Goal: Task Accomplishment & Management: Manage account settings

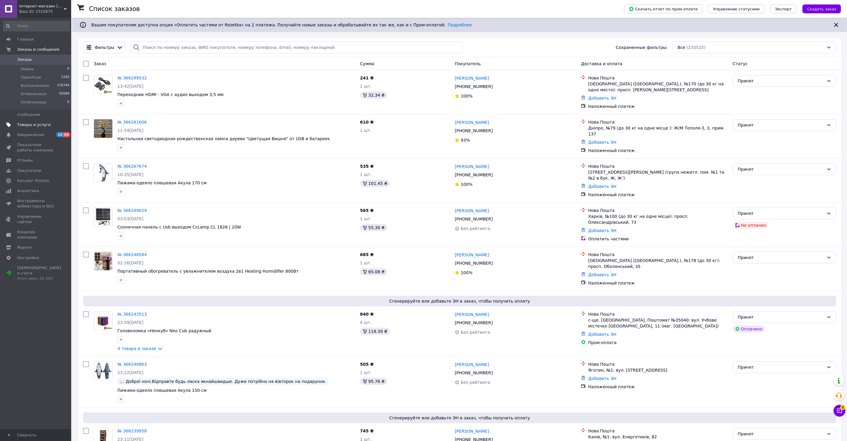
click at [32, 125] on span "Товары и услуги" at bounding box center [34, 124] width 34 height 5
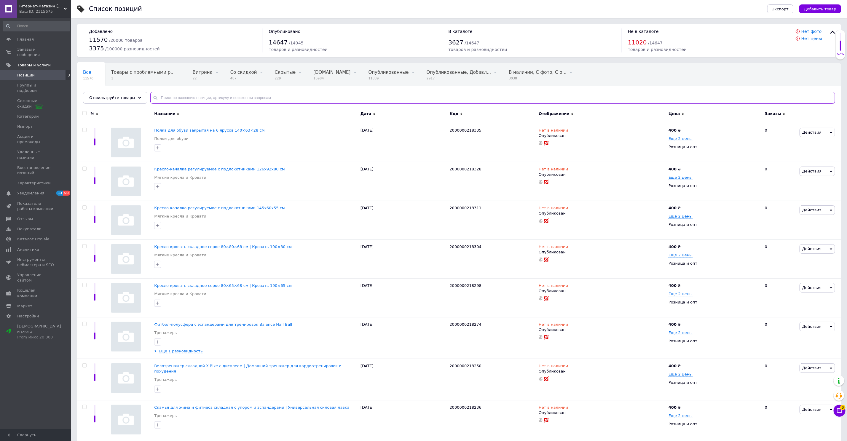
click at [237, 99] on input "text" at bounding box center [492, 98] width 685 height 12
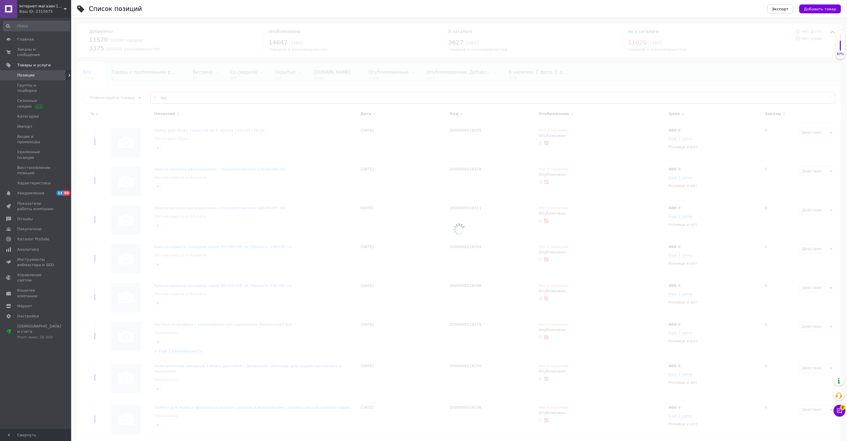
type input "ф"
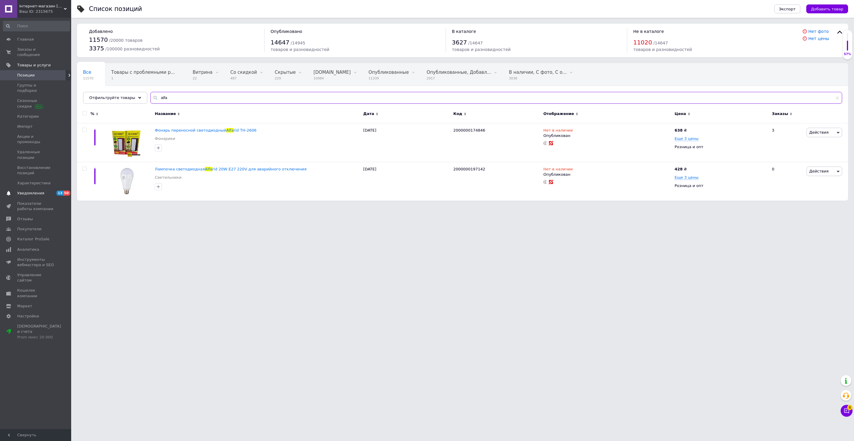
type input "alfa"
click at [176, 167] on span "Лампочка светодиодная" at bounding box center [180, 169] width 50 height 4
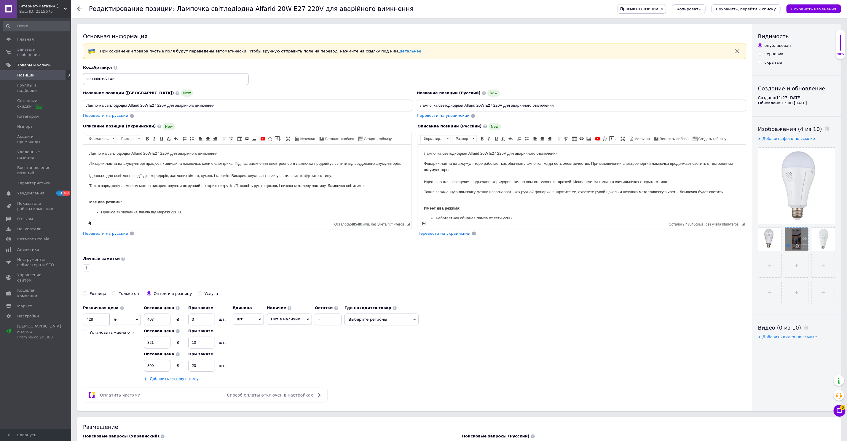
click at [789, 244] on use at bounding box center [788, 245] width 4 height 3
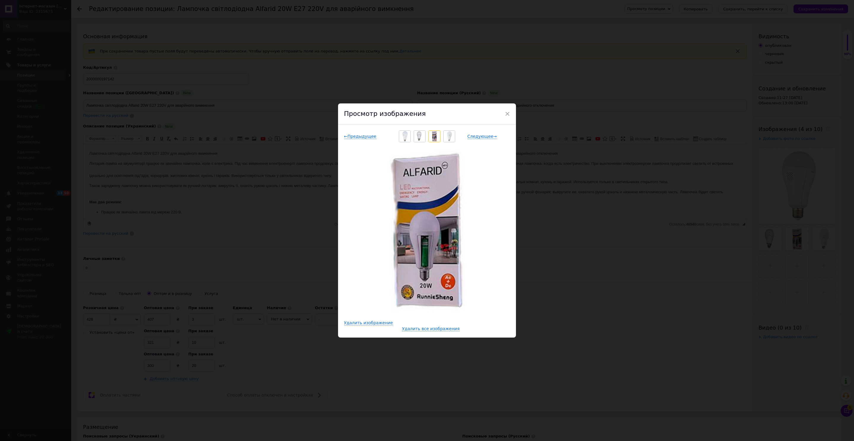
click at [664, 225] on div "× Просмотр изображения ← Предыдущее Следующее → Удалить изображение Удалить все…" at bounding box center [427, 220] width 854 height 441
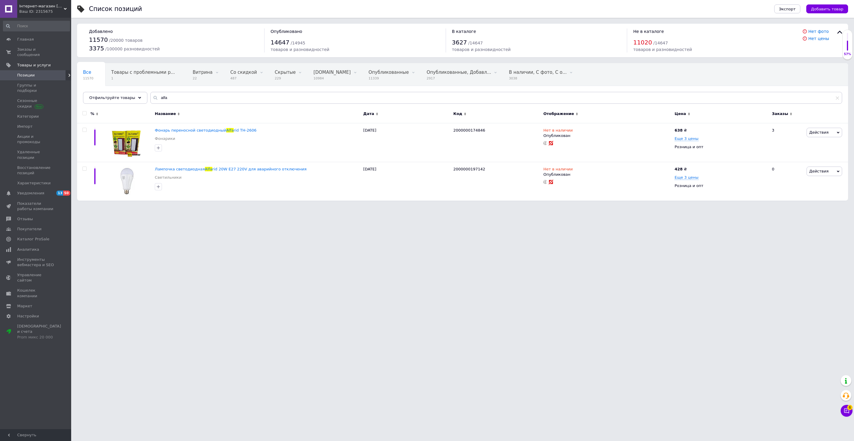
click at [191, 207] on html "Інтернет-магазин [DOMAIN_NAME] Ваш ID: 2315675 Сайт Інтернет-магазин [DOMAIN_NA…" at bounding box center [427, 103] width 854 height 207
drag, startPoint x: 153, startPoint y: 163, endPoint x: 178, endPoint y: 167, distance: 24.9
click at [178, 167] on div "Лампочка светодиодная Alfa rid 20W Е27 220V для аварийного отключения Светильни…" at bounding box center [462, 181] width 771 height 39
click at [231, 207] on html "Інтернет-магазин [DOMAIN_NAME] Ваш ID: 2315675 Сайт Інтернет-магазин [DOMAIN_NA…" at bounding box center [427, 103] width 854 height 207
drag, startPoint x: 299, startPoint y: 169, endPoint x: 152, endPoint y: 170, distance: 147.1
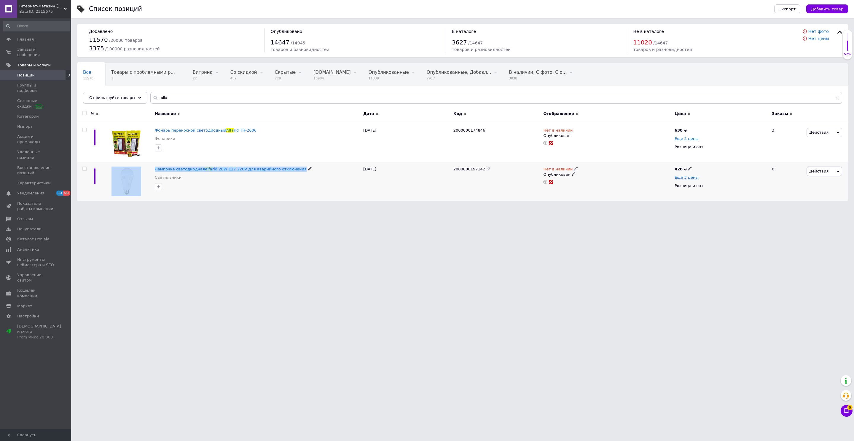
click at [152, 170] on div "Лампочка светодиодная Alfa rid 20W Е27 220V для аварийного отключения Светильни…" at bounding box center [462, 181] width 771 height 39
copy div "Лампочка светодиодная Alfa rid 20W Е27 220V для аварийного отключения"
drag, startPoint x: 179, startPoint y: 98, endPoint x: 175, endPoint y: 98, distance: 3.6
click at [178, 98] on input "alfa" at bounding box center [496, 98] width 692 height 12
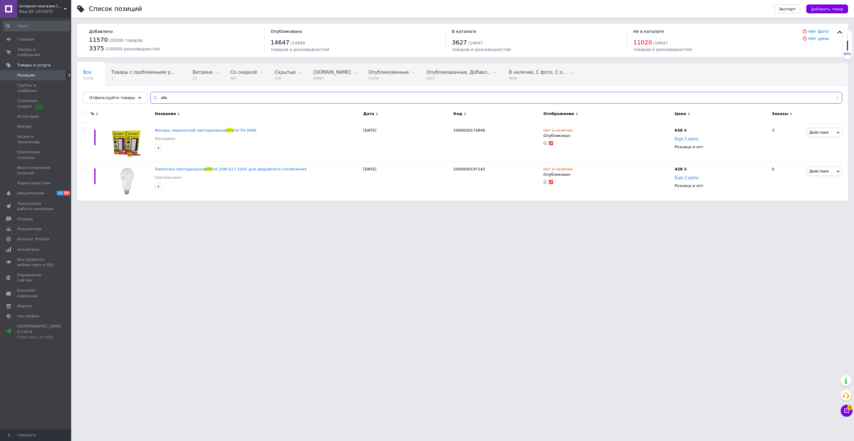
drag, startPoint x: 174, startPoint y: 98, endPoint x: 150, endPoint y: 98, distance: 24.6
click at [150, 98] on div "alfa" at bounding box center [496, 98] width 692 height 12
paste input "ПаверБанк Солнечная Панель 20000 мАч"
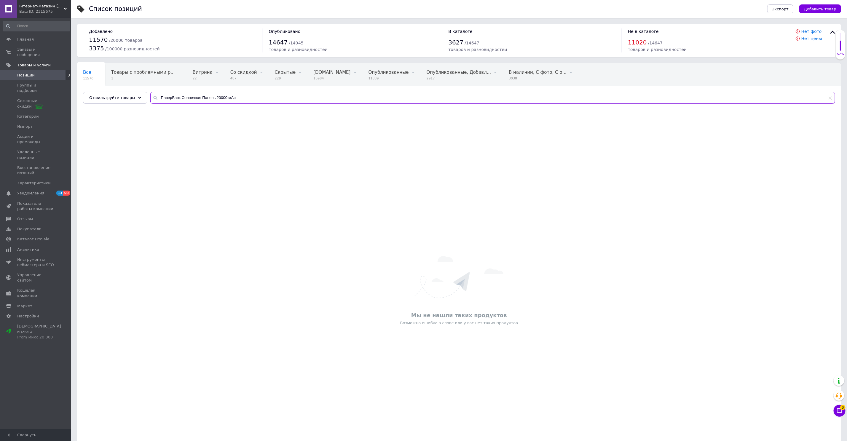
drag, startPoint x: 177, startPoint y: 95, endPoint x: 97, endPoint y: 90, distance: 80.3
click at [98, 90] on div "Все 11570 Товары с проблемными р... 1 Витрина 22 Удалить Редактировать Со скидк…" at bounding box center [459, 83] width 764 height 41
drag, startPoint x: 191, startPoint y: 95, endPoint x: 123, endPoint y: 94, distance: 67.9
click at [123, 95] on div "Отфильтруйте товары 20000 мАч" at bounding box center [459, 98] width 752 height 12
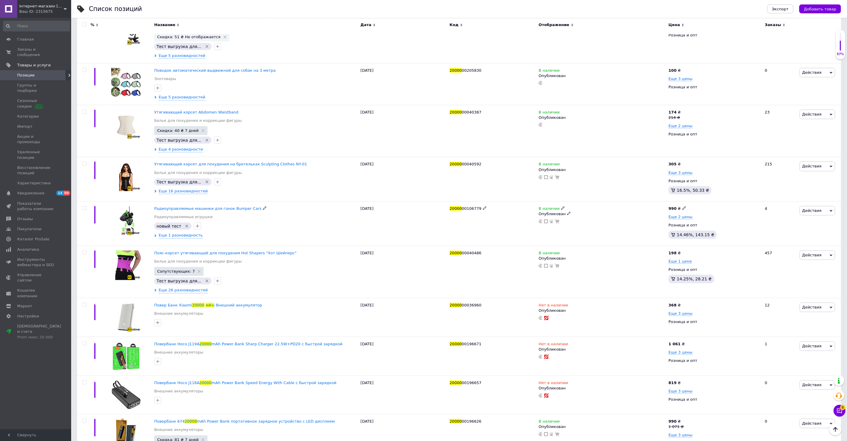
scroll to position [0, 0]
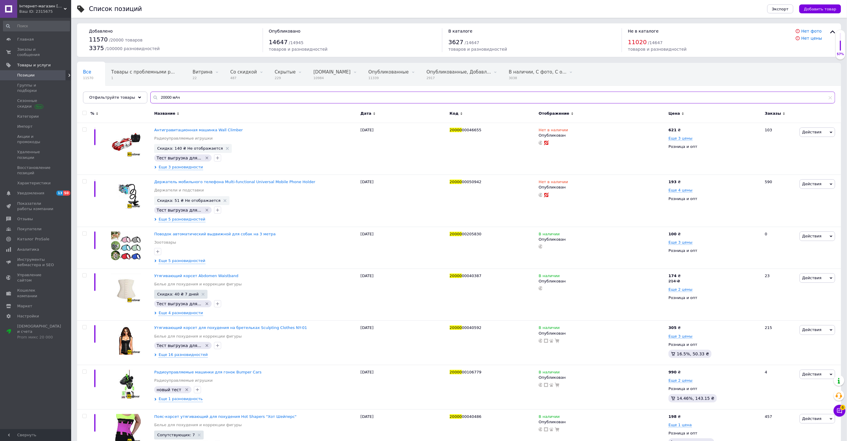
drag, startPoint x: 194, startPoint y: 96, endPoint x: 173, endPoint y: 95, distance: 20.5
click at [173, 95] on input "20000 мАч" at bounding box center [492, 98] width 685 height 12
click at [169, 95] on input "20000 мАч" at bounding box center [492, 98] width 685 height 12
click at [167, 96] on input "20000 мАч" at bounding box center [492, 98] width 685 height 12
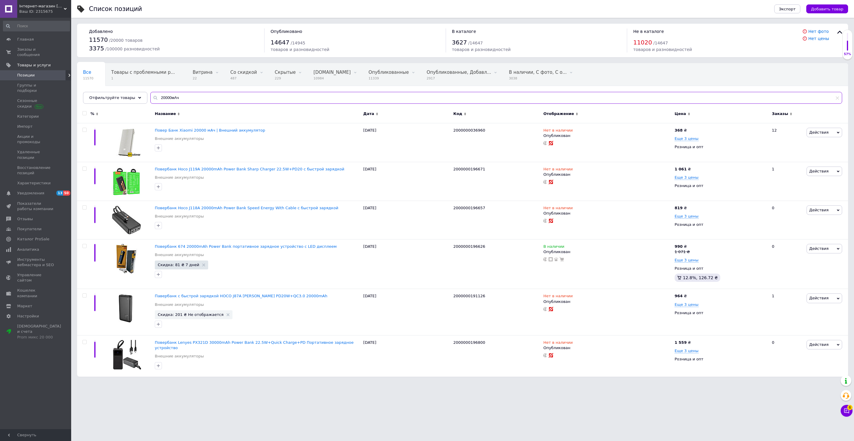
click at [194, 98] on input "20000мАч" at bounding box center [496, 98] width 692 height 12
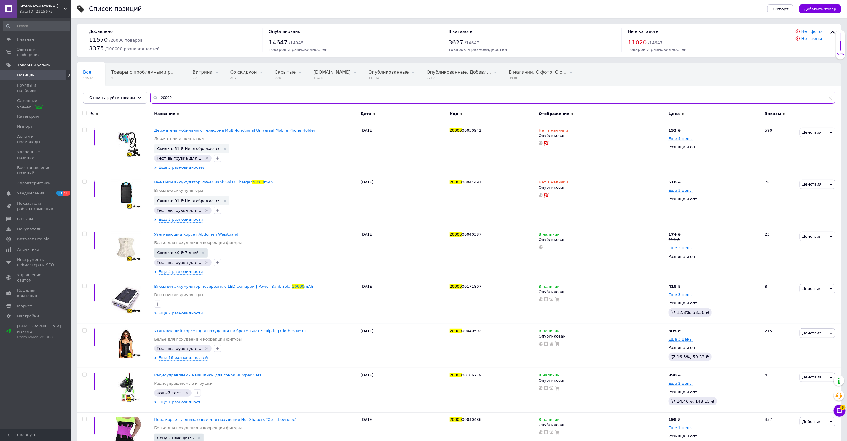
drag, startPoint x: 187, startPoint y: 100, endPoint x: 145, endPoint y: 95, distance: 41.8
click at [150, 95] on input "20000" at bounding box center [492, 98] width 685 height 12
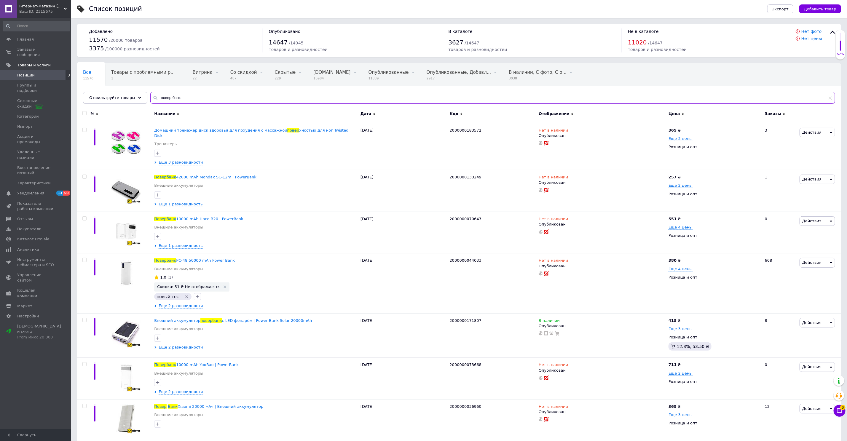
drag, startPoint x: 180, startPoint y: 98, endPoint x: 135, endPoint y: 99, distance: 45.1
click at [136, 99] on div "Отфильтруйте товары повер банк" at bounding box center [459, 98] width 752 height 12
paste input "SilverLove SC-206"
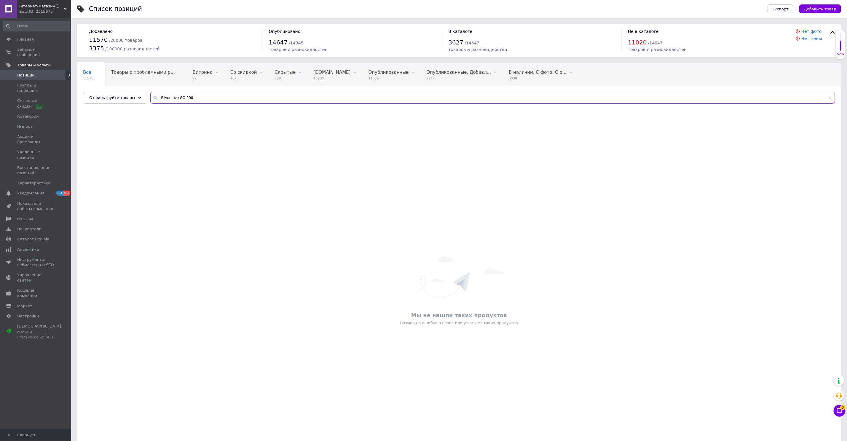
click at [195, 101] on input "SilverLove SC-206" at bounding box center [492, 98] width 685 height 12
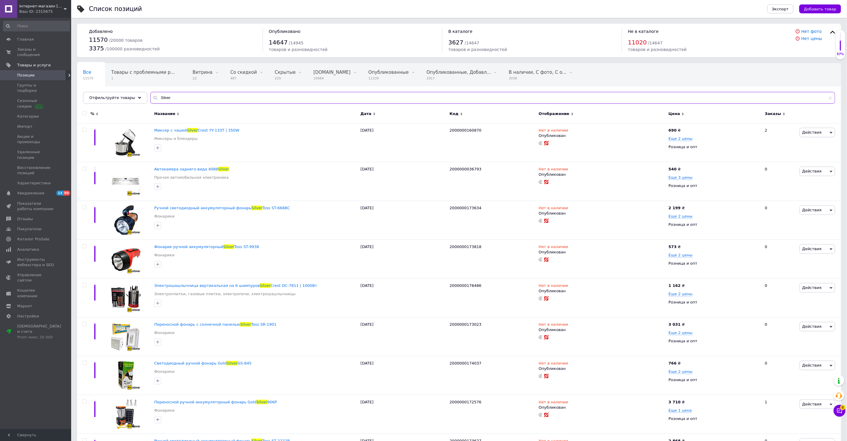
click at [195, 101] on input "Silver" at bounding box center [492, 98] width 685 height 12
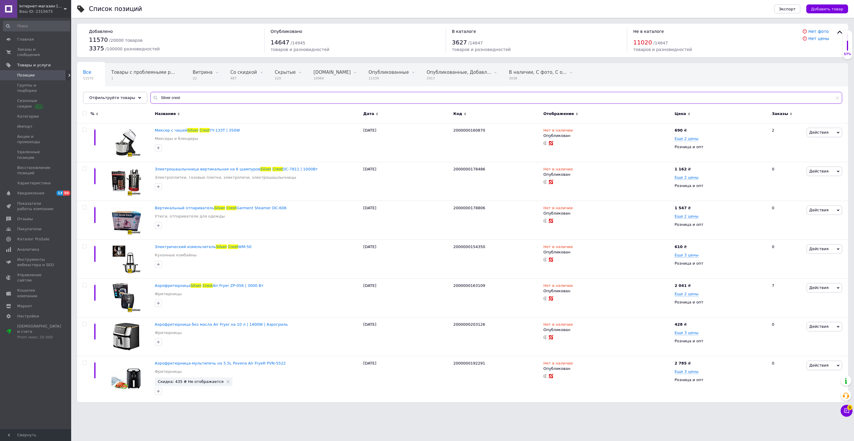
click at [179, 98] on input "Silver crest" at bounding box center [496, 98] width 692 height 12
drag, startPoint x: 180, startPoint y: 99, endPoint x: 149, endPoint y: 98, distance: 30.9
click at [150, 98] on div "Silver crest" at bounding box center [496, 98] width 692 height 12
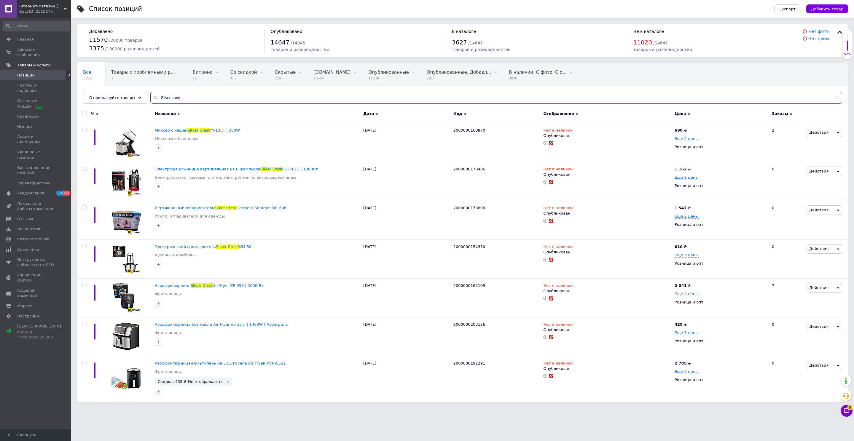
paste input "Dog Star"
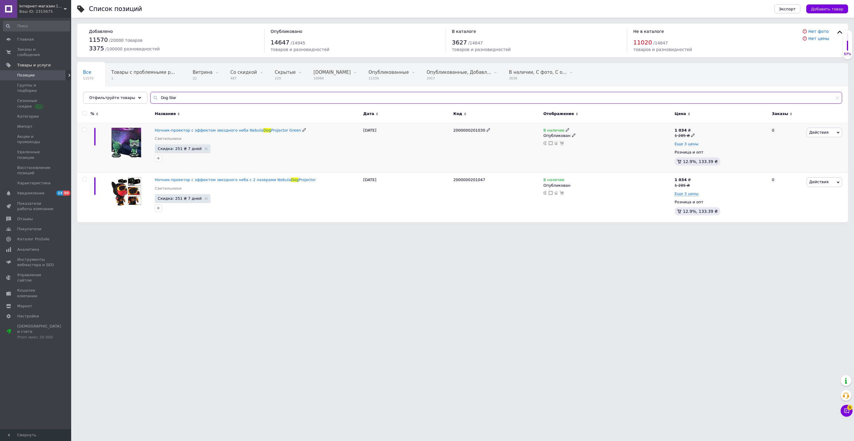
type input "Dog Star"
click at [689, 143] on span "Еще 3 цены" at bounding box center [687, 144] width 24 height 5
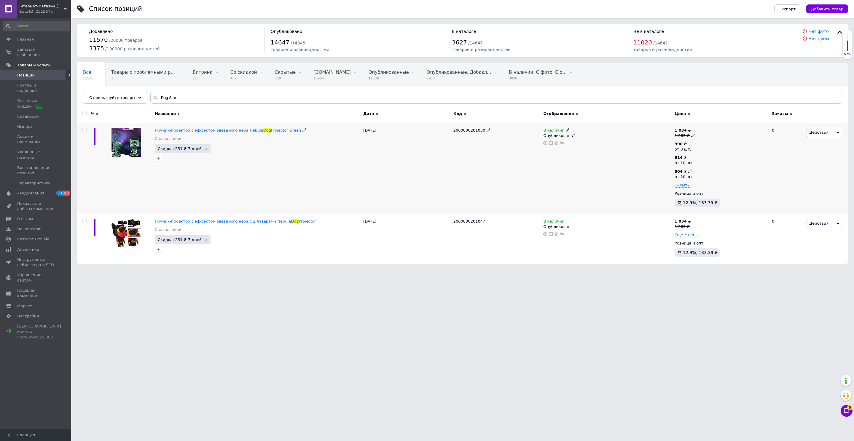
click at [691, 170] on div "804 ₴ от 20 шт." at bounding box center [686, 174] width 23 height 11
drag, startPoint x: 717, startPoint y: 159, endPoint x: 698, endPoint y: 159, distance: 19.0
click at [698, 159] on div "Цена 804 Валюта ₴ $ € CHF £ ¥ PLN ₸ MDL HUF KGS CN¥ TRY ₩ lei от 20 шт." at bounding box center [738, 175] width 81 height 64
type input "600"
click at [597, 185] on div "В наличии Опубликован" at bounding box center [607, 168] width 131 height 91
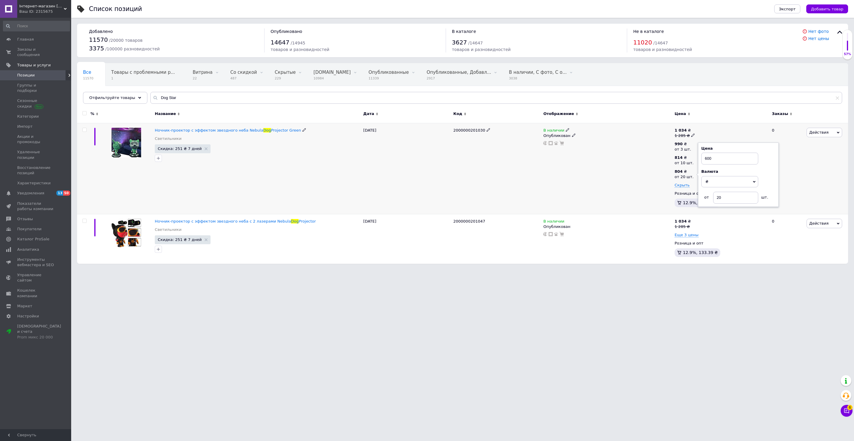
click at [651, 165] on div "В наличии Опубликован" at bounding box center [607, 168] width 131 height 91
click at [632, 172] on div "В наличии Опубликован" at bounding box center [607, 168] width 131 height 91
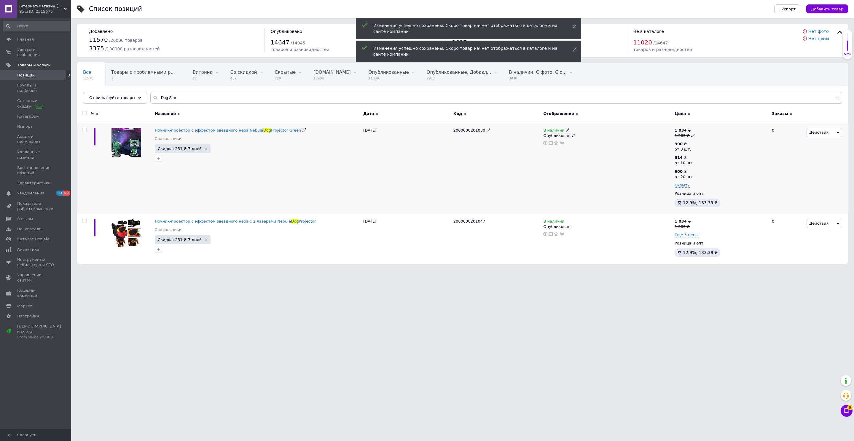
click at [563, 160] on div "В наличии Опубликован" at bounding box center [607, 168] width 131 height 91
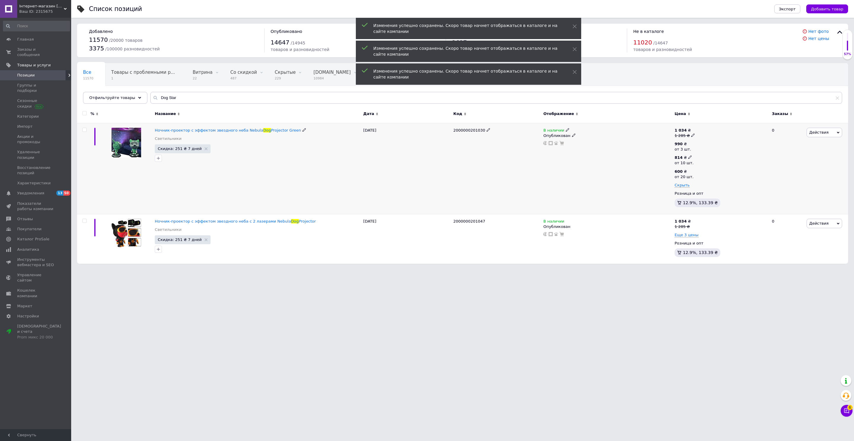
click at [688, 158] on use at bounding box center [689, 157] width 3 height 3
drag, startPoint x: 711, startPoint y: 143, endPoint x: 685, endPoint y: 142, distance: 25.5
click at [686, 142] on div "990 ₴ от 3 шт. 814 ₴ от 10 шт. Цена 814 Валюта ₴ $ € CHF £ ¥ PLN ₸ MDL HUF KGS …" at bounding box center [721, 164] width 92 height 47
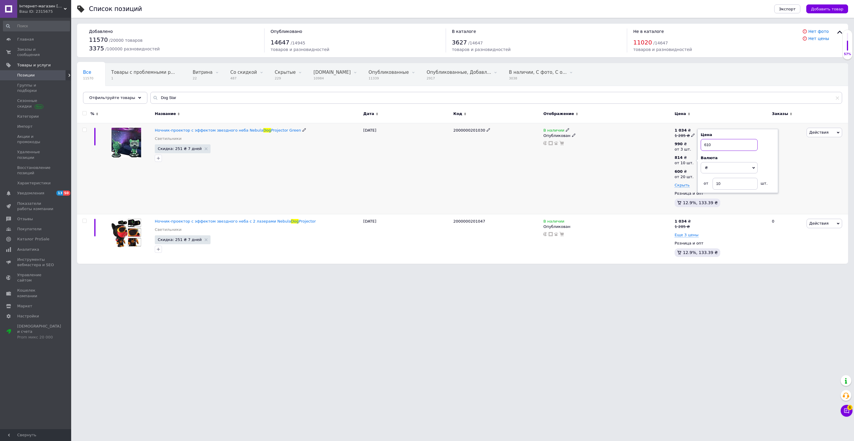
type input "610"
click at [585, 176] on div "В наличии Опубликован" at bounding box center [607, 168] width 131 height 91
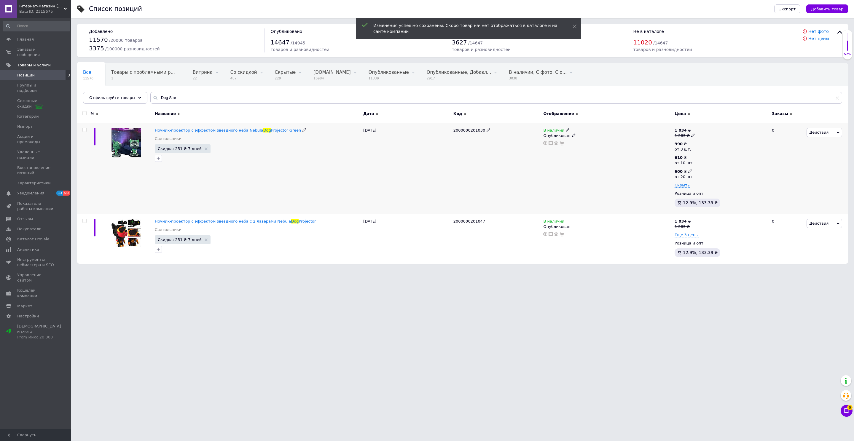
click at [692, 171] on div "600 ₴ от 20 шт." at bounding box center [686, 174] width 23 height 11
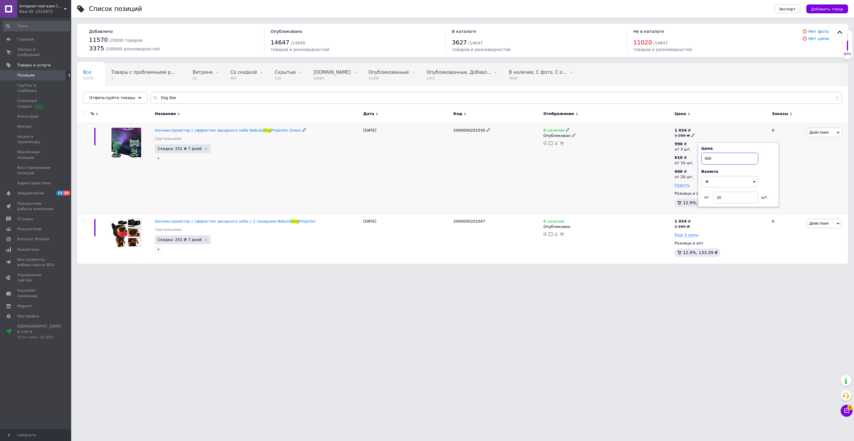
drag, startPoint x: 717, startPoint y: 157, endPoint x: 694, endPoint y: 158, distance: 22.5
click at [697, 157] on div "990 ₴ от 3 шт. 610 ₴ от 10 шт. 600 ₴ от 20 шт. Цена 600 Валюта ₴ $ € CHF £ ¥ PL…" at bounding box center [721, 164] width 92 height 47
type input "585"
click at [641, 165] on div "В наличии Опубликован" at bounding box center [607, 168] width 131 height 91
click at [688, 156] on icon at bounding box center [690, 157] width 4 height 4
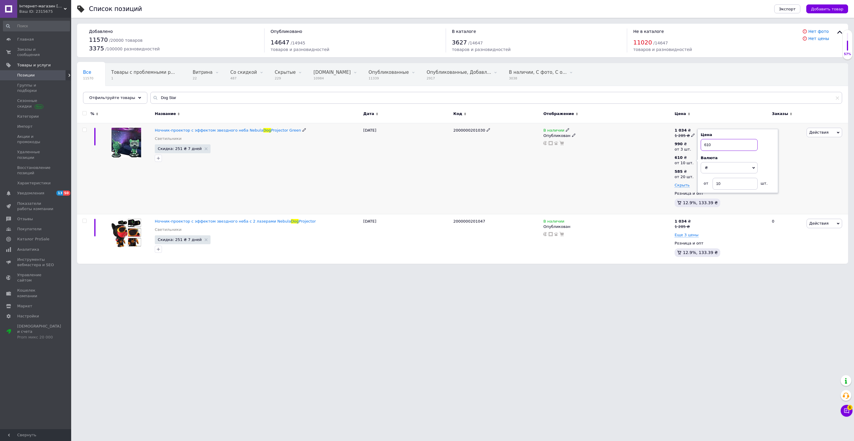
drag, startPoint x: 718, startPoint y: 144, endPoint x: 699, endPoint y: 145, distance: 18.7
click at [699, 145] on div "Цена 610 Валюта ₴ $ € CHF £ ¥ PLN ₸ MDL HUF KGS CN¥ TRY ₩ lei от 10 шт." at bounding box center [737, 161] width 81 height 64
type input "595"
click at [607, 185] on div "В наличии Опубликован" at bounding box center [607, 168] width 131 height 91
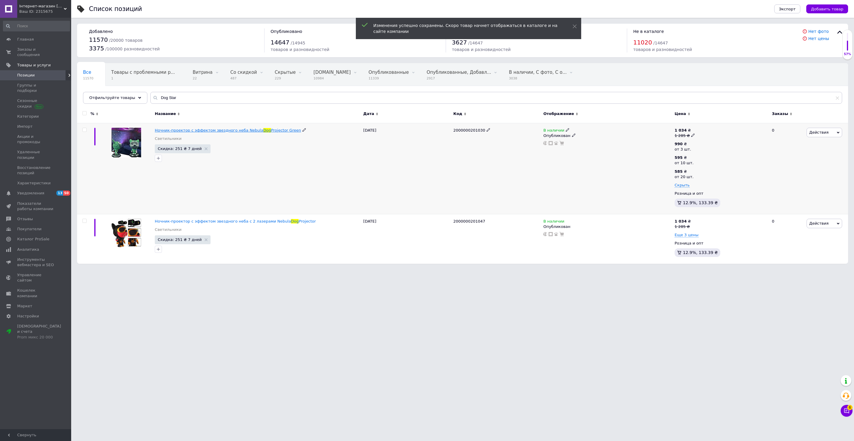
click at [263, 130] on span "Dog" at bounding box center [267, 130] width 8 height 4
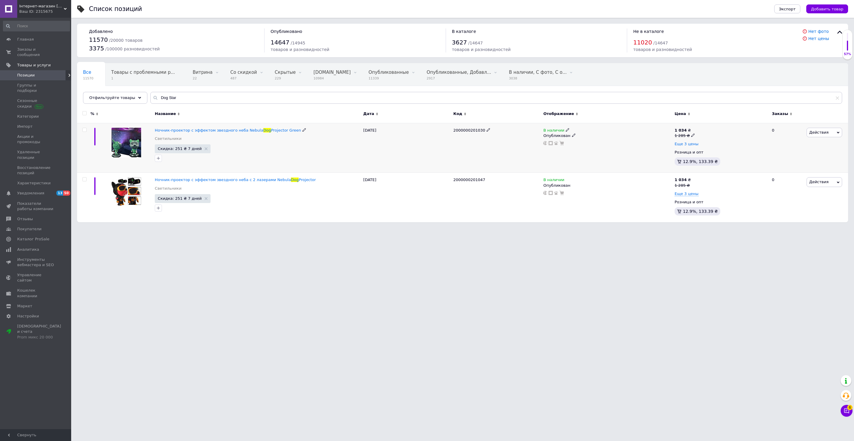
click at [688, 142] on span "Еще 3 цены" at bounding box center [687, 144] width 24 height 5
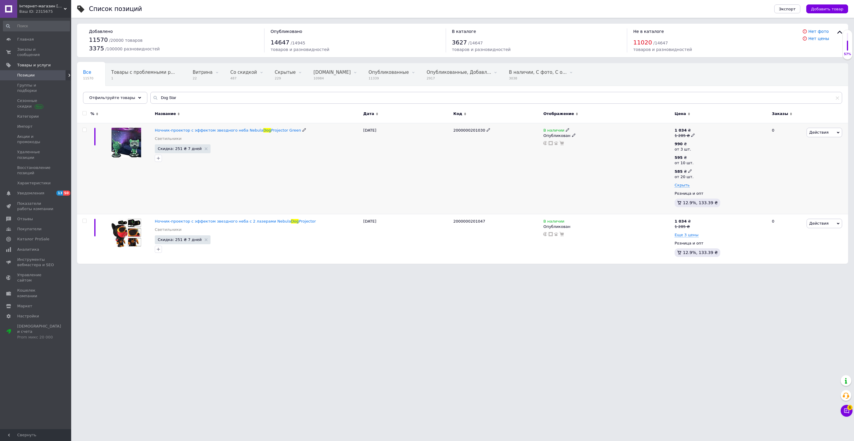
click at [691, 170] on icon at bounding box center [690, 171] width 4 height 4
drag, startPoint x: 713, startPoint y: 159, endPoint x: 700, endPoint y: 159, distance: 12.5
click at [700, 159] on div "Цена 585 Валюта ₴ $ € CHF £ ¥ PLN ₸ MDL HUF KGS CN¥ TRY ₩ lei от 20 шт." at bounding box center [738, 175] width 81 height 64
drag, startPoint x: 724, startPoint y: 195, endPoint x: 698, endPoint y: 194, distance: 25.8
click at [711, 197] on div "от 20 шт." at bounding box center [738, 198] width 74 height 12
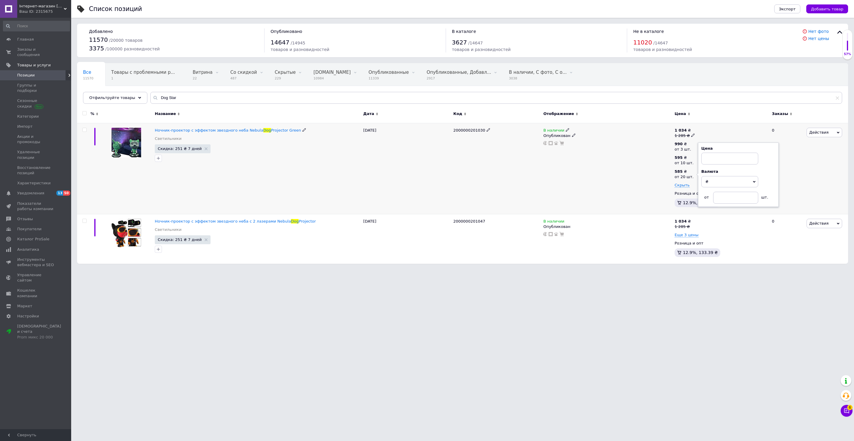
click at [596, 184] on div "В наличии Опубликован" at bounding box center [607, 168] width 131 height 91
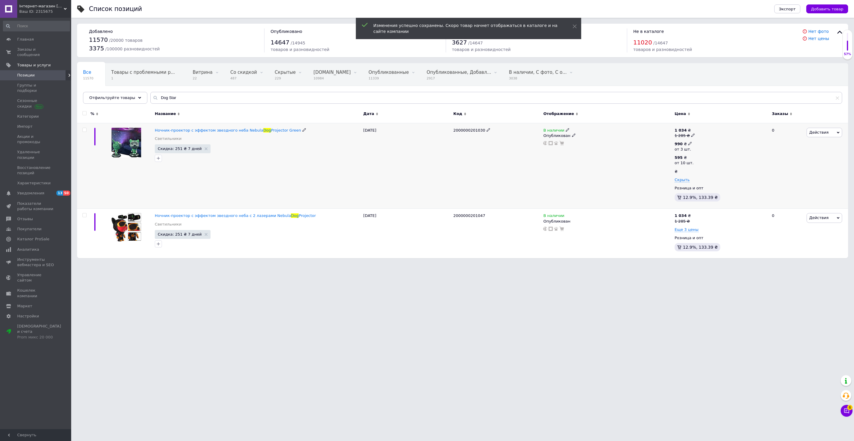
drag, startPoint x: 689, startPoint y: 142, endPoint x: 695, endPoint y: 140, distance: 5.7
click at [690, 142] on icon at bounding box center [690, 144] width 4 height 4
drag, startPoint x: 717, startPoint y: 128, endPoint x: 696, endPoint y: 129, distance: 21.1
click at [696, 129] on div "Цена 990 Валюта ₴ $ € CHF £ ¥ PLN ₸ MDL HUF KGS CN¥ TRY ₩ lei от 3 шт." at bounding box center [736, 147] width 81 height 64
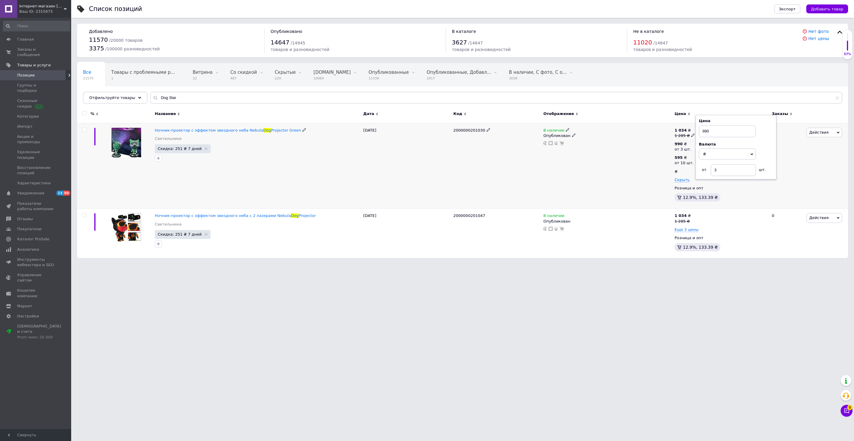
click at [698, 129] on div "Цена 990 Валюта ₴ $ € CHF £ ¥ PLN ₸ MDL HUF KGS CN¥ TRY ₩ lei от 3 шт." at bounding box center [736, 147] width 81 height 64
drag, startPoint x: 715, startPoint y: 130, endPoint x: 698, endPoint y: 128, distance: 16.7
click at [698, 128] on div "Цена 990 Валюта ₴ $ € CHF £ ¥ PLN ₸ MDL HUF KGS CN¥ TRY ₩ lei от 3 шт." at bounding box center [736, 147] width 81 height 64
type input "755"
click at [629, 149] on div "В наличии Опубликован" at bounding box center [607, 166] width 131 height 86
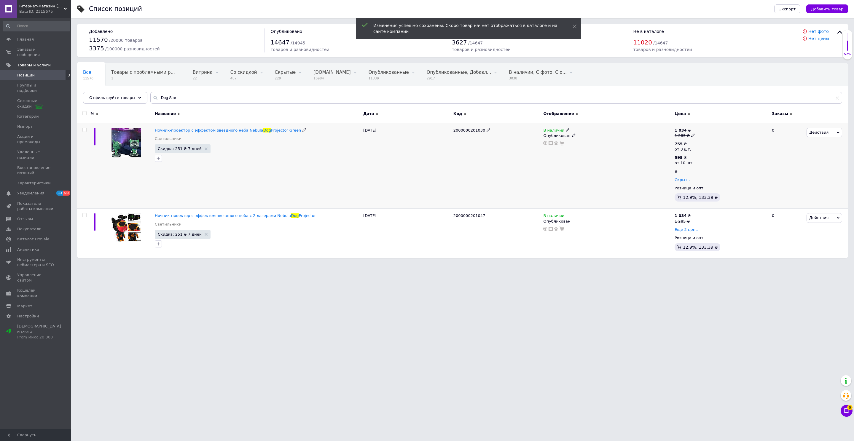
click at [691, 135] on icon at bounding box center [693, 135] width 4 height 4
drag, startPoint x: 710, startPoint y: 128, endPoint x: 700, endPoint y: 128, distance: 9.8
click at [700, 128] on input "1285" at bounding box center [721, 126] width 45 height 12
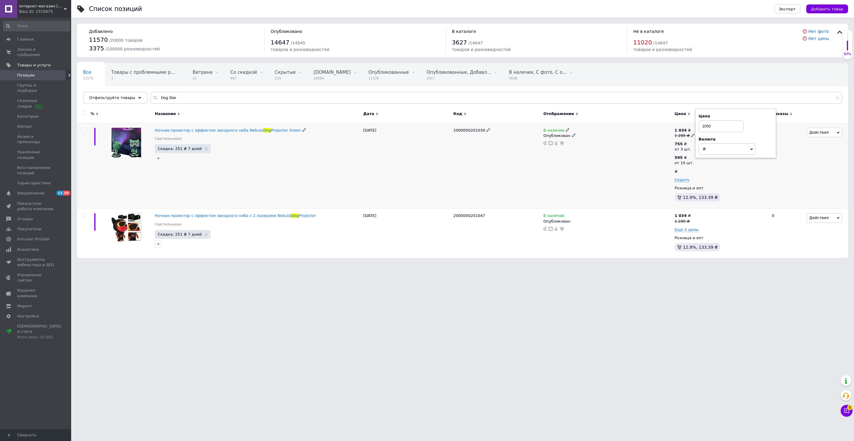
type input "1050"
click at [616, 171] on div "В наличии Опубликован" at bounding box center [607, 166] width 131 height 86
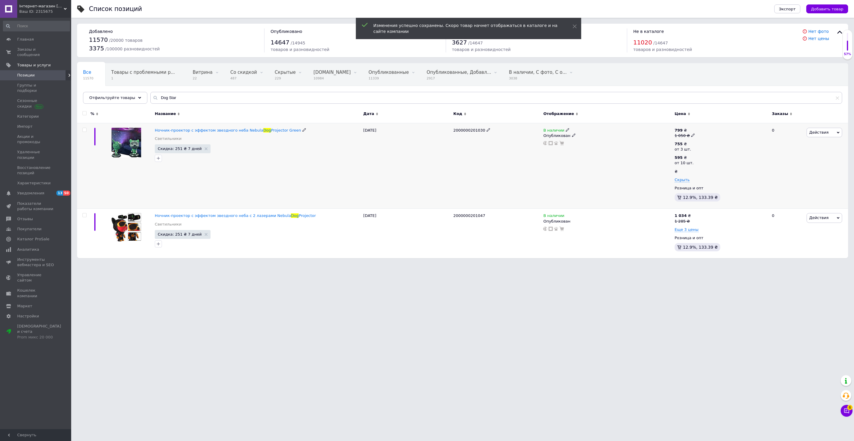
click at [820, 130] on span "Действия" at bounding box center [818, 132] width 19 height 4
click at [786, 167] on li "Скидка" at bounding box center [800, 169] width 84 height 8
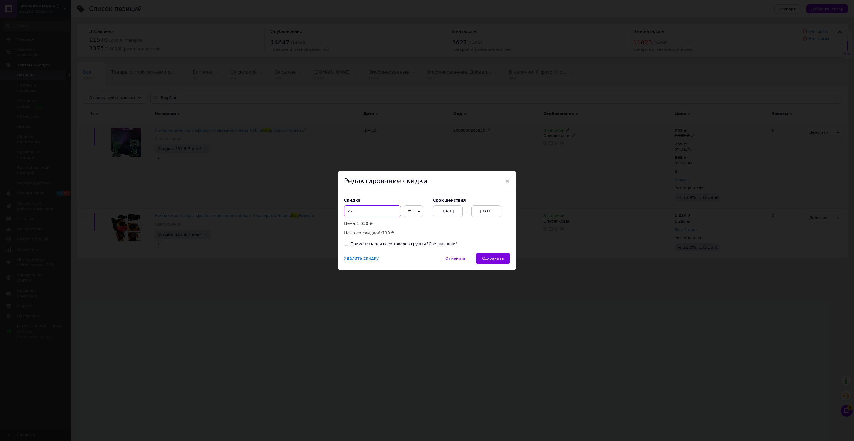
click at [365, 211] on input "251" at bounding box center [372, 211] width 57 height 12
type input "2"
type input "275"
click at [498, 258] on span "Сохранить" at bounding box center [493, 258] width 22 height 4
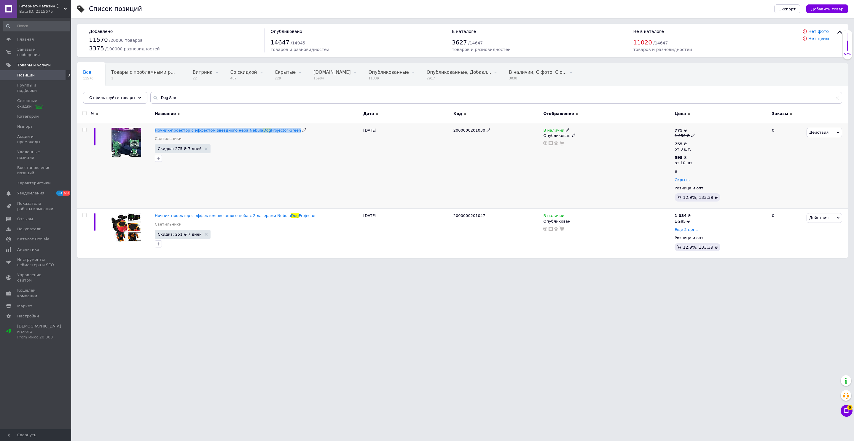
drag, startPoint x: 296, startPoint y: 130, endPoint x: 155, endPoint y: 130, distance: 140.5
click at [155, 130] on div "Ночник-проектор с эффектом звездного неба Nebula Dog Projector Green" at bounding box center [257, 130] width 205 height 5
copy div "Ночник-проектор с эффектом звездного неба Nebula Dog Projector Green"
click at [817, 130] on span "Действия" at bounding box center [818, 132] width 19 height 4
click at [787, 164] on li "Копировать" at bounding box center [800, 160] width 84 height 8
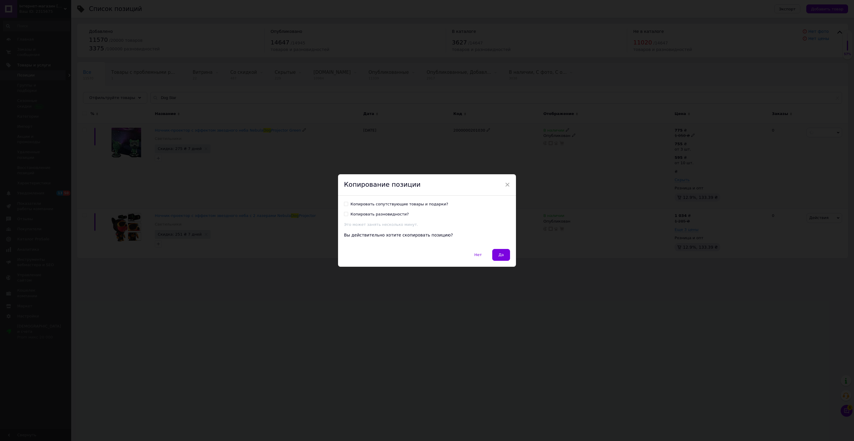
click at [544, 162] on div "× Копирование позиции Копировать сопутствующие товары и подарки? Копировать раз…" at bounding box center [427, 220] width 854 height 441
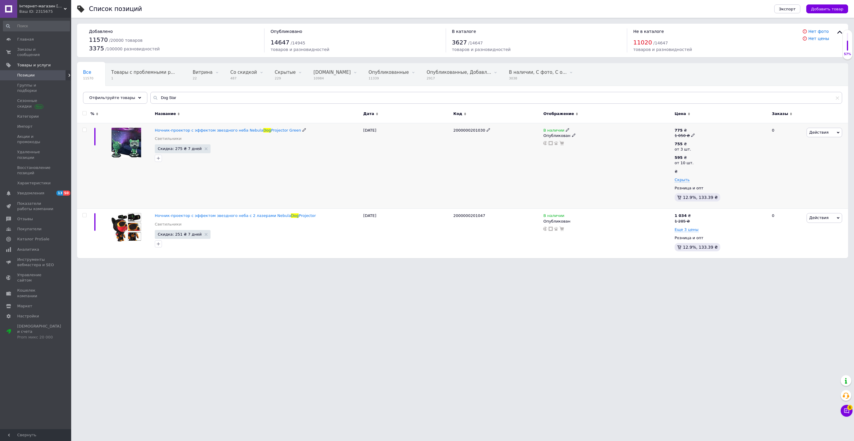
click at [817, 132] on span "Действия" at bounding box center [818, 132] width 19 height 4
click at [782, 167] on li "Скидка" at bounding box center [800, 169] width 84 height 8
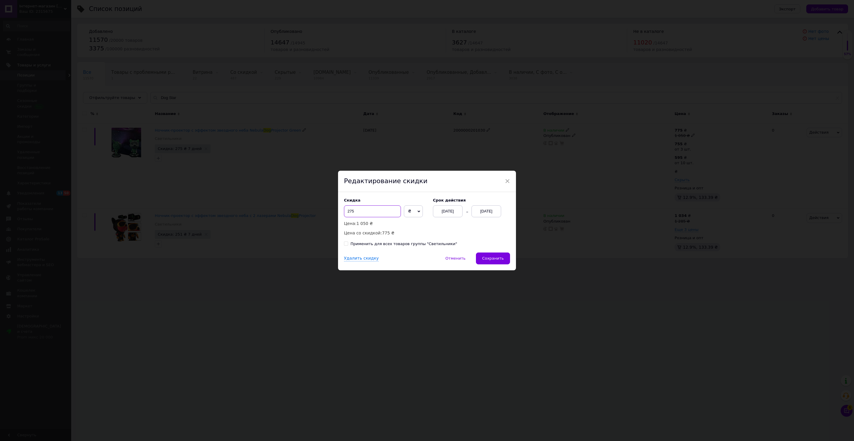
click at [368, 211] on input "275" at bounding box center [372, 211] width 57 height 12
type input "255"
click at [498, 261] on button "Сохранить" at bounding box center [493, 259] width 34 height 12
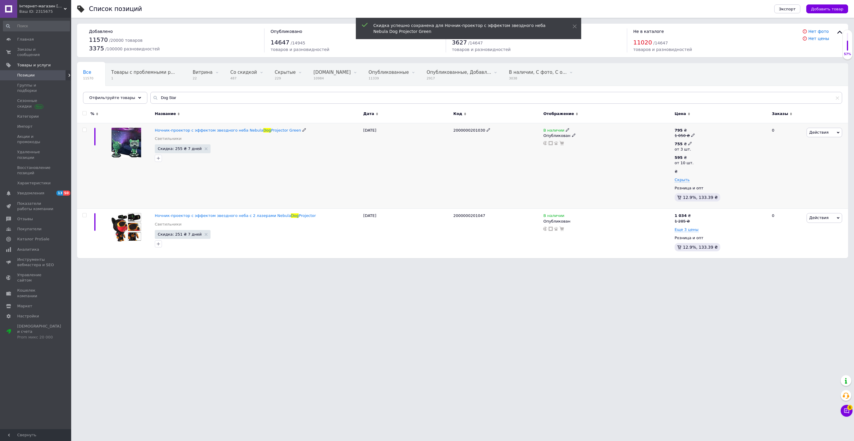
click at [688, 145] on div "755 ₴" at bounding box center [683, 143] width 17 height 5
drag, startPoint x: 715, startPoint y: 132, endPoint x: 697, endPoint y: 132, distance: 18.1
click at [697, 132] on div "Цена 755 Валюта ₴ $ € CHF £ ¥ PLN ₸ MDL HUF KGS CN¥ TRY ₩ lei от 3 шт." at bounding box center [736, 147] width 81 height 64
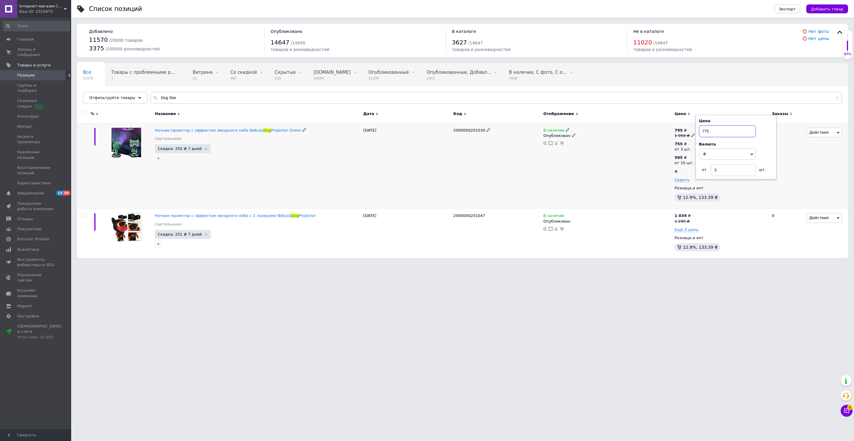
type input "775"
click at [594, 172] on div "В наличии Опубликован" at bounding box center [607, 166] width 131 height 86
drag, startPoint x: 303, startPoint y: 130, endPoint x: 155, endPoint y: 129, distance: 147.4
click at [155, 129] on div "Ночник-проектор с эффектом звездного неба Nebula Dog Projector Green" at bounding box center [257, 130] width 205 height 5
copy div "Ночник-проектор с эффектом звездного неба Nebula Dog Projector Green"
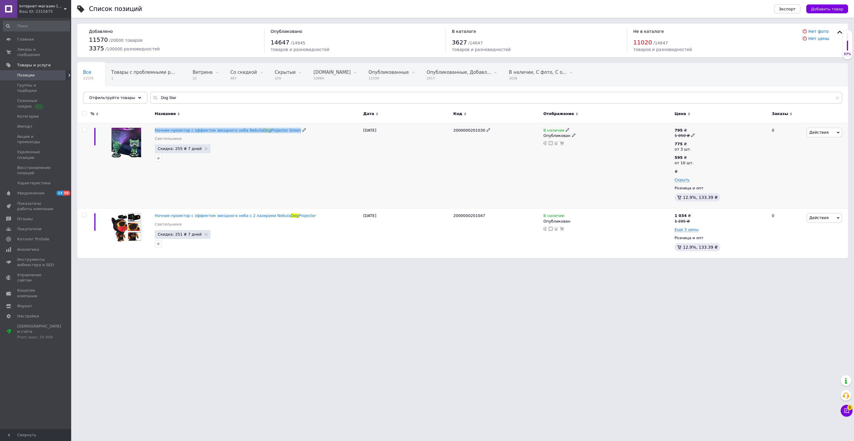
drag, startPoint x: 819, startPoint y: 130, endPoint x: 802, endPoint y: 144, distance: 21.9
click at [819, 130] on span "Действия" at bounding box center [818, 132] width 19 height 4
click at [786, 165] on li "Скидка" at bounding box center [800, 169] width 84 height 8
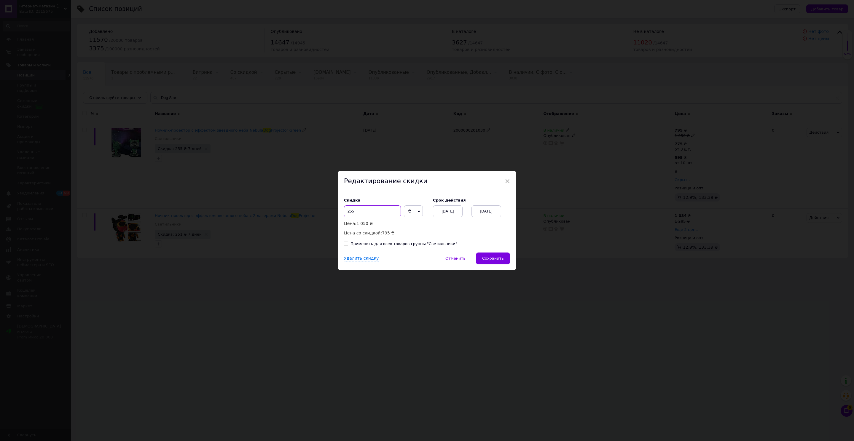
click at [380, 210] on input "255" at bounding box center [372, 211] width 57 height 12
type input "245"
click at [495, 257] on span "Сохранить" at bounding box center [493, 258] width 22 height 4
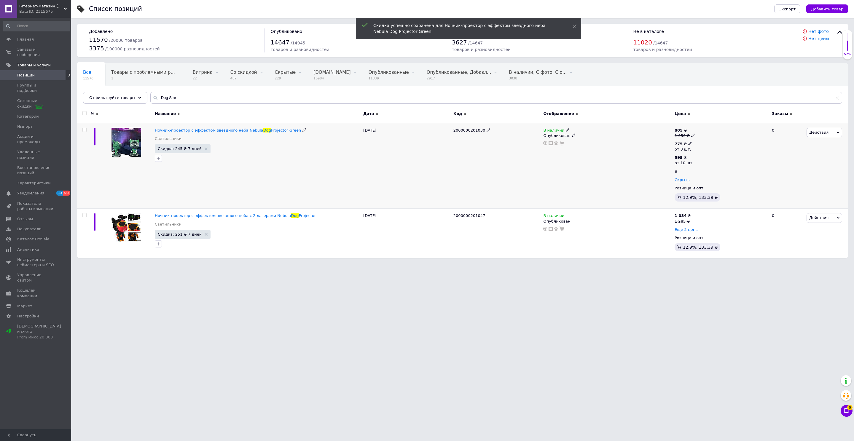
click at [686, 144] on div "775 ₴" at bounding box center [683, 143] width 17 height 5
drag, startPoint x: 710, startPoint y: 133, endPoint x: 698, endPoint y: 133, distance: 11.9
click at [698, 133] on div "Цена 775 Валюта ₴ $ € CHF £ ¥ PLN ₸ MDL HUF KGS CN¥ TRY ₩ lei от 3 шт." at bounding box center [736, 147] width 81 height 64
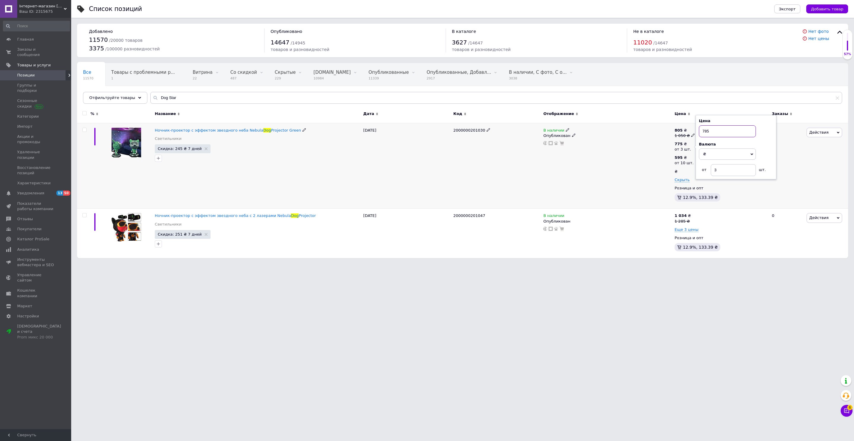
type input "785"
click at [580, 163] on div "В наличии Опубликован" at bounding box center [607, 166] width 131 height 86
click at [681, 230] on span "Еще 3 цены" at bounding box center [687, 229] width 24 height 5
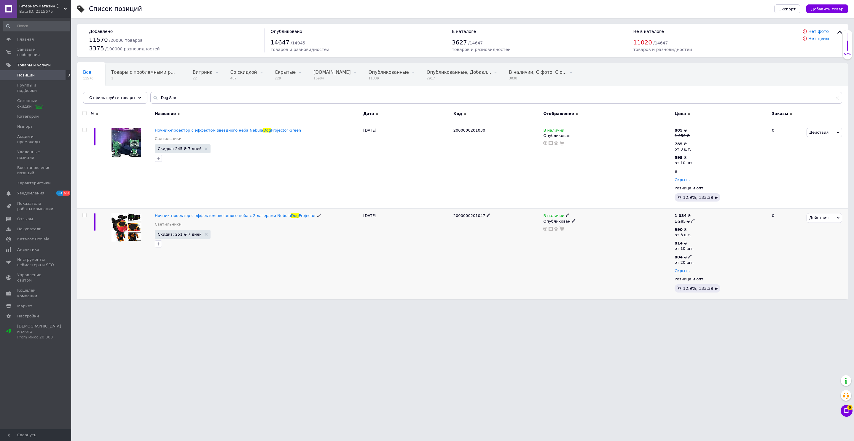
click at [691, 256] on use at bounding box center [689, 256] width 3 height 3
drag, startPoint x: 715, startPoint y: 247, endPoint x: 700, endPoint y: 241, distance: 15.9
click at [700, 241] on div "Цена 804 Валюта ₴ $ € CHF £ ¥ PLN ₸ MDL HUF KGS CN¥ TRY ₩ lei от 20 шт." at bounding box center [738, 260] width 81 height 64
drag, startPoint x: 732, startPoint y: 286, endPoint x: 708, endPoint y: 284, distance: 23.8
click at [708, 284] on div "от 20 шт." at bounding box center [738, 284] width 74 height 12
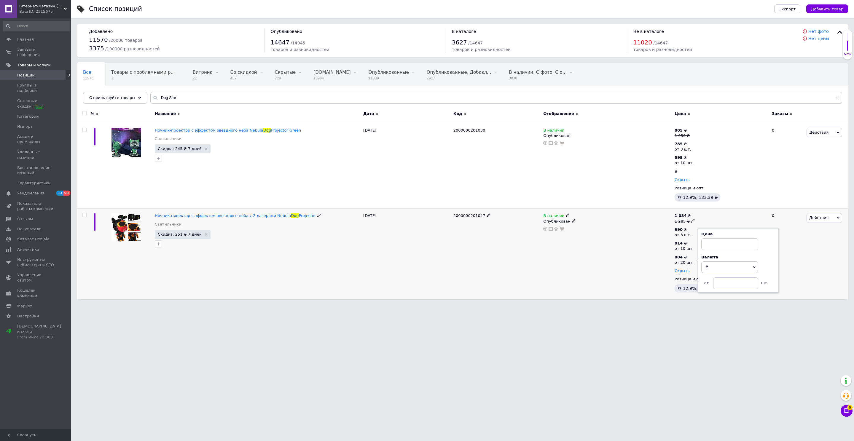
click at [628, 276] on div "В наличии Опубликован" at bounding box center [607, 254] width 131 height 91
click at [689, 156] on icon at bounding box center [690, 157] width 4 height 4
drag, startPoint x: 721, startPoint y: 145, endPoint x: 703, endPoint y: 146, distance: 17.8
click at [703, 146] on input "595" at bounding box center [729, 145] width 57 height 12
type input "605"
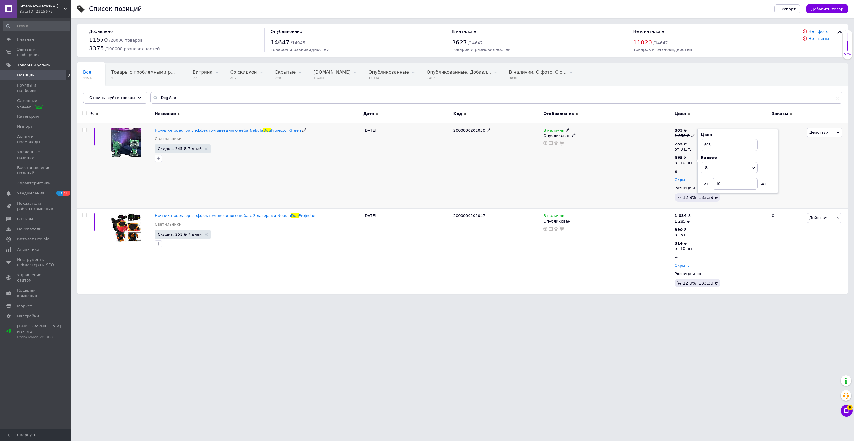
click at [612, 181] on div "В наличии Опубликован" at bounding box center [607, 166] width 131 height 86
click at [693, 142] on div "785 ₴ от 3 шт." at bounding box center [686, 146] width 22 height 11
drag, startPoint x: 707, startPoint y: 132, endPoint x: 711, endPoint y: 131, distance: 3.6
click at [711, 131] on input "785" at bounding box center [727, 131] width 57 height 12
type input "780"
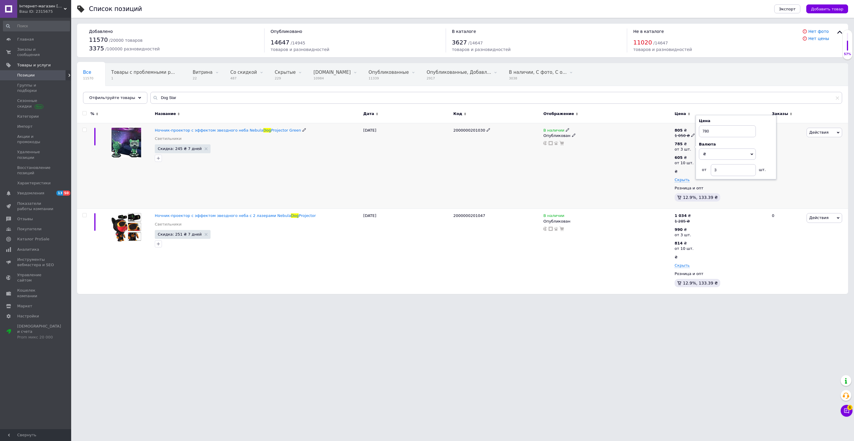
drag, startPoint x: 620, startPoint y: 163, endPoint x: 639, endPoint y: 159, distance: 19.2
click at [622, 163] on div "В наличии Опубликован" at bounding box center [607, 166] width 131 height 86
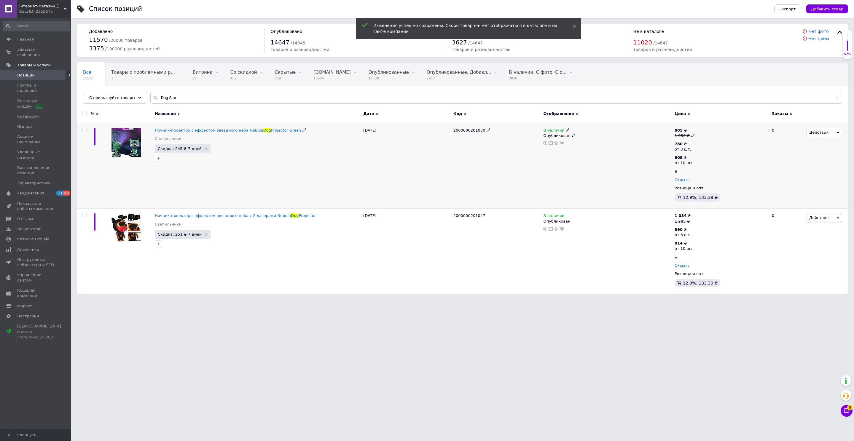
click at [824, 132] on span "Действия" at bounding box center [818, 132] width 19 height 4
click at [788, 168] on li "Скидка" at bounding box center [800, 169] width 84 height 8
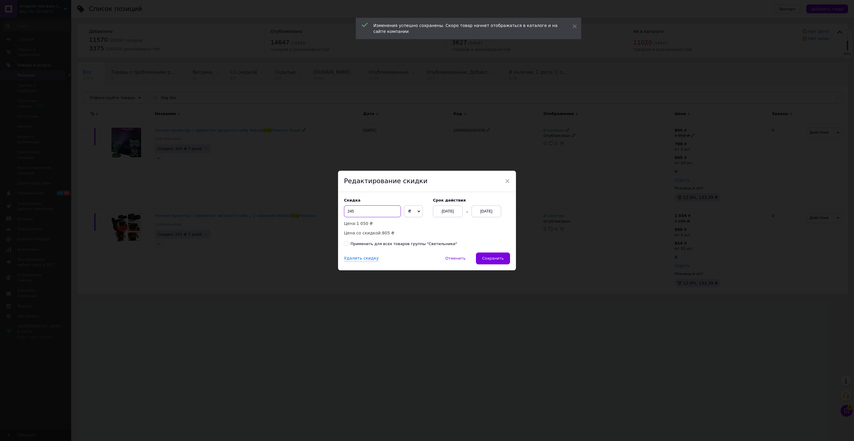
click at [380, 214] on input "245" at bounding box center [372, 211] width 57 height 12
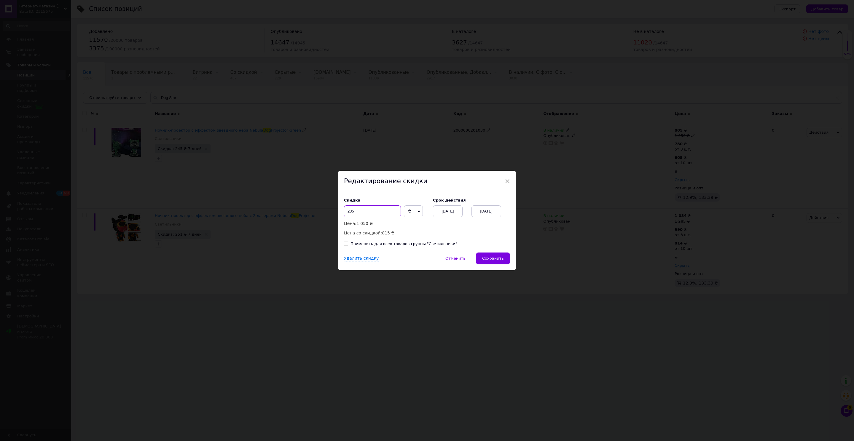
drag, startPoint x: 349, startPoint y: 212, endPoint x: 355, endPoint y: 213, distance: 6.0
click at [355, 213] on input "235" at bounding box center [372, 211] width 57 height 12
type input "255"
click at [494, 254] on button "Сохранить" at bounding box center [493, 259] width 34 height 12
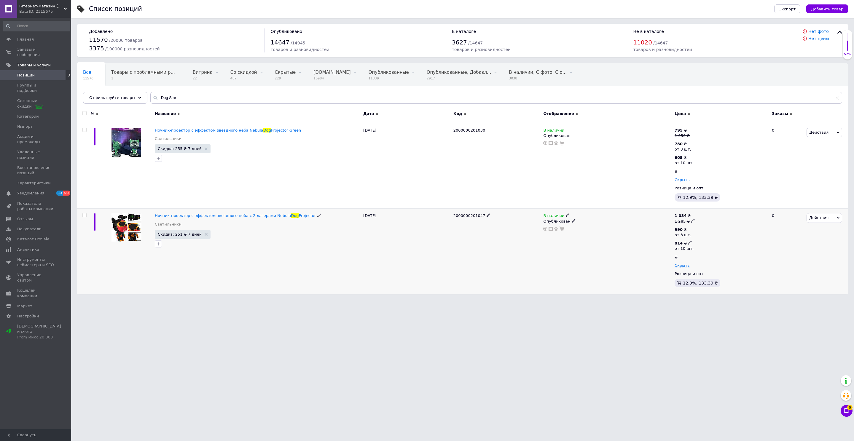
click at [688, 242] on icon at bounding box center [690, 243] width 4 height 4
drag, startPoint x: 712, startPoint y: 230, endPoint x: 696, endPoint y: 229, distance: 16.0
click at [696, 229] on div "990 ₴ от 3 шт. 814 ₴ от 10 шт. Цена 814 Валюта ₴ $ € CHF £ ¥ PLN ₸ MDL HUF KGS …" at bounding box center [721, 247] width 92 height 41
type input "625"
click at [639, 235] on div "В наличии Опубликован" at bounding box center [607, 251] width 131 height 85
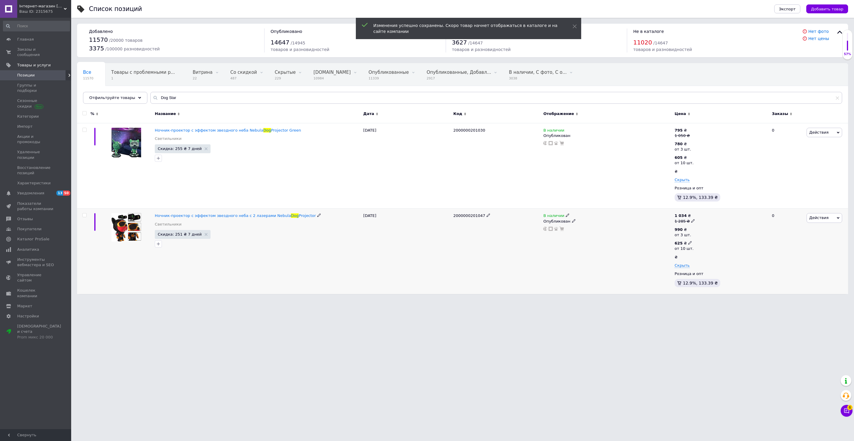
click at [690, 241] on icon at bounding box center [690, 243] width 4 height 4
click at [709, 231] on input "625" at bounding box center [729, 231] width 57 height 12
drag, startPoint x: 715, startPoint y: 231, endPoint x: 699, endPoint y: 230, distance: 15.7
click at [701, 231] on input "625" at bounding box center [729, 231] width 57 height 12
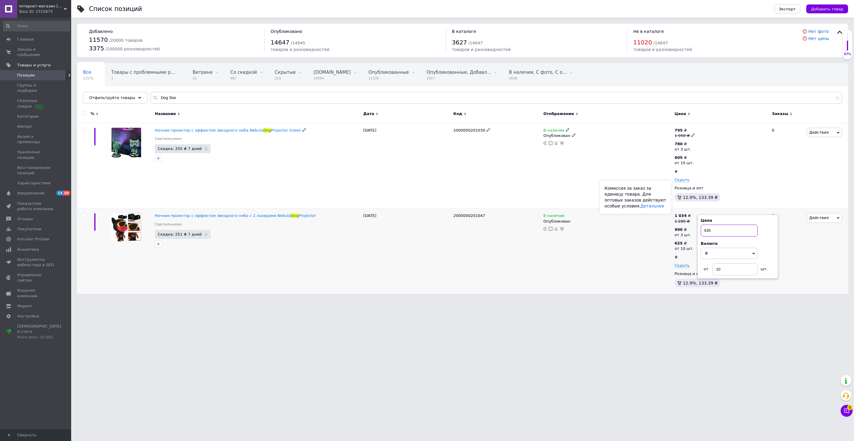
type input "635"
click at [650, 227] on div at bounding box center [608, 229] width 130 height 5
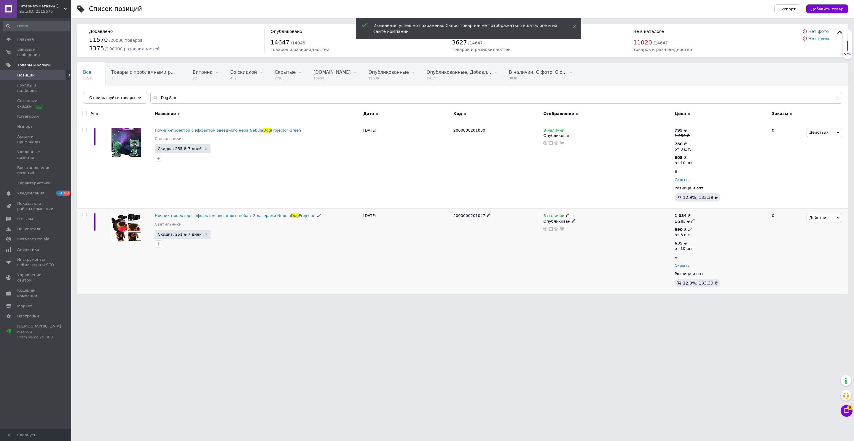
click at [689, 229] on icon at bounding box center [690, 229] width 4 height 4
drag, startPoint x: 721, startPoint y: 217, endPoint x: 696, endPoint y: 216, distance: 25.2
click at [696, 216] on div "Цена 990 Валюта ₴ $ € CHF £ ¥ PLN ₸ MDL HUF KGS CN¥ TRY ₩ lei от 3 шт." at bounding box center [736, 233] width 81 height 64
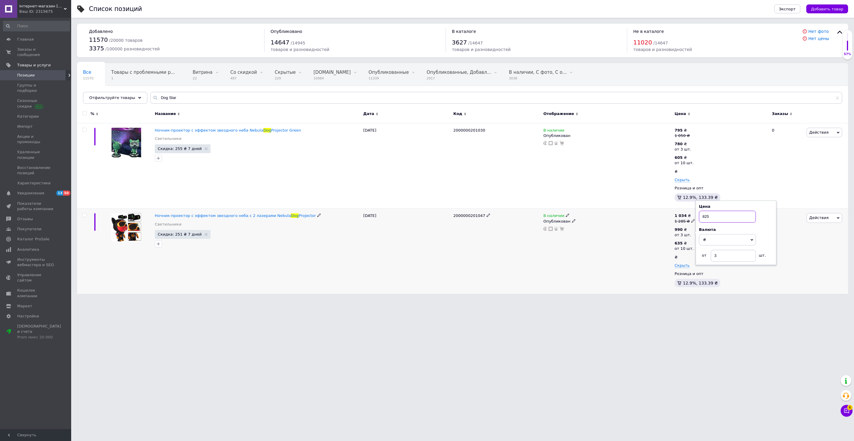
type input "825"
click at [624, 251] on div "В наличии Опубликован" at bounding box center [607, 251] width 131 height 85
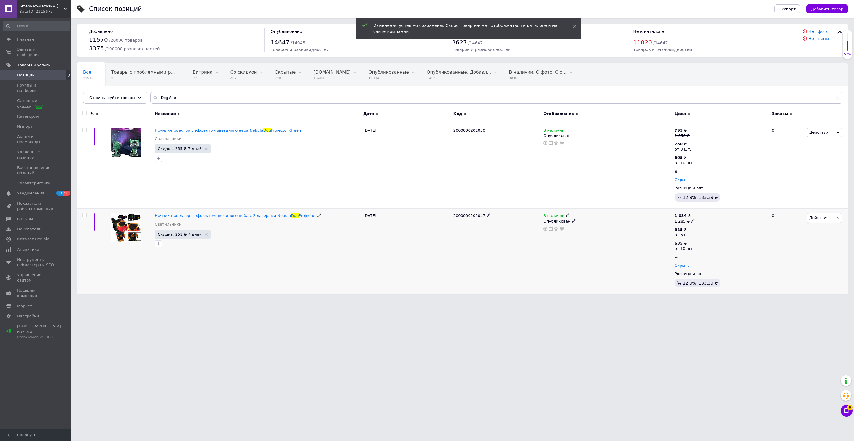
click at [691, 220] on icon at bounding box center [693, 221] width 4 height 4
drag, startPoint x: 718, startPoint y: 211, endPoint x: 701, endPoint y: 212, distance: 17.8
click at [701, 212] on input "1285" at bounding box center [721, 212] width 45 height 12
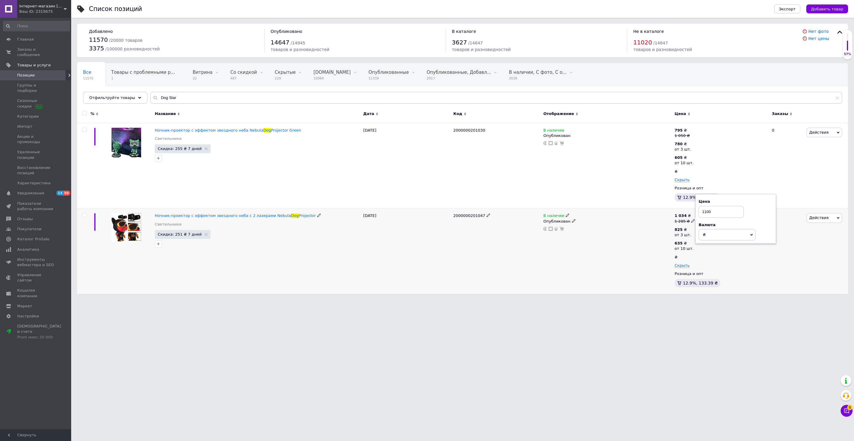
type input "1100"
click at [634, 246] on div "В наличии Опубликован" at bounding box center [607, 251] width 131 height 85
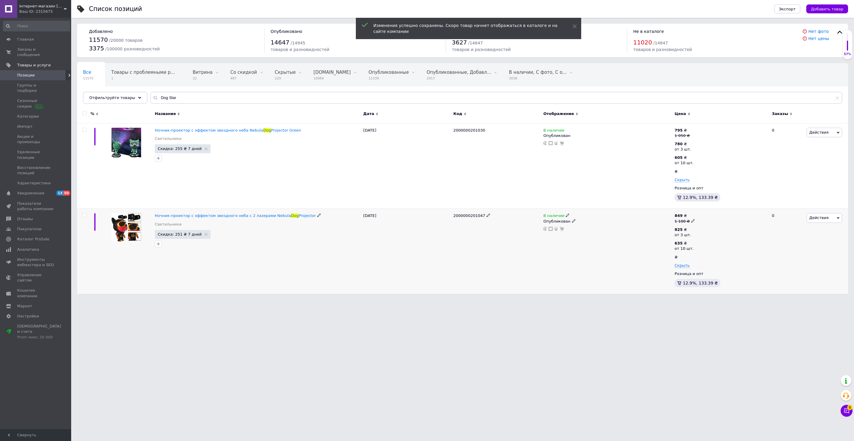
click at [820, 216] on span "Действия" at bounding box center [818, 218] width 19 height 4
click at [791, 253] on li "Скидка" at bounding box center [800, 254] width 84 height 8
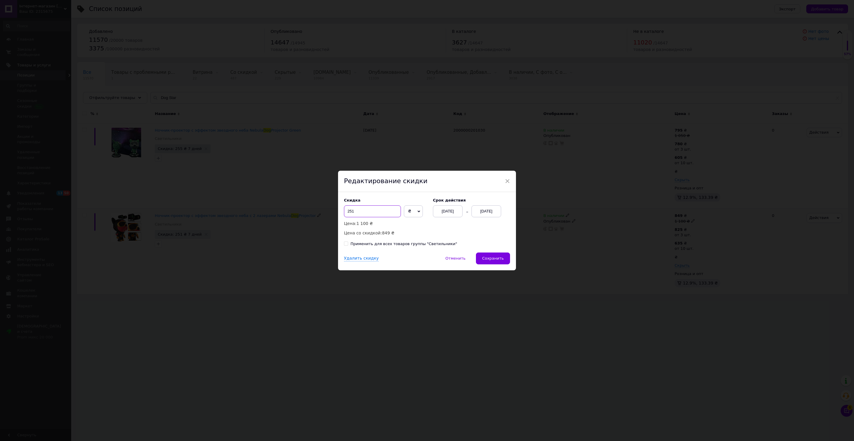
click at [365, 217] on input "251" at bounding box center [372, 211] width 57 height 12
type input "255"
click at [497, 257] on span "Сохранить" at bounding box center [493, 258] width 22 height 4
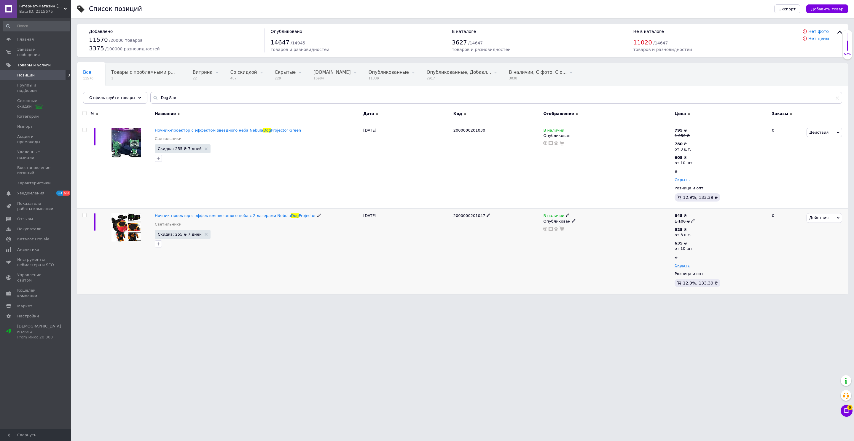
drag, startPoint x: 308, startPoint y: 215, endPoint x: 140, endPoint y: 215, distance: 167.5
click at [140, 215] on div "Ночник-проектор с эффектом звездного неба с 2 лазерами Nebula Dog Projector Све…" at bounding box center [462, 251] width 771 height 85
copy div "Ночник-проектор с эффектом звездного неба с 2 лазерами Nebula Dog Projector"
click at [155, 96] on input "Dog Star" at bounding box center [496, 98] width 692 height 12
paste input "Настольная лампа"
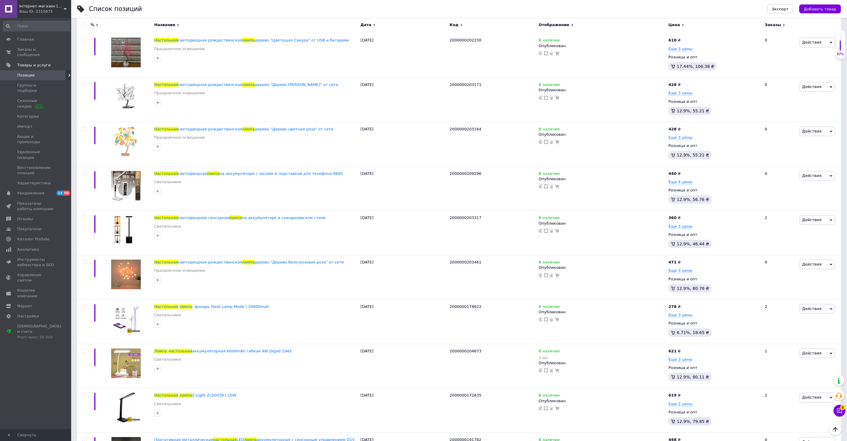
scroll to position [1717, 0]
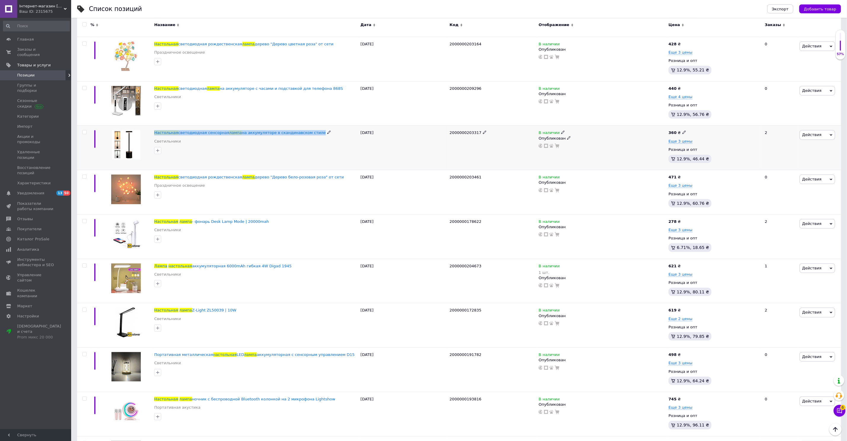
drag, startPoint x: 318, startPoint y: 120, endPoint x: 153, endPoint y: 119, distance: 164.9
click at [153, 126] on div "Настольная светодиодная сенсорная лампа на аккумуляторе в скандинавском стиле С…" at bounding box center [256, 148] width 206 height 44
copy div "Настольная светодиодная сенсорная лампа на аккумуляторе в скандинавском стиле"
click at [688, 139] on span "Еще 3 цены" at bounding box center [681, 141] width 24 height 5
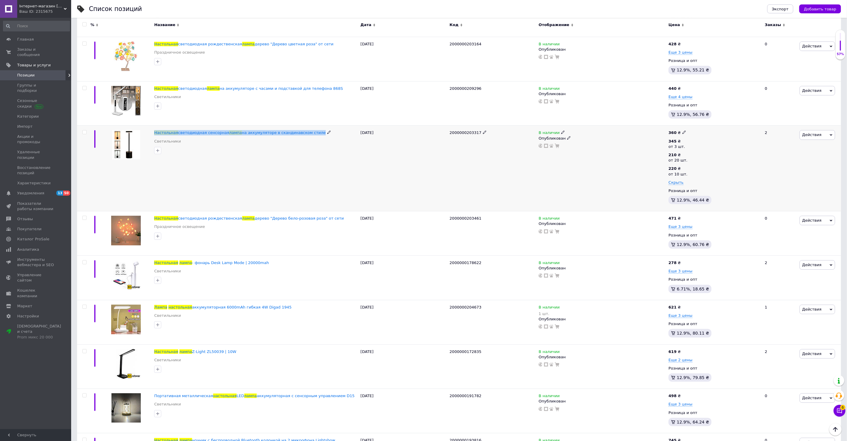
drag, startPoint x: 323, startPoint y: 122, endPoint x: 154, endPoint y: 122, distance: 169.6
click at [154, 126] on div "Настольная светодиодная сенсорная лампа на аккумуляторе в скандинавском стиле С…" at bounding box center [256, 169] width 206 height 86
copy div "Настольная светодиодная сенсорная лампа на аккумуляторе в скандинавском стиле"
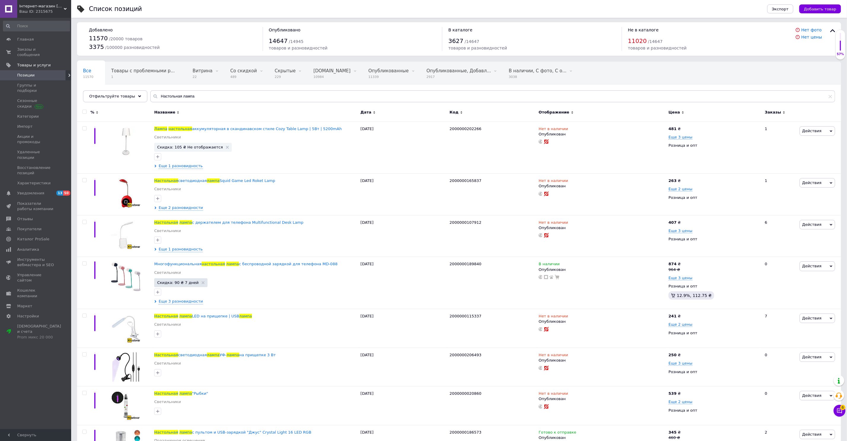
scroll to position [2, 0]
click at [553, 264] on span "В наличии" at bounding box center [549, 265] width 21 height 6
click at [589, 267] on li "Нет в наличии" at bounding box center [597, 268] width 56 height 8
drag, startPoint x: 499, startPoint y: 282, endPoint x: 372, endPoint y: 284, distance: 127.5
click at [498, 283] on div "2000000189840" at bounding box center [492, 283] width 89 height 52
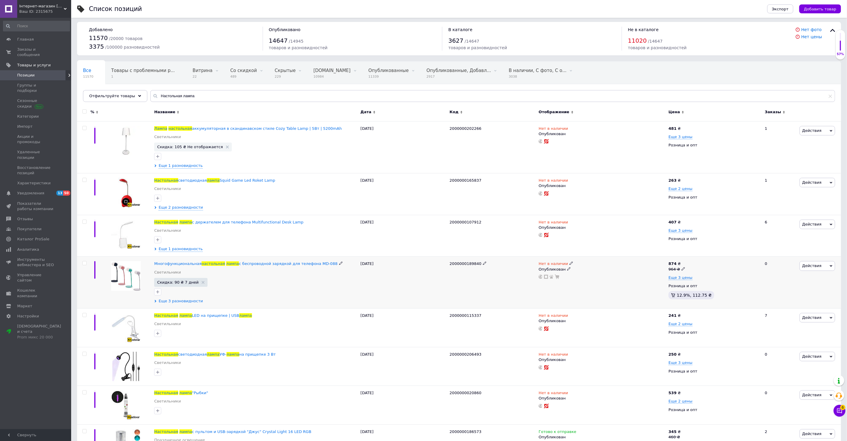
click at [193, 302] on span "Еще 3 разновидности" at bounding box center [181, 301] width 44 height 5
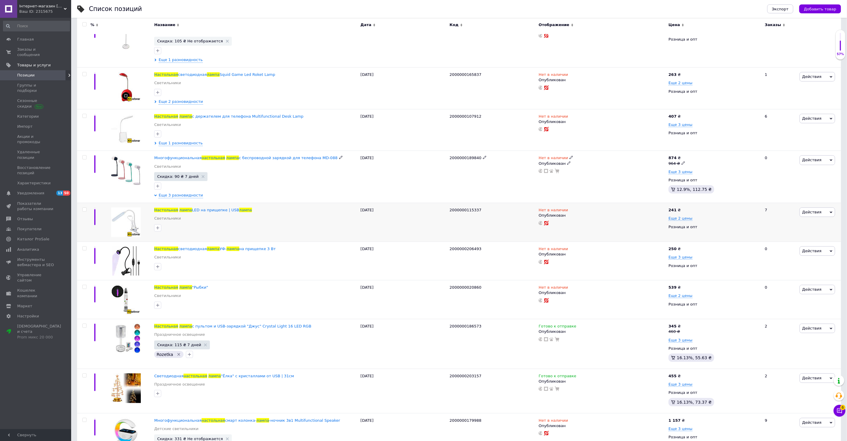
scroll to position [126, 0]
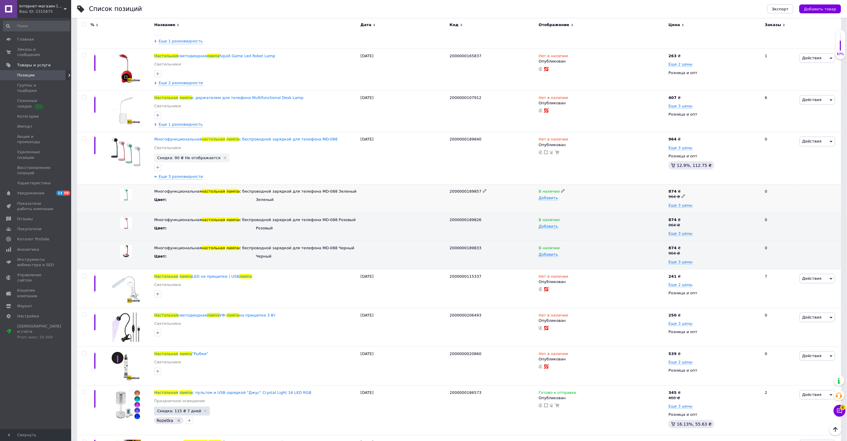
click at [548, 191] on span "В наличии" at bounding box center [549, 192] width 21 height 6
click at [557, 201] on li "Нет в наличии" at bounding box center [600, 203] width 129 height 8
click at [549, 219] on span "В наличии" at bounding box center [549, 221] width 21 height 6
click at [555, 228] on li "Нет в наличии" at bounding box center [600, 231] width 129 height 8
click at [548, 246] on span "В наличии" at bounding box center [549, 249] width 21 height 6
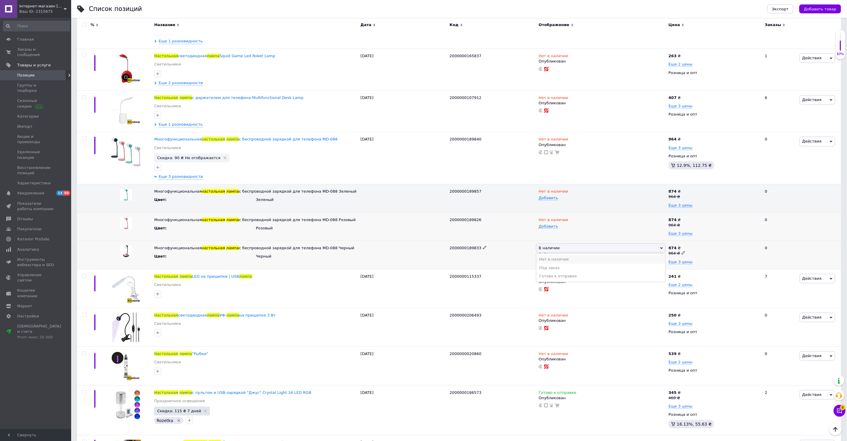
click at [557, 257] on li "Нет в наличии" at bounding box center [600, 259] width 129 height 8
click at [489, 283] on div "2000000115337" at bounding box center [492, 288] width 89 height 39
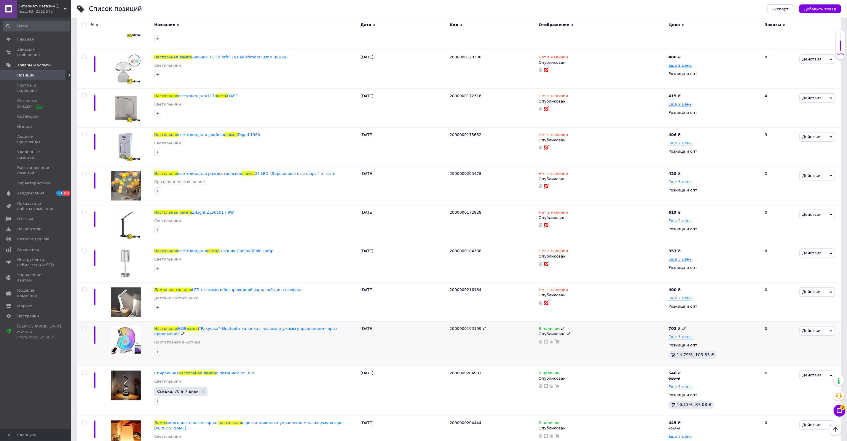
scroll to position [604, 0]
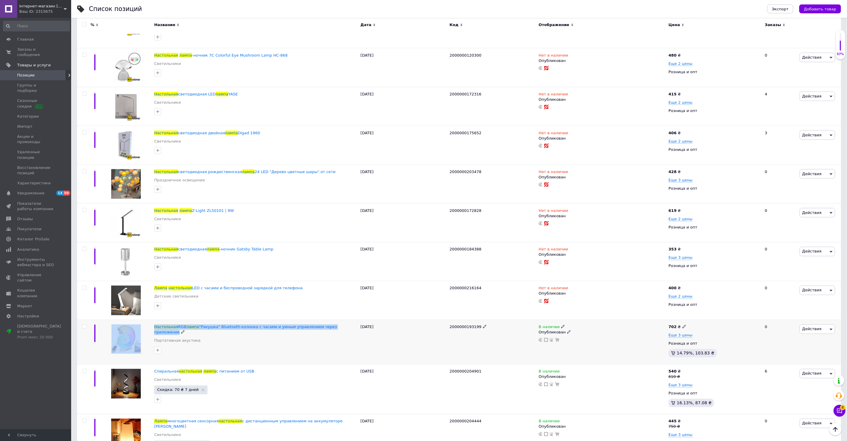
drag, startPoint x: 355, startPoint y: 323, endPoint x: 152, endPoint y: 325, distance: 202.5
click at [152, 325] on div "Настольная RGB лампа "Ракушка" Bluetooth-колонка с часами и умным управлением ч…" at bounding box center [459, 342] width 764 height 44
copy div "Настольная RGB лампа "Ракушка" Bluetooth-колонка с часами и умным управлением ч…"
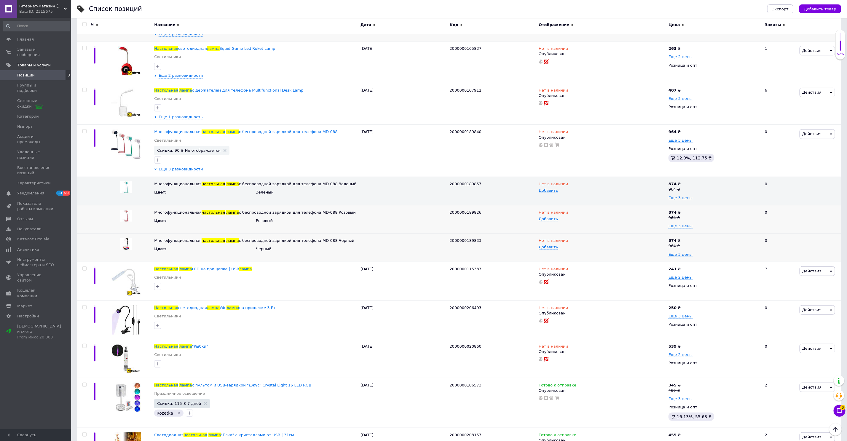
scroll to position [0, 0]
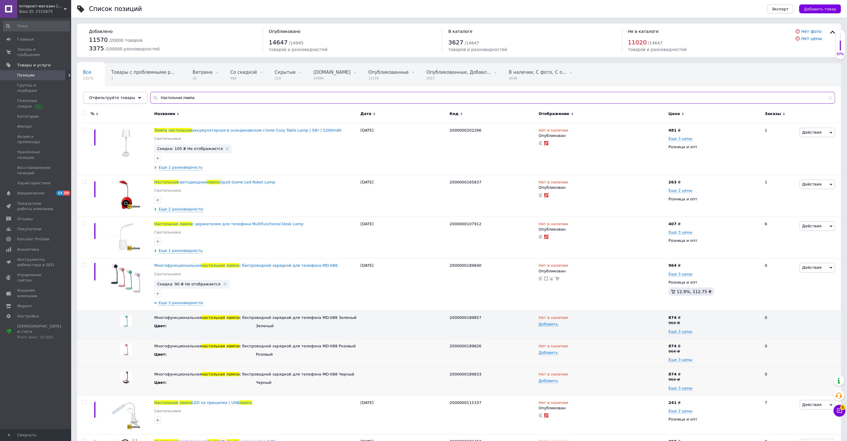
drag, startPoint x: 196, startPoint y: 99, endPoint x: 132, endPoint y: 92, distance: 65.1
click at [132, 92] on div "Отфильтруйте товары Настольная лампа" at bounding box center [459, 98] width 752 height 12
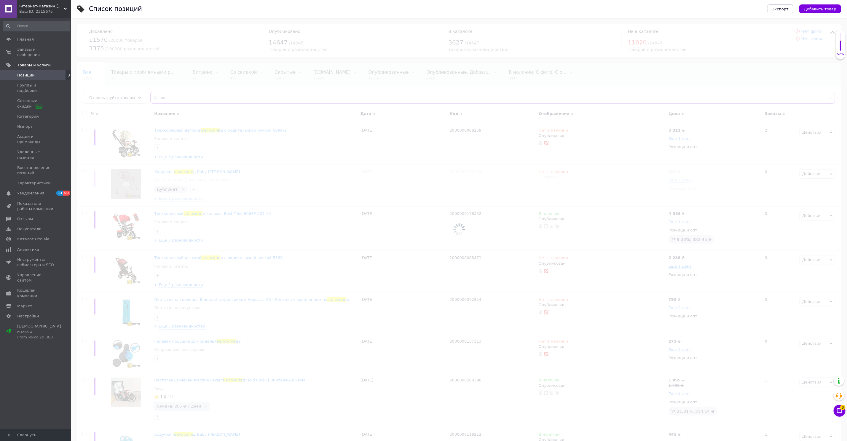
type input "в"
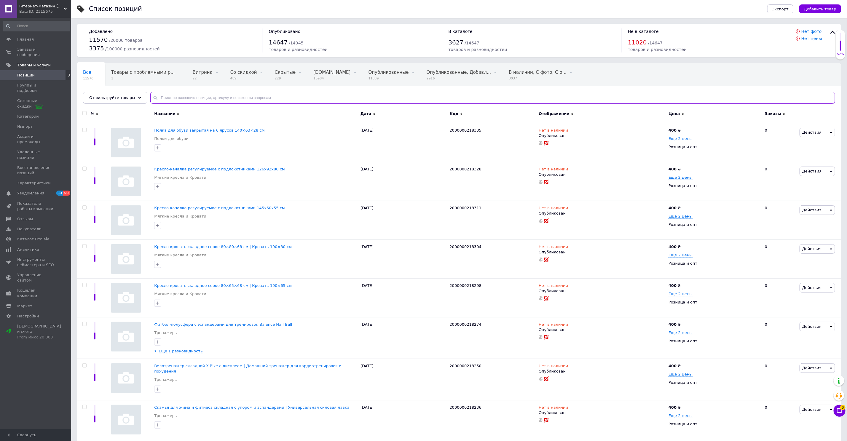
click at [172, 101] on input "text" at bounding box center [492, 98] width 685 height 12
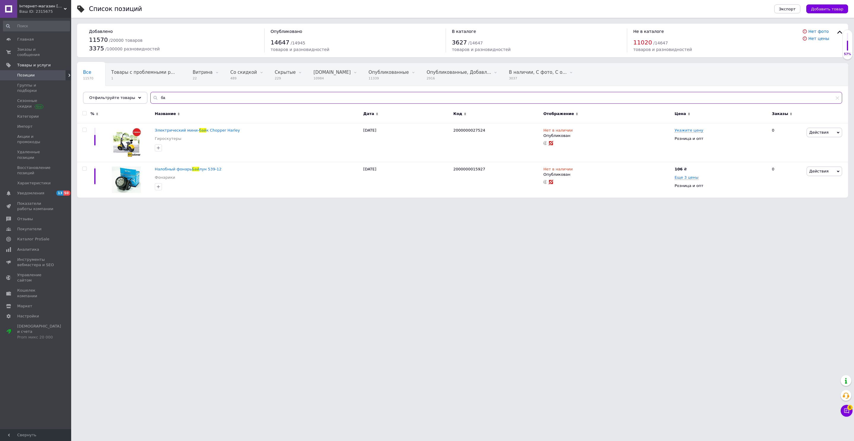
type input "б"
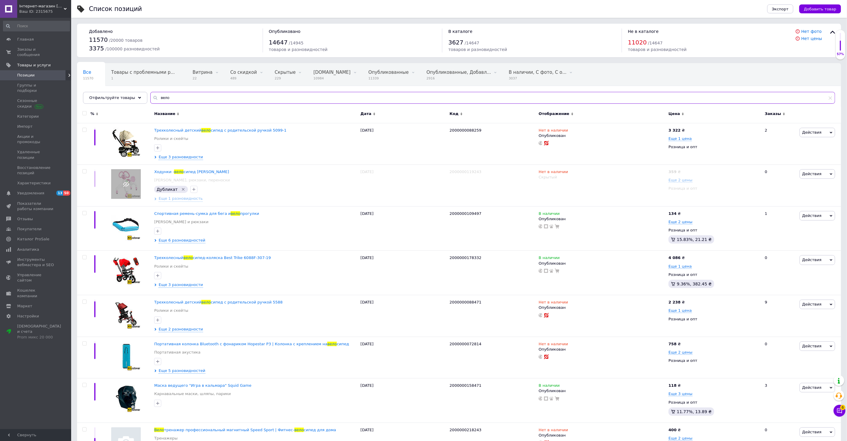
drag, startPoint x: 170, startPoint y: 94, endPoint x: 214, endPoint y: 104, distance: 45.2
click at [214, 104] on div "Все 11570 Товары с проблемными р... 1 Витрина 22 Удалить Редактировать Со скидк…" at bounding box center [459, 83] width 764 height 41
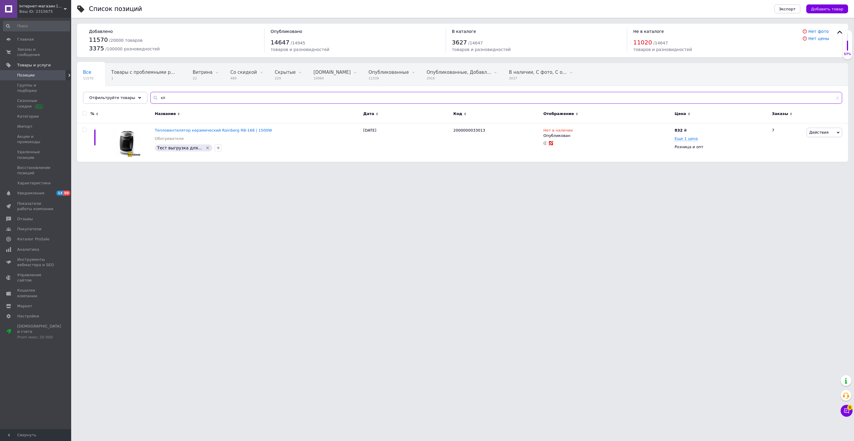
type input "є"
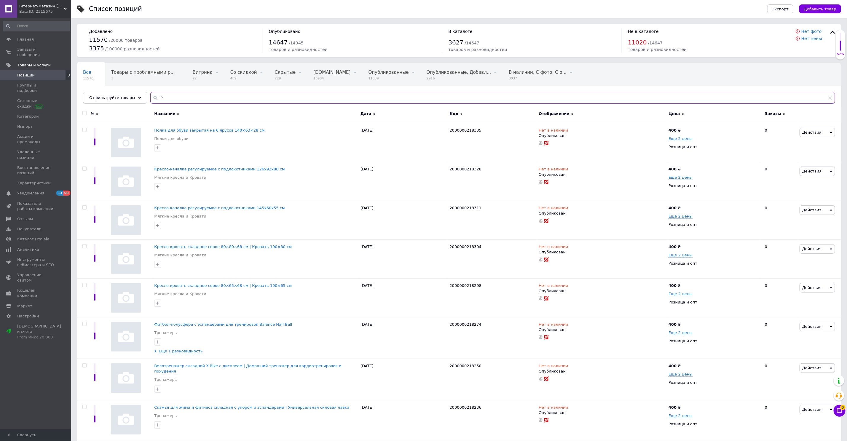
type input "'"
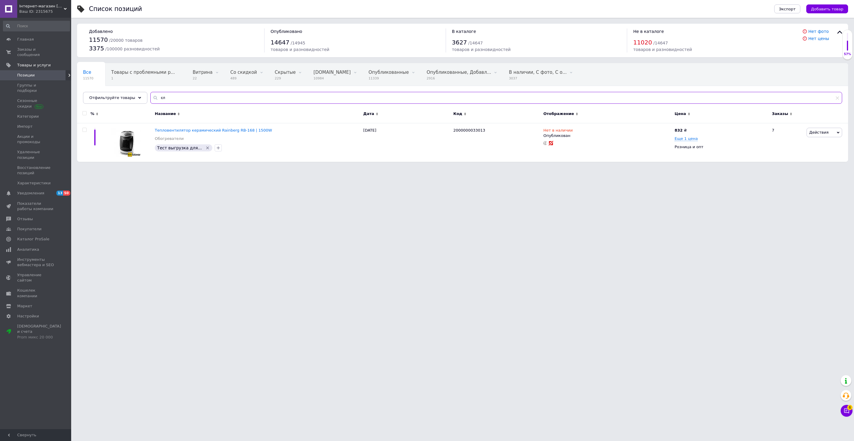
type input "є"
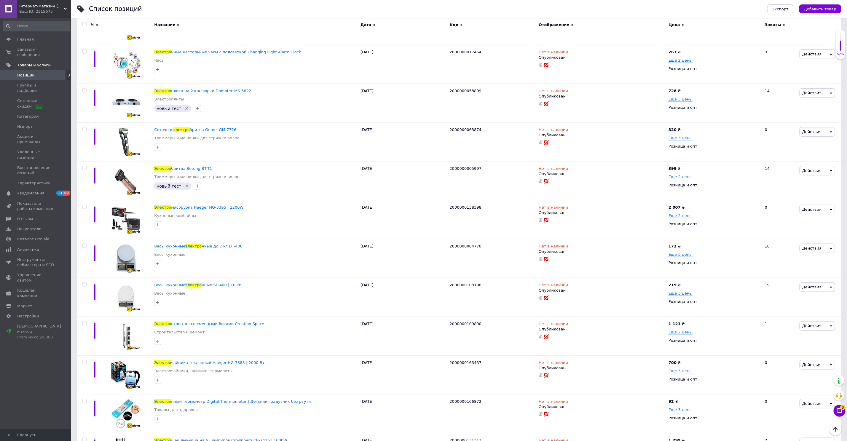
scroll to position [3776, 0]
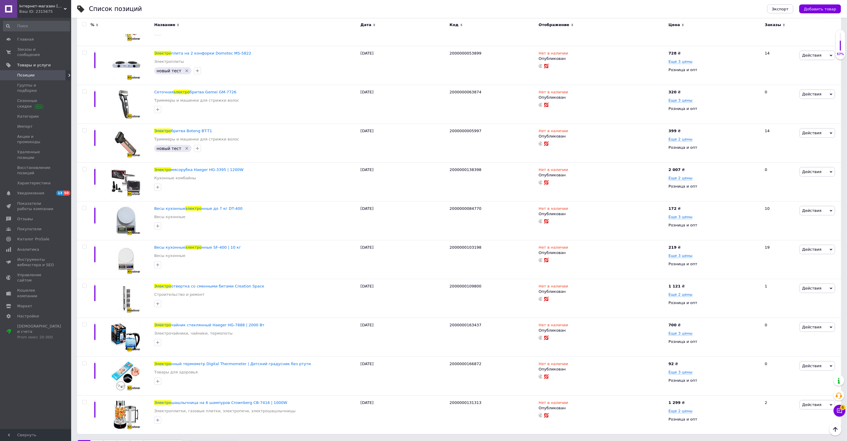
type input "электро"
click at [94, 440] on link "2" at bounding box center [96, 446] width 13 height 12
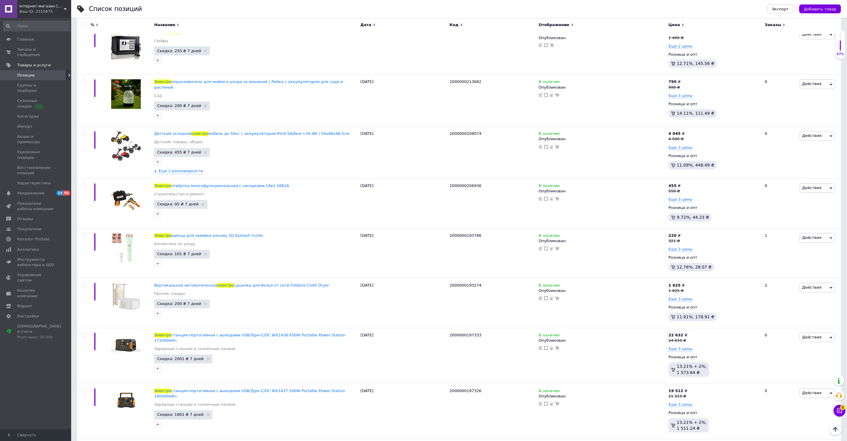
scroll to position [2483, 0]
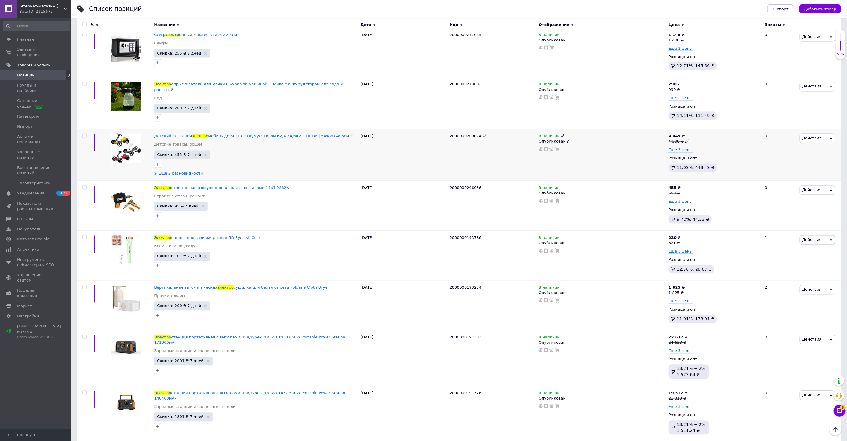
click at [189, 171] on span "Еще 2 разновидности" at bounding box center [181, 173] width 44 height 5
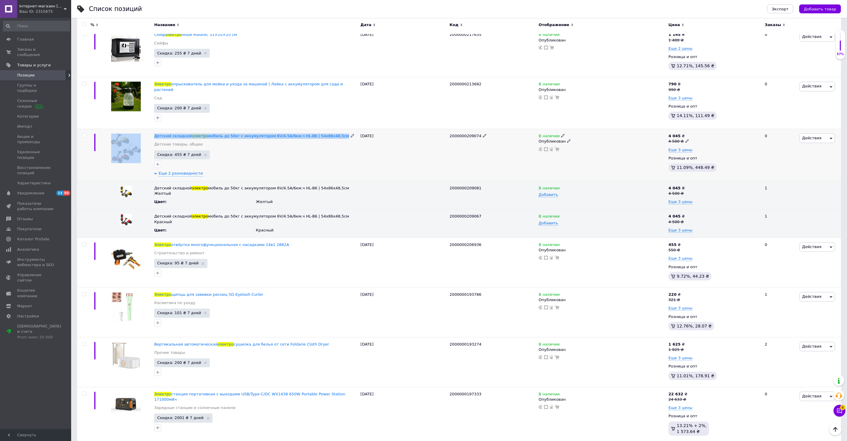
drag, startPoint x: 339, startPoint y: 127, endPoint x: 151, endPoint y: 129, distance: 187.7
click at [151, 129] on div "Детский складной электро мобиль до 50кг с аккумулятором 6V/4.5A/6км.ч HL-B6 | 5…" at bounding box center [459, 155] width 764 height 52
copy div "Детский складной электро мобиль до 50кг с аккумулятором 6V/4.5A/6км.ч HL-B6 | 5…"
click at [671, 148] on span "Еще 3 цены" at bounding box center [681, 150] width 24 height 5
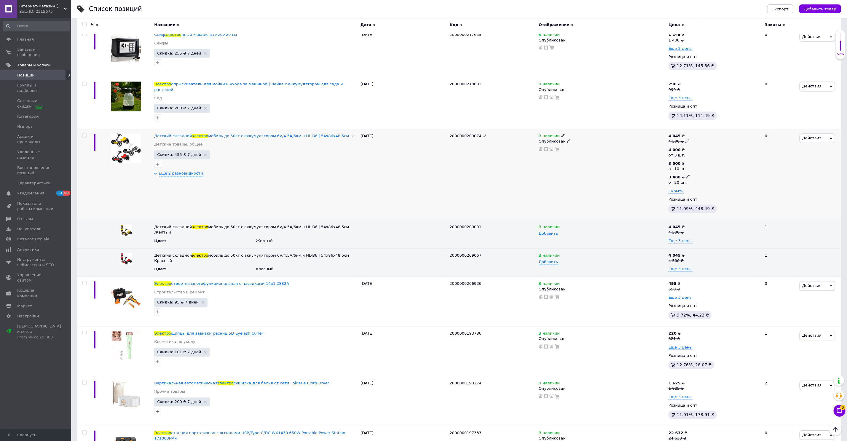
click at [687, 175] on icon at bounding box center [688, 177] width 4 height 4
drag, startPoint x: 713, startPoint y: 158, endPoint x: 684, endPoint y: 158, distance: 29.1
click at [684, 158] on div "4 000 ₴ от 3 шт. 3 500 ₴ от 10 шт. 3 480 ₴ от 20 шт. Цена 3480 Валюта ₴ $ € CHF…" at bounding box center [714, 171] width 91 height 47
drag, startPoint x: 720, startPoint y: 194, endPoint x: 677, endPoint y: 189, distance: 43.1
click at [699, 198] on div "от 20 шт." at bounding box center [732, 204] width 74 height 12
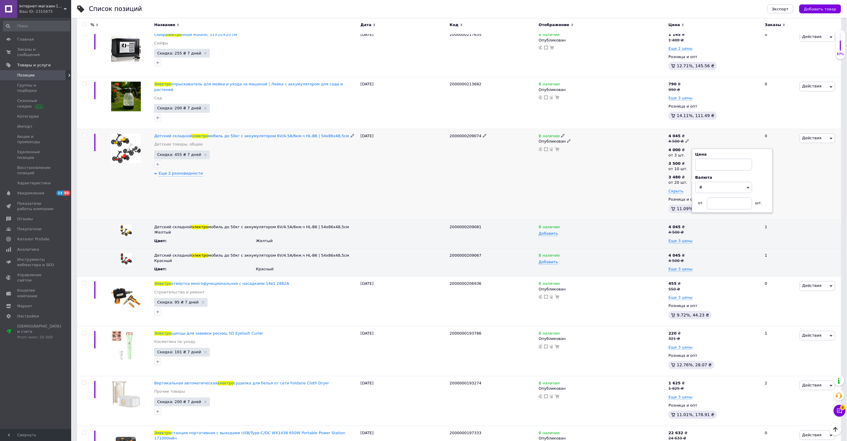
click at [613, 178] on div "В наличии Опубликован" at bounding box center [602, 174] width 130 height 91
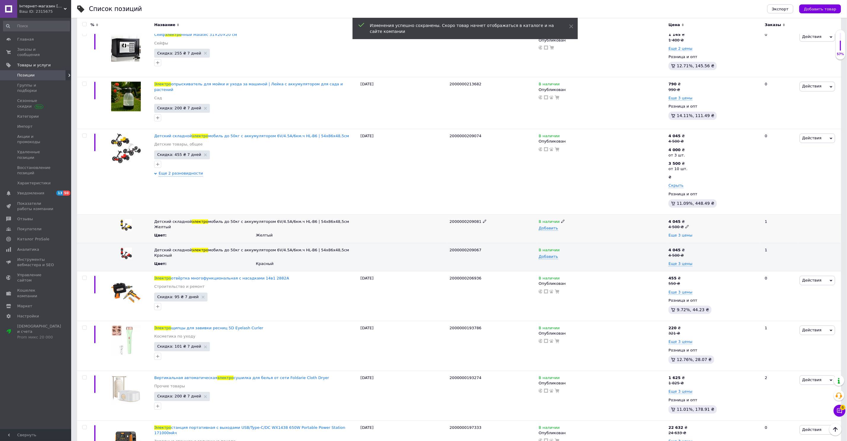
click at [676, 233] on span "Еще 3 цены" at bounding box center [681, 235] width 24 height 5
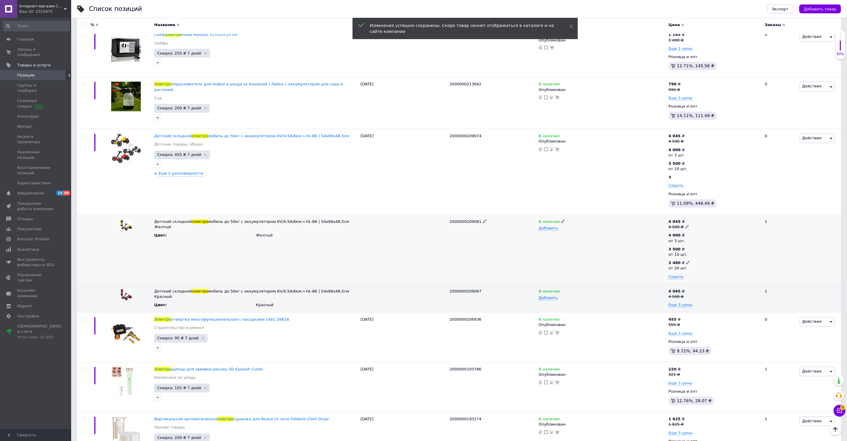
click at [687, 261] on div "3 480 ₴" at bounding box center [680, 263] width 22 height 5
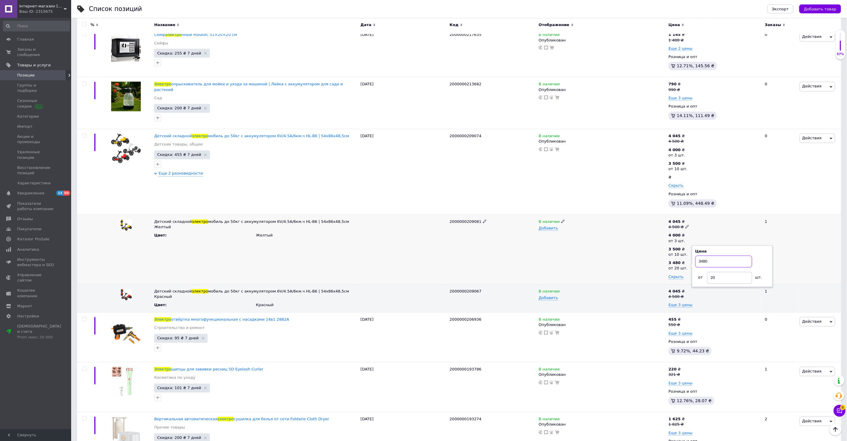
drag, startPoint x: 710, startPoint y: 255, endPoint x: 714, endPoint y: 259, distance: 6.5
click at [694, 254] on div "Цена 3480 от 20 шт." at bounding box center [732, 267] width 81 height 42
drag, startPoint x: 723, startPoint y: 269, endPoint x: 701, endPoint y: 270, distance: 22.2
click at [701, 272] on div "от 20 шт." at bounding box center [732, 278] width 74 height 12
drag, startPoint x: 644, startPoint y: 237, endPoint x: 675, endPoint y: 233, distance: 31.7
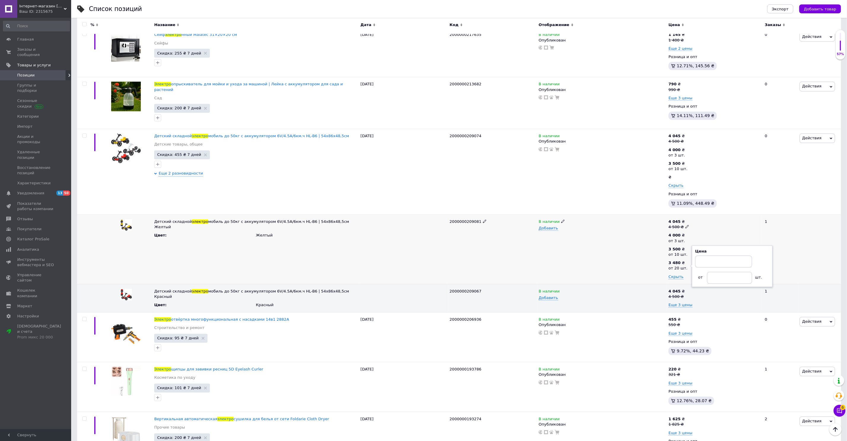
click at [649, 236] on div "В наличии Добавить" at bounding box center [602, 250] width 130 height 70
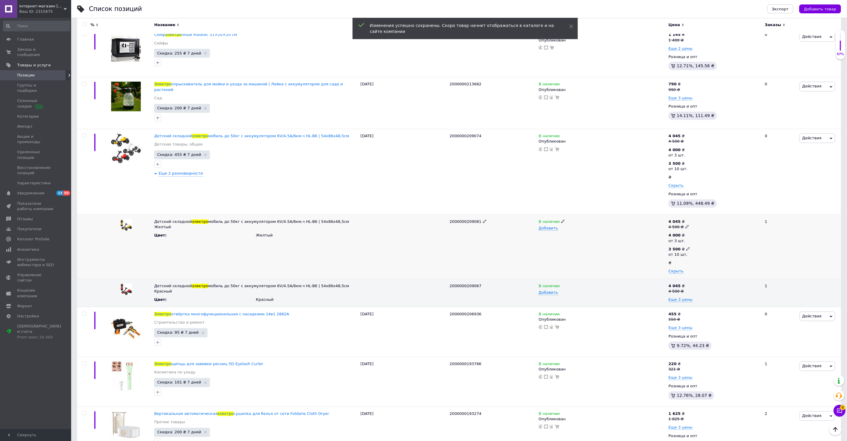
click at [686, 247] on icon at bounding box center [688, 249] width 4 height 4
drag, startPoint x: 648, startPoint y: 243, endPoint x: 644, endPoint y: 238, distance: 6.3
click at [648, 243] on div "В наличии Добавить" at bounding box center [602, 247] width 130 height 64
click at [681, 298] on span "Еще 3 цены" at bounding box center [681, 300] width 24 height 5
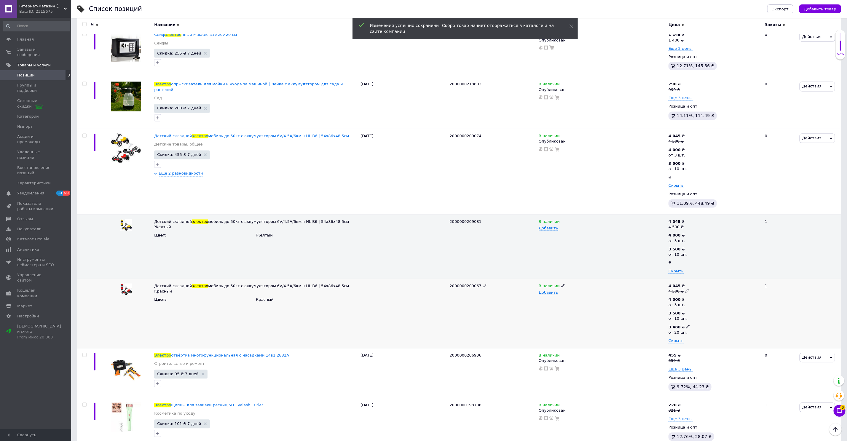
click at [685, 325] on div "3 480 ₴" at bounding box center [680, 327] width 22 height 5
drag, startPoint x: 718, startPoint y: 317, endPoint x: 687, endPoint y: 313, distance: 31.9
click at [687, 313] on div "4 000 ₴ от 3 шт. 3 500 ₴ от 10 шт. 3 480 ₴ от 20 шт. Цена 3480 от 20 шт. Скрыть" at bounding box center [714, 320] width 91 height 47
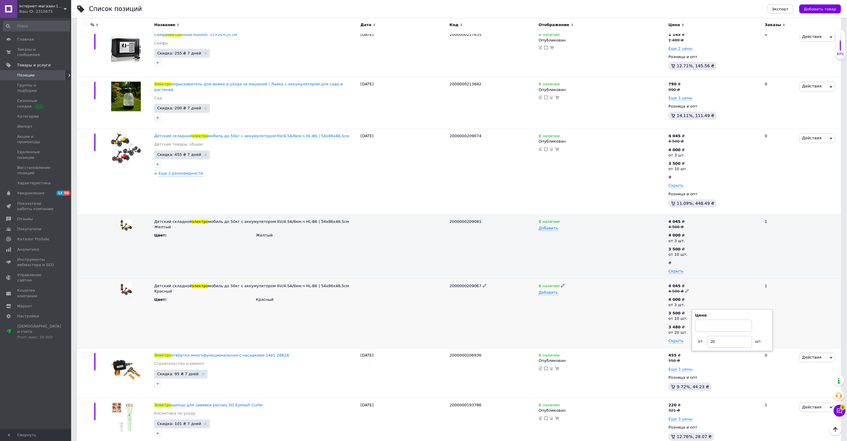
drag, startPoint x: 647, startPoint y: 309, endPoint x: 650, endPoint y: 309, distance: 3.3
click at [648, 309] on div "В наличии Добавить" at bounding box center [602, 314] width 130 height 70
drag, startPoint x: 712, startPoint y: 337, endPoint x: 698, endPoint y: 336, distance: 14.0
click at [698, 340] on div "от 20 шт." at bounding box center [732, 346] width 74 height 12
drag, startPoint x: 617, startPoint y: 309, endPoint x: 621, endPoint y: 310, distance: 3.6
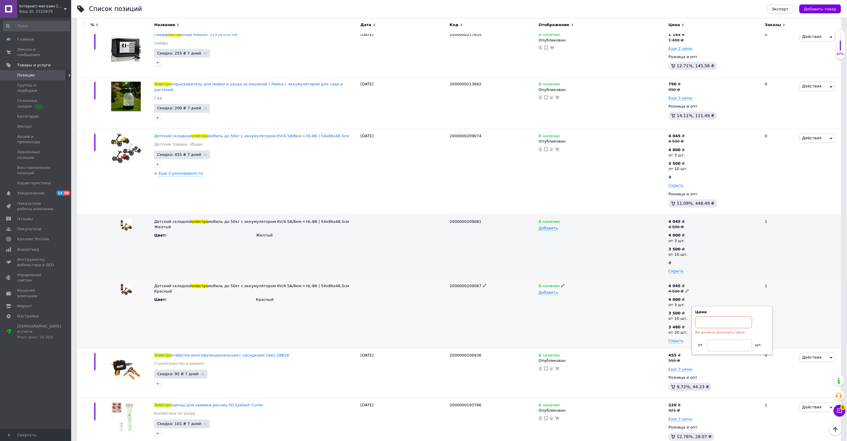
click at [619, 310] on div "В наличии Добавить" at bounding box center [602, 314] width 130 height 70
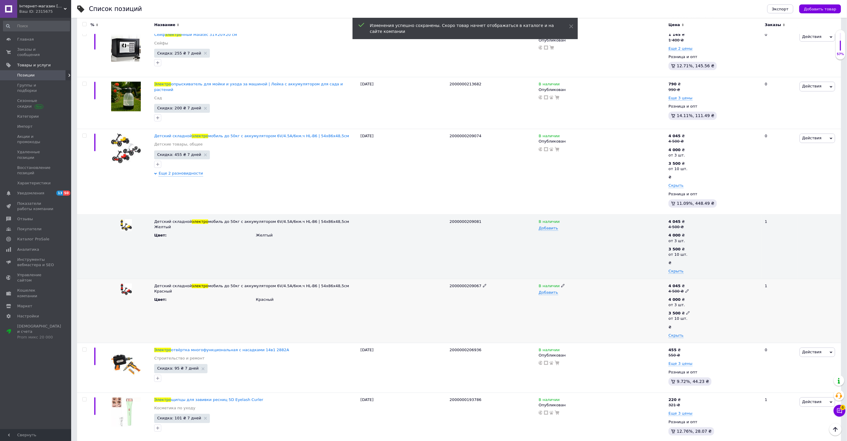
click at [688, 312] on use at bounding box center [687, 313] width 3 height 3
drag, startPoint x: 711, startPoint y: 305, endPoint x: 699, endPoint y: 305, distance: 12.2
click at [696, 306] on input "3500" at bounding box center [723, 312] width 57 height 12
drag, startPoint x: 723, startPoint y: 320, endPoint x: 703, endPoint y: 320, distance: 20.2
click at [703, 323] on div "от 10 шт." at bounding box center [732, 329] width 74 height 12
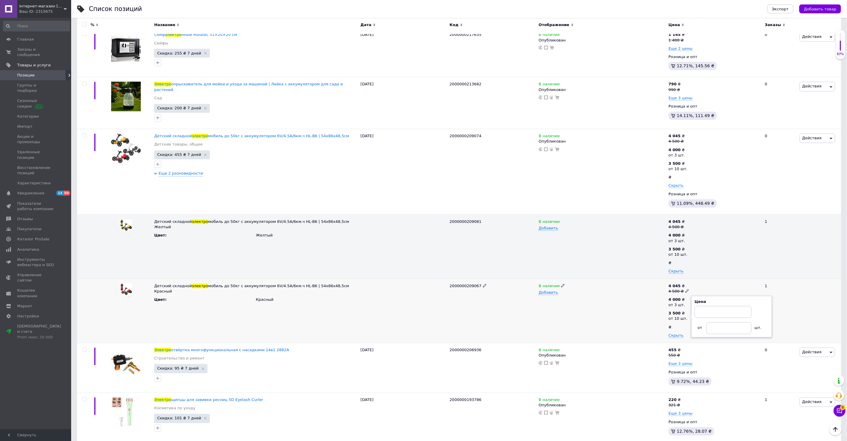
click at [616, 311] on div "В наличии Добавить" at bounding box center [602, 311] width 130 height 64
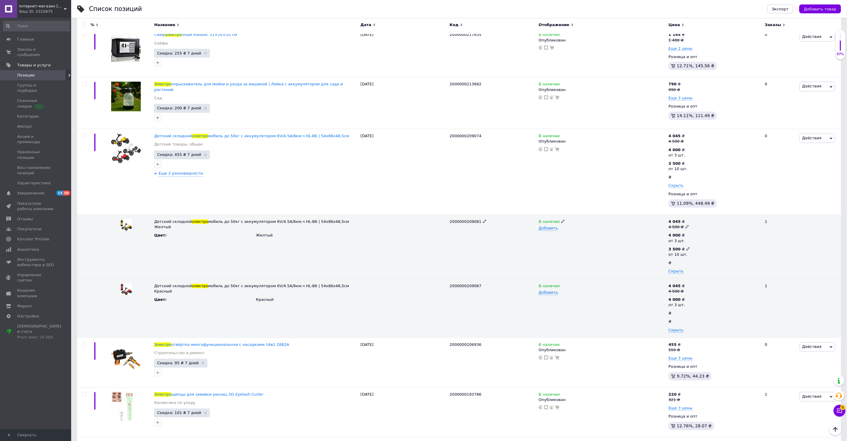
click at [684, 247] on div "3 500 ₴" at bounding box center [680, 249] width 22 height 5
drag, startPoint x: 713, startPoint y: 237, endPoint x: 721, endPoint y: 243, distance: 9.9
click at [721, 243] on input "3500" at bounding box center [723, 248] width 57 height 12
click at [640, 246] on div "В наличии Добавить" at bounding box center [602, 247] width 130 height 64
drag, startPoint x: 713, startPoint y: 262, endPoint x: 707, endPoint y: 260, distance: 5.7
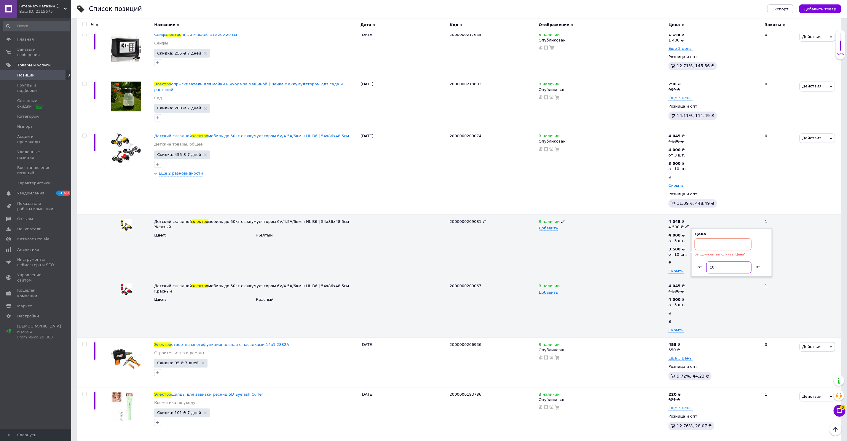
click at [707, 262] on input "10" at bounding box center [729, 268] width 45 height 12
drag, startPoint x: 727, startPoint y: 258, endPoint x: 702, endPoint y: 259, distance: 25.5
click at [704, 262] on div "от 10 шт." at bounding box center [732, 268] width 74 height 12
drag, startPoint x: 624, startPoint y: 237, endPoint x: 659, endPoint y: 178, distance: 68.8
click at [624, 235] on div "В наличии Добавить" at bounding box center [602, 247] width 130 height 64
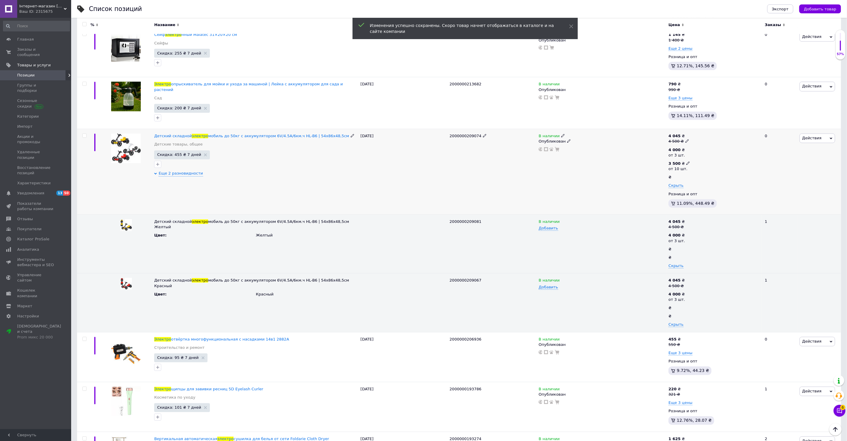
click at [686, 162] on icon at bounding box center [688, 164] width 4 height 4
drag, startPoint x: 711, startPoint y: 143, endPoint x: 689, endPoint y: 144, distance: 22.5
click at [689, 148] on div "4 000 ₴ от 3 шт. 3 500 ₴ от 10 шт. Цена 3500 Валюта ₴ $ € CHF £ ¥ PLN ₸ MDL HUF…" at bounding box center [714, 168] width 91 height 41
drag, startPoint x: 719, startPoint y: 183, endPoint x: 669, endPoint y: 181, distance: 50.4
click at [697, 184] on div "от 10 шт." at bounding box center [732, 190] width 74 height 12
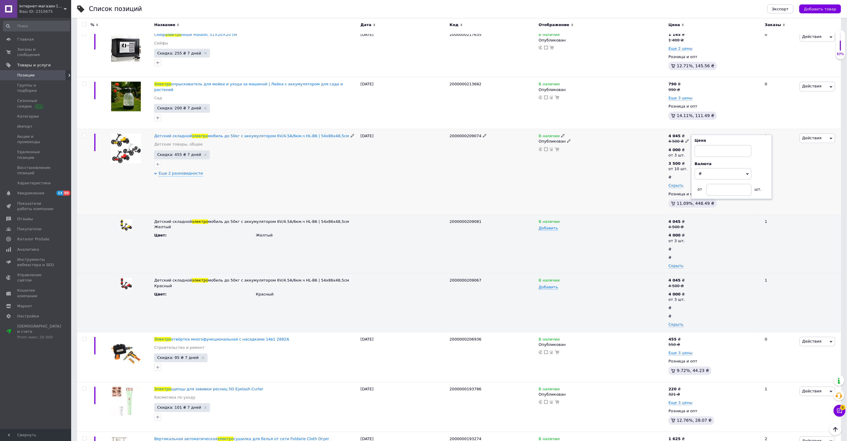
click at [561, 179] on div "В наличии Опубликован" at bounding box center [602, 172] width 130 height 86
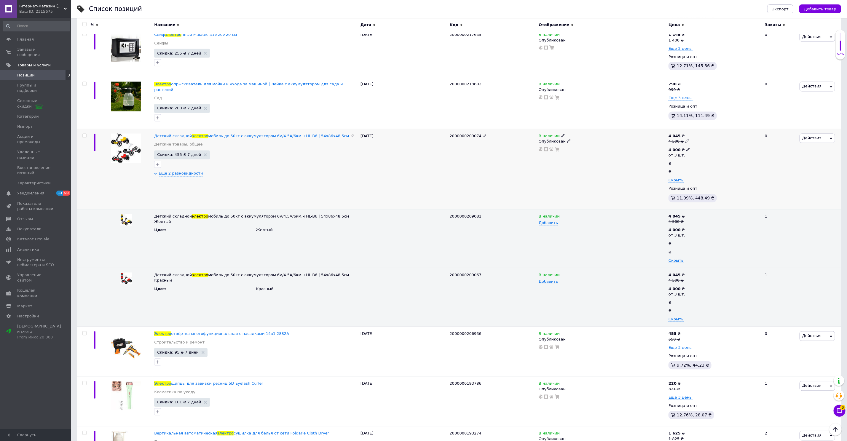
click at [689, 148] on icon at bounding box center [688, 150] width 4 height 4
drag, startPoint x: 712, startPoint y: 130, endPoint x: 693, endPoint y: 130, distance: 19.3
click at [693, 130] on div "Цена 4000 Валюта ₴ $ € CHF £ ¥ PLN ₸ MDL HUF KGS CN¥ TRY ₩ lei от 3 шт." at bounding box center [730, 153] width 81 height 64
type input "3700"
click at [637, 153] on div "В наличии Опубликован" at bounding box center [602, 169] width 130 height 80
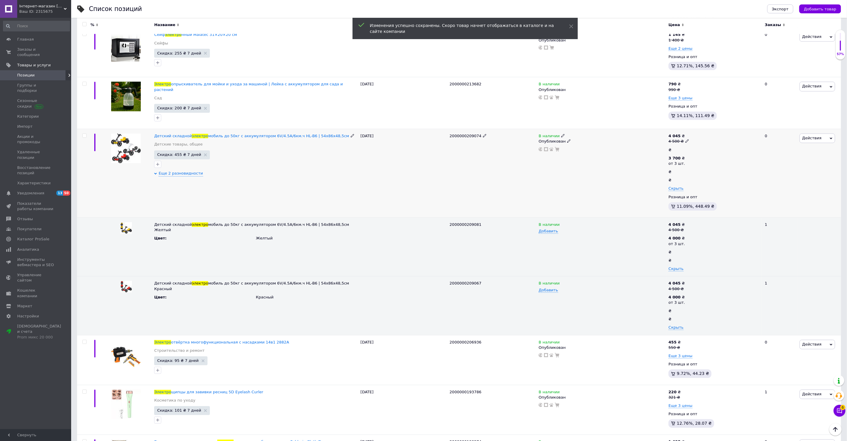
click at [687, 139] on icon at bounding box center [688, 141] width 4 height 4
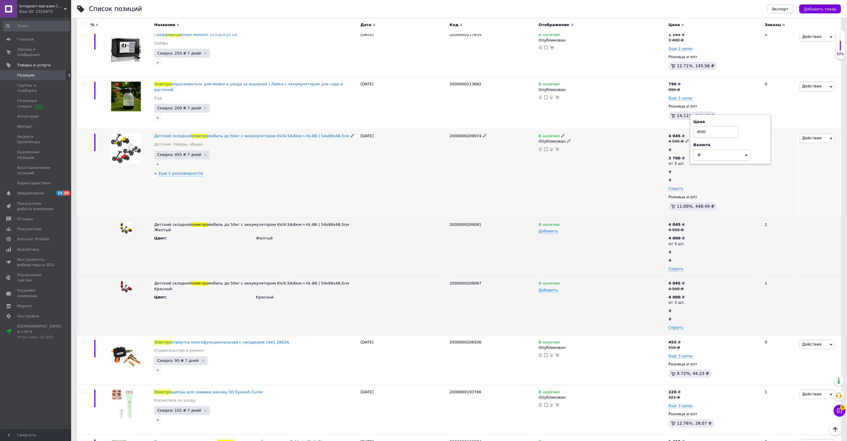
drag, startPoint x: 709, startPoint y: 123, endPoint x: 693, endPoint y: 124, distance: 16.6
click at [693, 124] on div "Цена 4500 Валюта ₴ $ € CHF £ ¥ PLN ₸ MDL HUF KGS CN¥ TRY ₩ lei" at bounding box center [730, 140] width 81 height 50
type input "4400"
click at [607, 166] on div "В наличии Опубликован" at bounding box center [602, 173] width 130 height 89
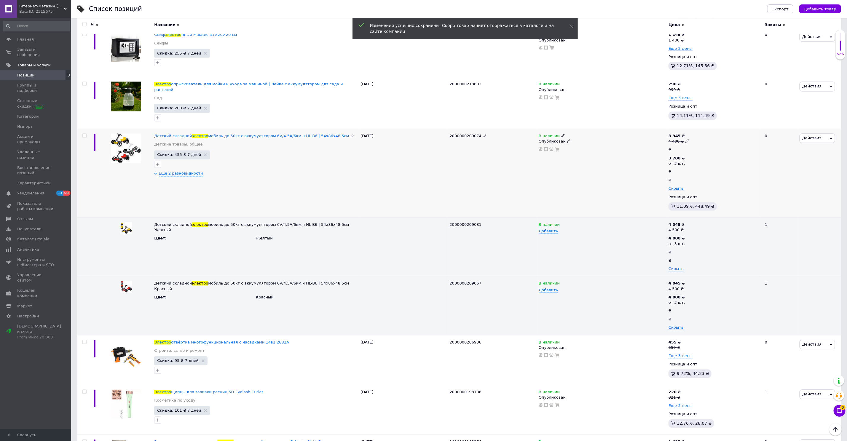
click at [686, 139] on icon at bounding box center [688, 141] width 4 height 4
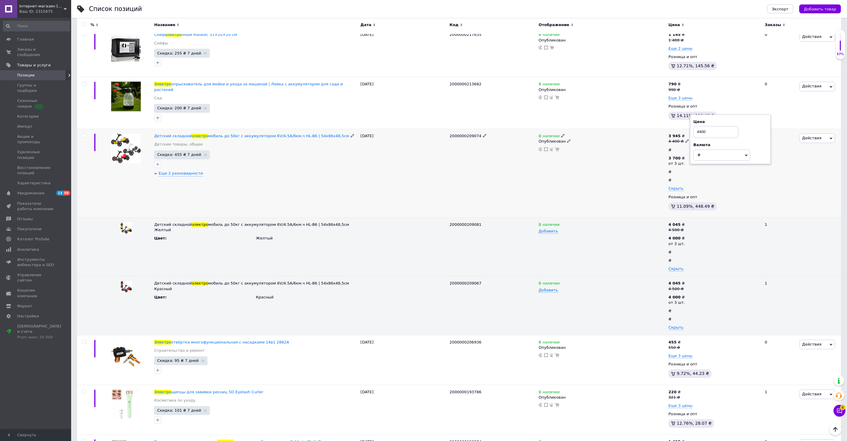
drag, startPoint x: 699, startPoint y: 124, endPoint x: 723, endPoint y: 124, distance: 23.7
click at [723, 126] on input "4400" at bounding box center [716, 132] width 45 height 12
type input "4300"
click at [533, 168] on div "2000000209074" at bounding box center [492, 173] width 89 height 89
click at [687, 228] on icon at bounding box center [688, 230] width 4 height 4
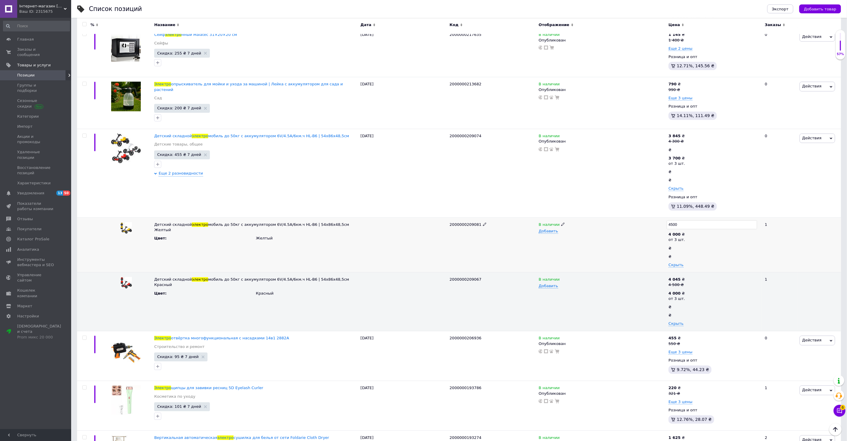
drag, startPoint x: 676, startPoint y: 216, endPoint x: 661, endPoint y: 215, distance: 15.1
click at [661, 218] on div "Детский складной электро мобиль до 50кг с аккумулятором 6V/4.5A/6км.ч HL-B6 | 5…" at bounding box center [459, 245] width 764 height 55
type input "4300"
click at [585, 239] on div "В наличии Добавить" at bounding box center [602, 245] width 130 height 55
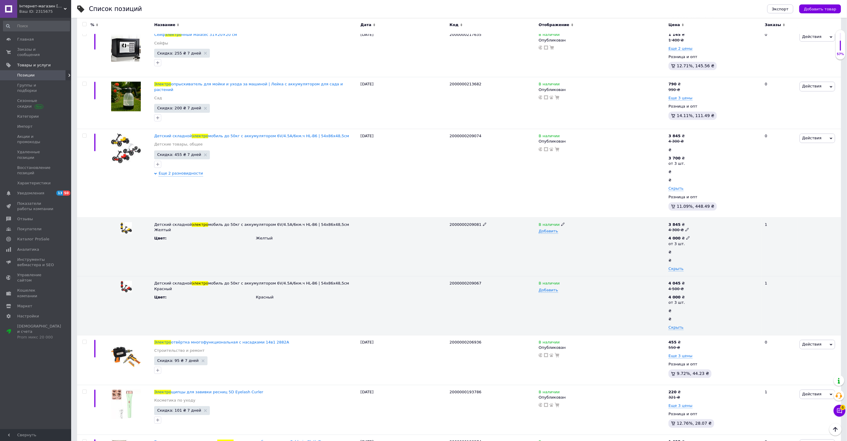
click at [686, 236] on icon at bounding box center [688, 238] width 4 height 4
drag, startPoint x: 708, startPoint y: 229, endPoint x: 691, endPoint y: 229, distance: 16.9
click at [691, 229] on div "Цена 4000 от 3 шт." at bounding box center [730, 242] width 81 height 42
type input "3700"
click at [638, 246] on div "В наличии Добавить" at bounding box center [602, 247] width 130 height 59
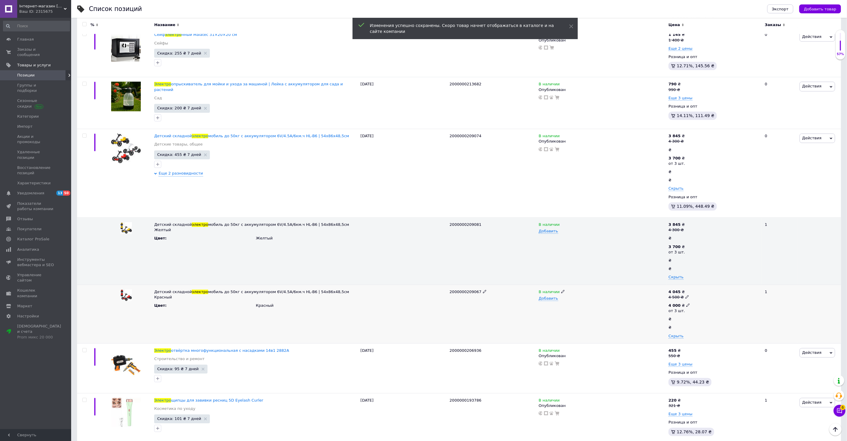
click at [686, 304] on icon at bounding box center [688, 306] width 4 height 4
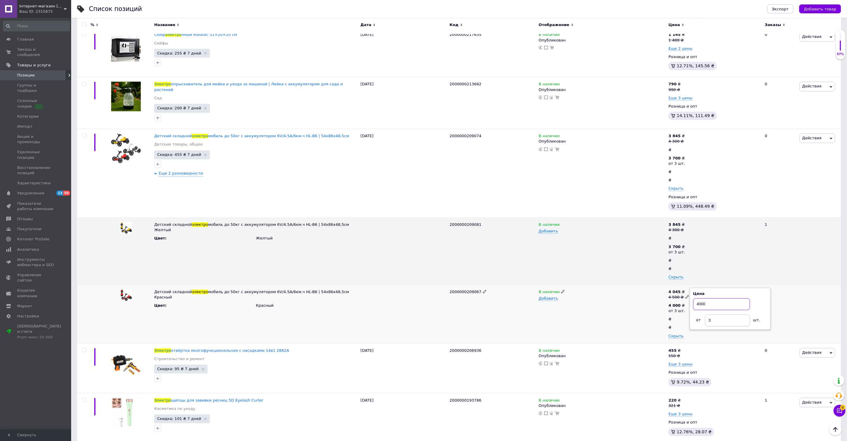
drag, startPoint x: 709, startPoint y: 297, endPoint x: 696, endPoint y: 298, distance: 13.3
click at [696, 299] on input "4000" at bounding box center [721, 305] width 57 height 12
type input "3700"
drag, startPoint x: 647, startPoint y: 304, endPoint x: 656, endPoint y: 301, distance: 9.2
click at [648, 304] on div "В наличии Добавить" at bounding box center [602, 314] width 130 height 59
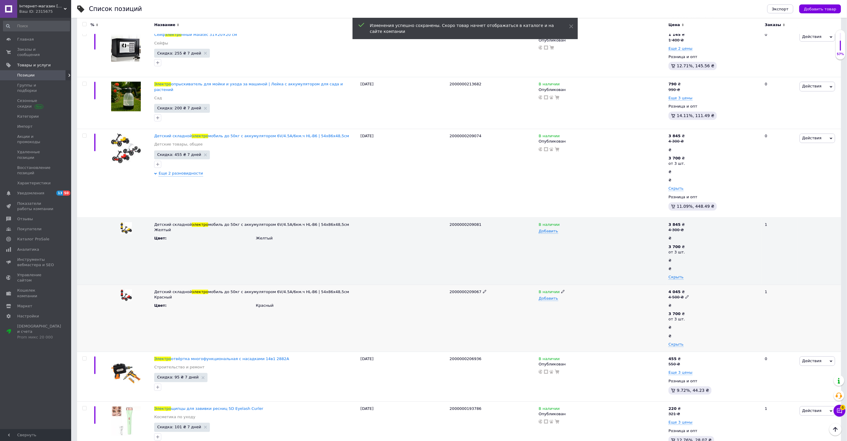
click at [686, 296] on use at bounding box center [687, 297] width 3 height 3
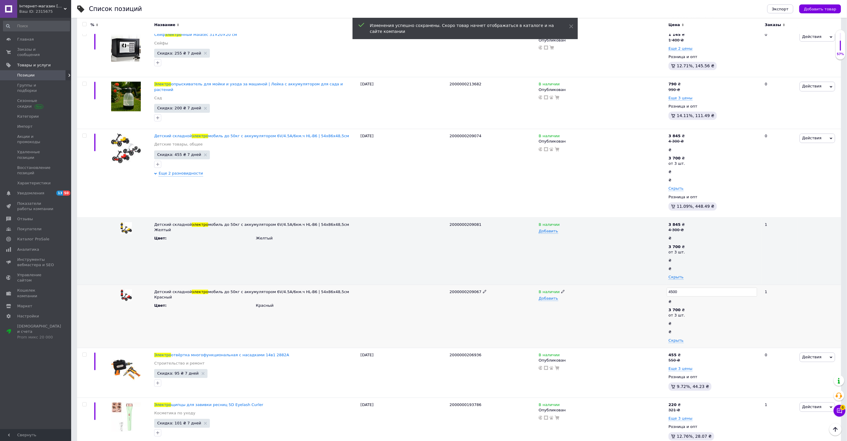
drag, startPoint x: 698, startPoint y: 285, endPoint x: 670, endPoint y: 282, distance: 28.6
click at [670, 288] on input "4500" at bounding box center [712, 292] width 90 height 9
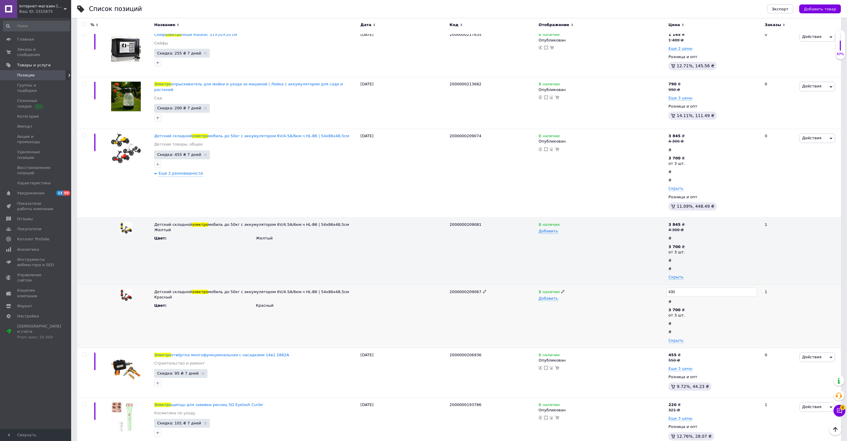
type input "4300"
click at [605, 307] on div "В наличии Добавить" at bounding box center [602, 316] width 130 height 63
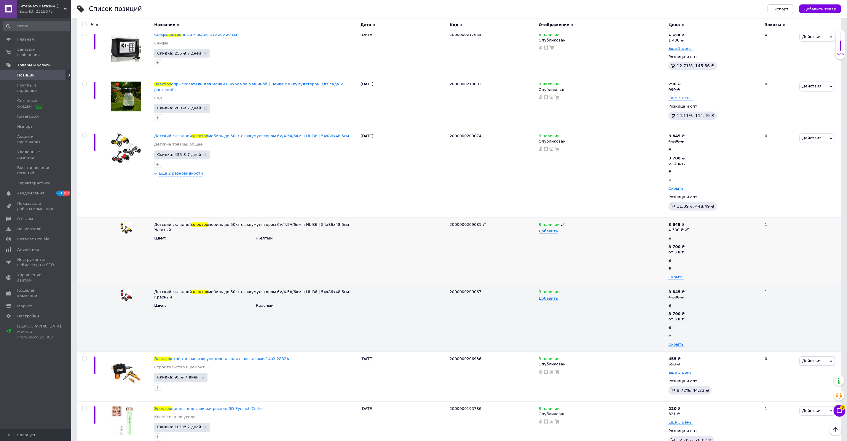
click at [671, 236] on div "₴" at bounding box center [670, 238] width 3 height 5
drag, startPoint x: 582, startPoint y: 238, endPoint x: 507, endPoint y: 250, distance: 76.2
click at [582, 239] on div "В наличии Добавить" at bounding box center [602, 251] width 130 height 67
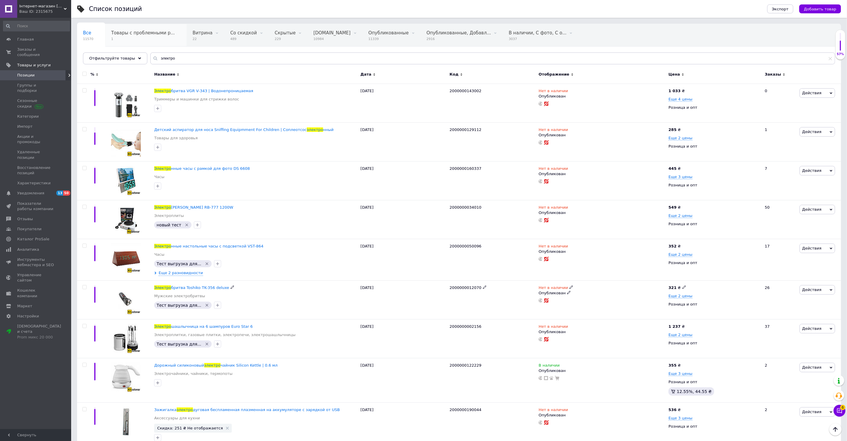
scroll to position [0, 0]
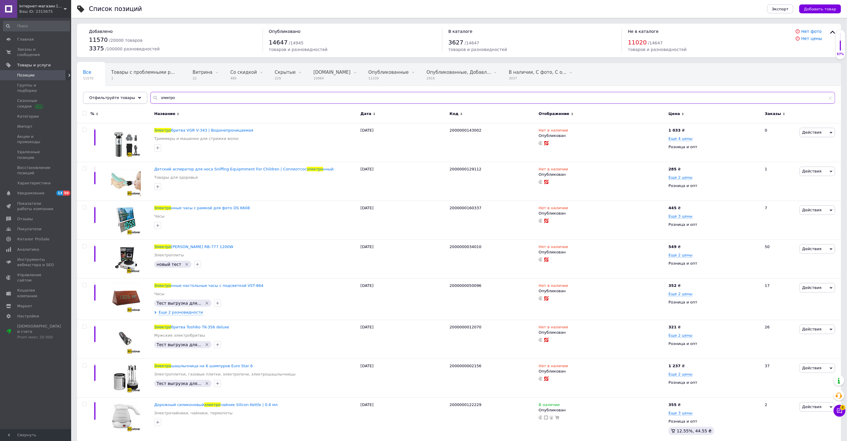
drag, startPoint x: 177, startPoint y: 100, endPoint x: 138, endPoint y: 92, distance: 39.4
click at [138, 92] on div "Отфильтруйте товары электро" at bounding box center [459, 98] width 752 height 12
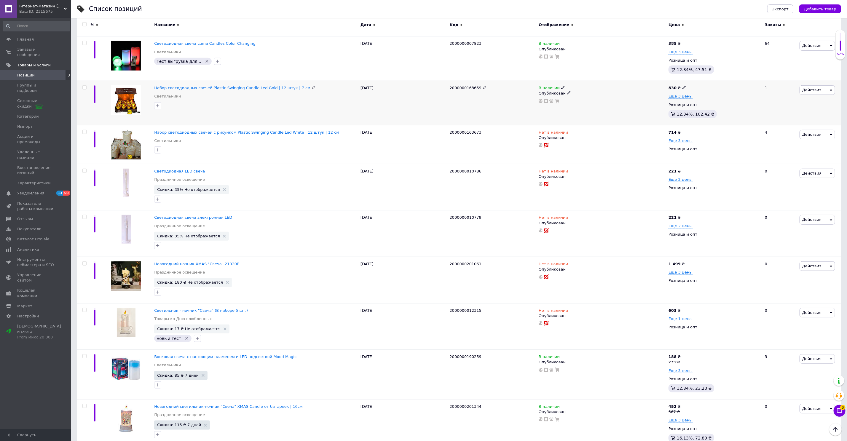
scroll to position [230, 0]
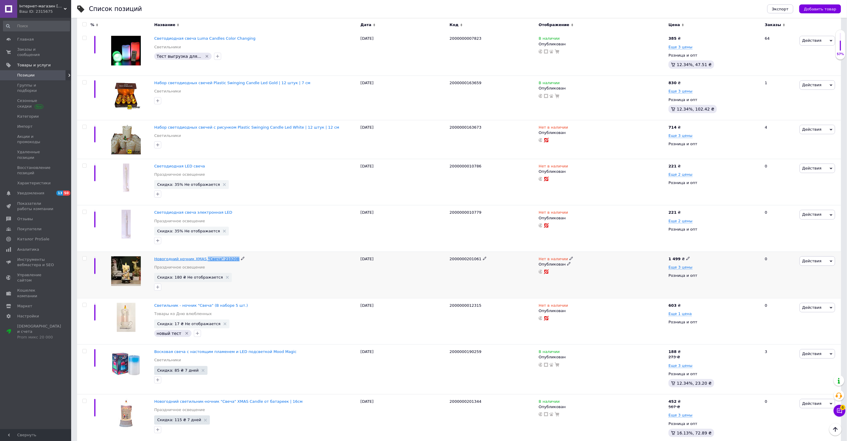
drag, startPoint x: 240, startPoint y: 255, endPoint x: 204, endPoint y: 260, distance: 35.9
click at [204, 260] on div "Новогодний ночник XMAS "Свеча" 21020B" at bounding box center [255, 258] width 203 height 5
copy div ""Свеча" 21020B"
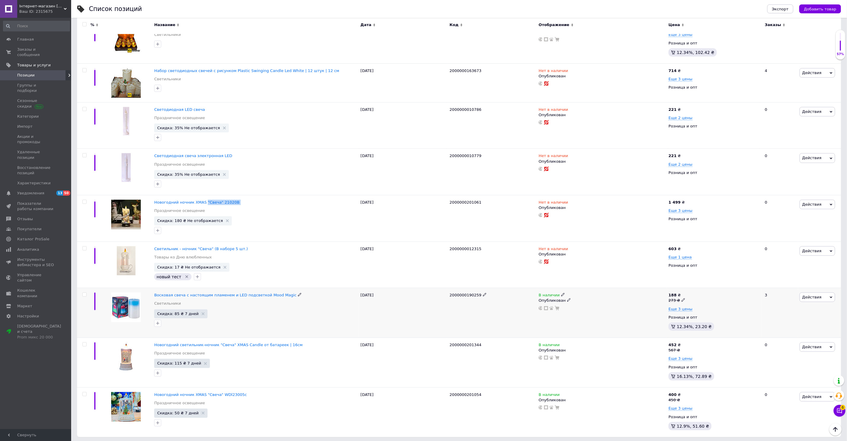
scroll to position [287, 0]
drag, startPoint x: 245, startPoint y: 391, endPoint x: 221, endPoint y: 394, distance: 24.2
click at [221, 394] on div "Новогодний ночник XMAS "Свеча" WDl23005c" at bounding box center [255, 394] width 203 height 5
drag, startPoint x: 549, startPoint y: 394, endPoint x: 555, endPoint y: 394, distance: 5.6
click at [550, 394] on span "В наличии" at bounding box center [549, 395] width 21 height 6
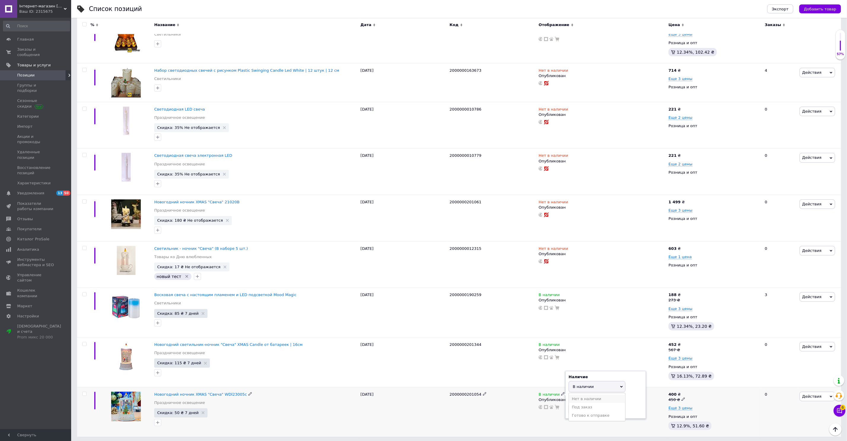
click at [581, 396] on li "Нет в наличии" at bounding box center [597, 399] width 56 height 8
drag, startPoint x: 471, startPoint y: 418, endPoint x: 468, endPoint y: 417, distance: 3.2
click at [471, 418] on div "2000000201054" at bounding box center [492, 413] width 89 height 50
click at [556, 342] on span "В наличии" at bounding box center [549, 345] width 21 height 6
drag, startPoint x: 587, startPoint y: 347, endPoint x: 515, endPoint y: 345, distance: 72.4
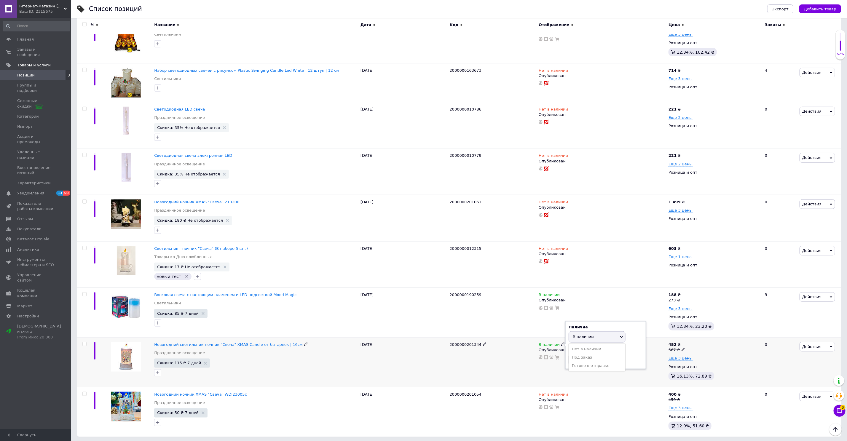
click at [586, 347] on li "Нет в наличии" at bounding box center [597, 349] width 56 height 8
drag, startPoint x: 485, startPoint y: 352, endPoint x: 481, endPoint y: 353, distance: 3.6
click at [484, 353] on div "2000000201344" at bounding box center [492, 363] width 89 height 50
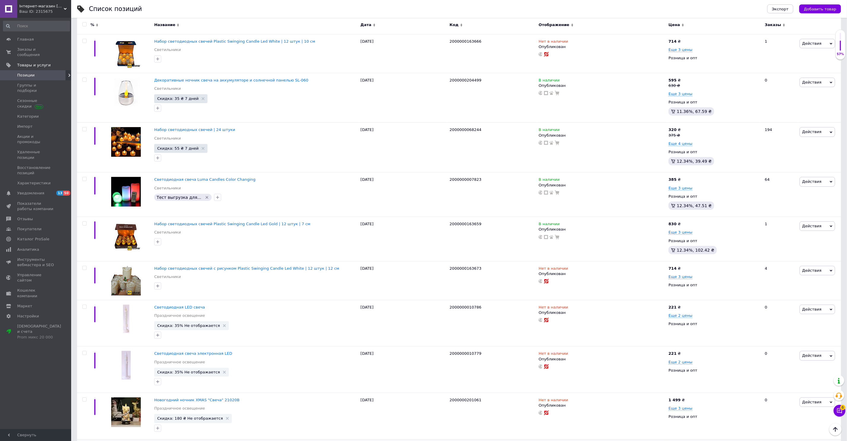
scroll to position [0, 0]
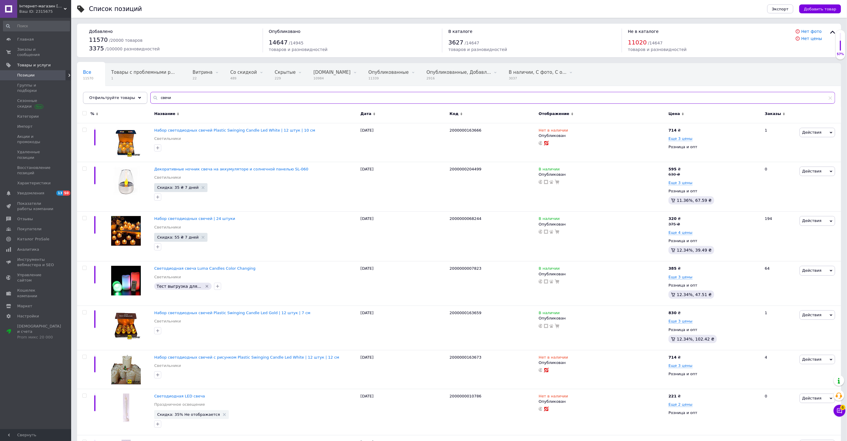
drag, startPoint x: 164, startPoint y: 98, endPoint x: 140, endPoint y: 98, distance: 24.0
click at [140, 98] on div "Отфильтруйте товары свечи" at bounding box center [459, 98] width 752 height 12
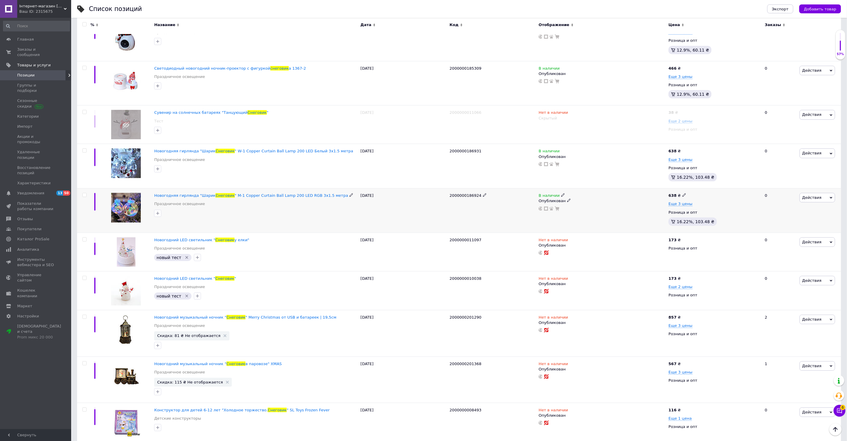
scroll to position [237, 0]
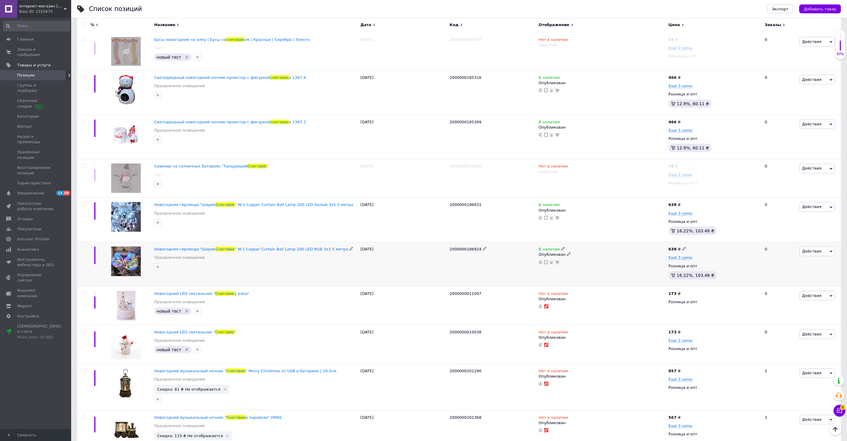
click at [551, 247] on span "В наличии" at bounding box center [549, 250] width 21 height 6
click at [594, 251] on li "Нет в наличии" at bounding box center [597, 254] width 56 height 8
click at [501, 226] on div "2000000186931" at bounding box center [492, 220] width 89 height 44
drag, startPoint x: 551, startPoint y: 203, endPoint x: 562, endPoint y: 205, distance: 11.2
click at [552, 204] on span "В наличии" at bounding box center [549, 206] width 21 height 6
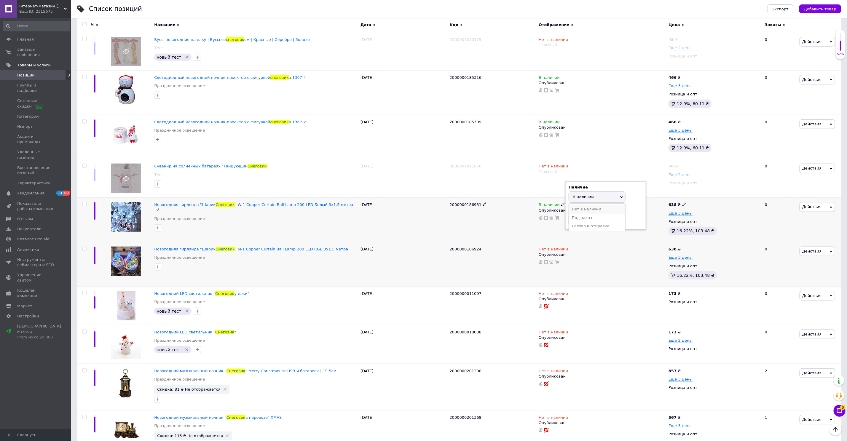
click at [589, 209] on li "Нет в наличии" at bounding box center [597, 209] width 56 height 8
click at [509, 225] on div "2000000186931" at bounding box center [492, 220] width 89 height 44
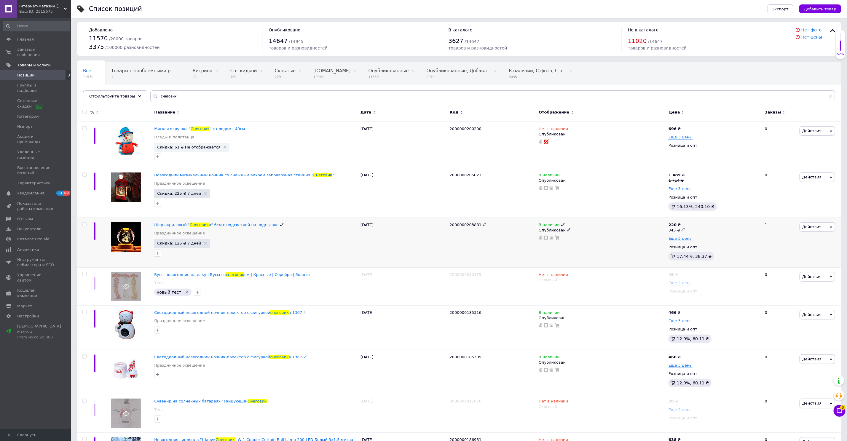
scroll to position [2, 0]
click at [176, 97] on input "снеговик" at bounding box center [492, 96] width 685 height 12
drag, startPoint x: 175, startPoint y: 96, endPoint x: 152, endPoint y: 96, distance: 22.8
click at [152, 96] on div "снеговик" at bounding box center [492, 96] width 685 height 12
paste input "Умная гибкая"
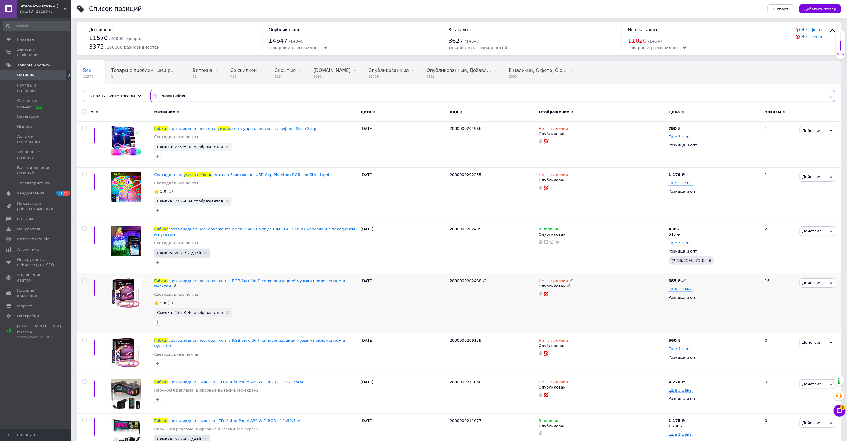
type input "Умная гибкая"
click at [555, 280] on span "Нет в наличии" at bounding box center [553, 282] width 29 height 6
drag, startPoint x: 586, startPoint y: 283, endPoint x: 539, endPoint y: 294, distance: 48.1
click at [586, 283] on li "В наличии" at bounding box center [604, 285] width 56 height 8
click at [521, 298] on div "2000000202488" at bounding box center [492, 304] width 89 height 60
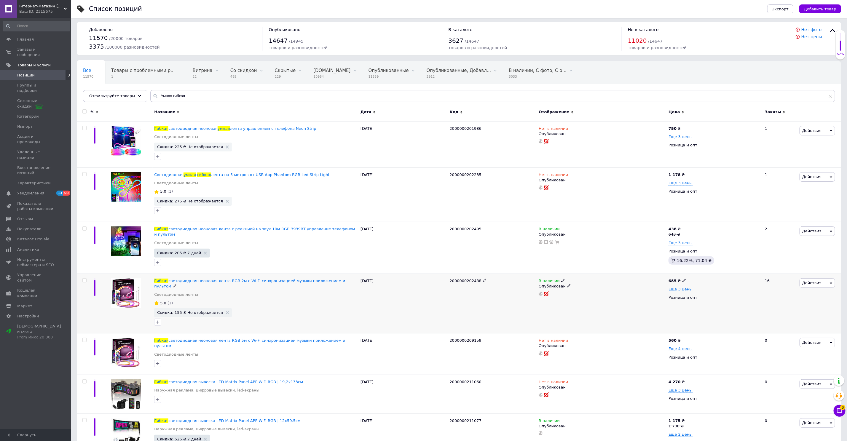
click at [670, 289] on span "Еще 3 цены" at bounding box center [681, 289] width 24 height 5
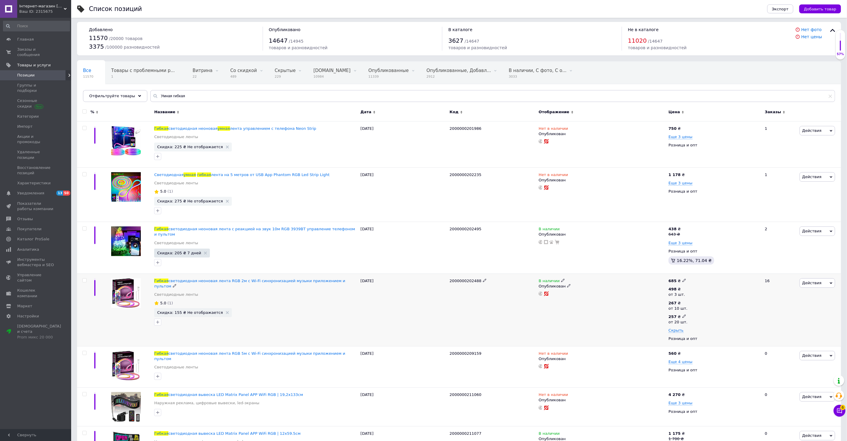
click at [684, 317] on icon at bounding box center [685, 317] width 4 height 4
drag, startPoint x: 706, startPoint y: 305, endPoint x: 696, endPoint y: 305, distance: 10.1
click at [696, 305] on input "257" at bounding box center [723, 304] width 57 height 12
type input "225"
click at [665, 319] on div "В наличии Опубликован" at bounding box center [602, 310] width 130 height 73
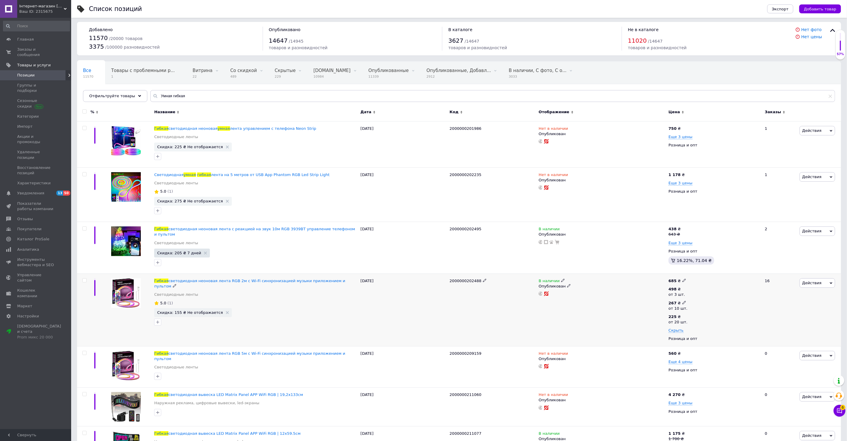
click at [683, 304] on icon at bounding box center [685, 303] width 4 height 4
drag, startPoint x: 706, startPoint y: 289, endPoint x: 697, endPoint y: 289, distance: 8.9
click at [697, 289] on input "267" at bounding box center [723, 290] width 57 height 12
type input "230"
click at [634, 317] on div "В наличии Опубликован" at bounding box center [602, 310] width 130 height 73
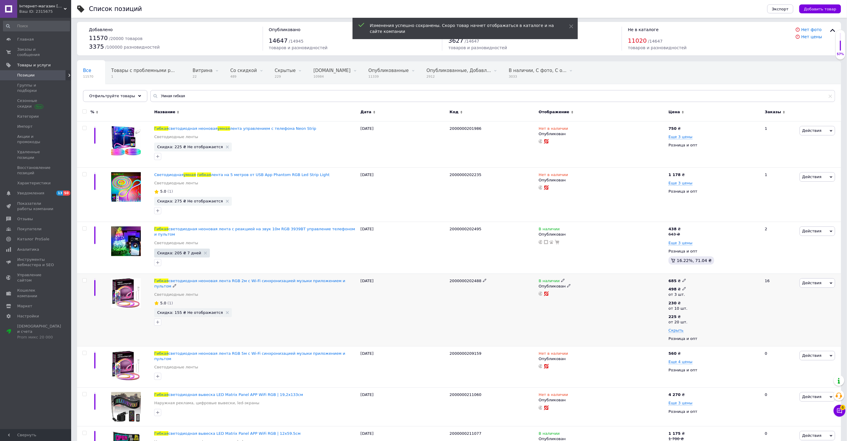
click at [683, 289] on icon at bounding box center [685, 289] width 4 height 4
drag, startPoint x: 713, startPoint y: 276, endPoint x: 689, endPoint y: 275, distance: 23.7
click at [689, 275] on div "685 ₴ 498 ₴ от 3 шт. Цена 498 Валюта ₴ $ € CHF £ ¥ PLN ₸ MDL HUF KGS CN¥ TRY ₩ …" at bounding box center [714, 310] width 94 height 73
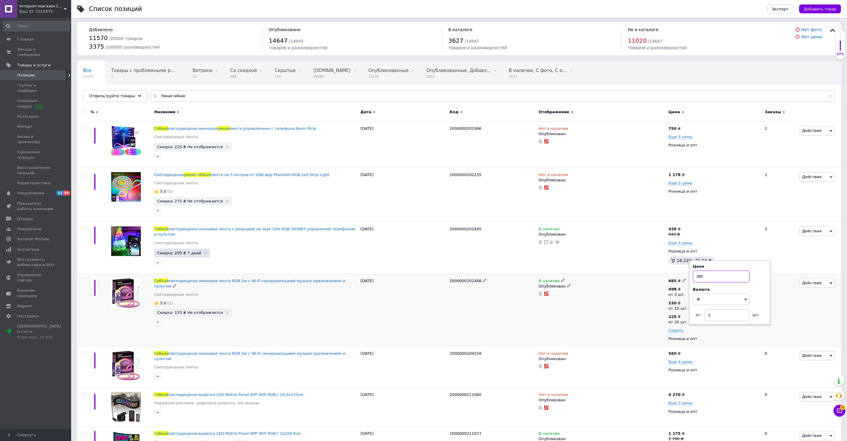
type input "380"
click at [638, 303] on div "В наличии Опубликован" at bounding box center [602, 310] width 130 height 73
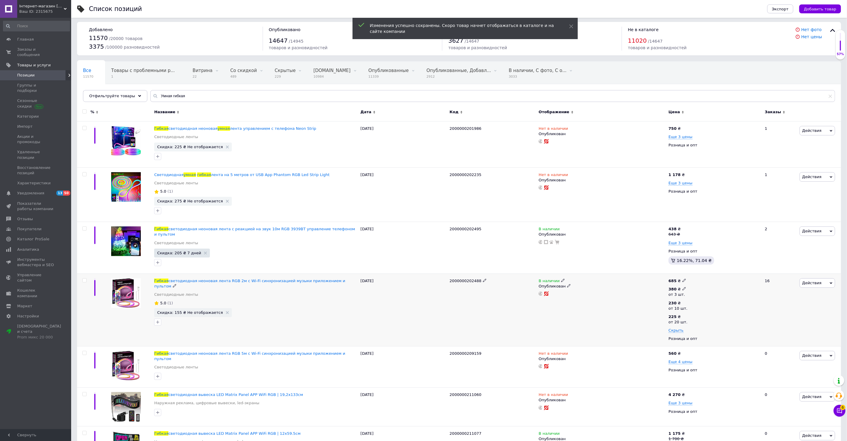
click at [683, 289] on icon at bounding box center [685, 289] width 4 height 4
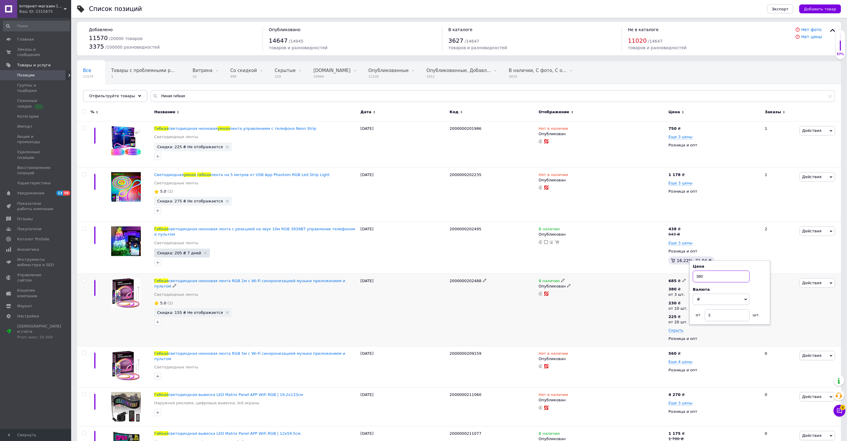
drag, startPoint x: 704, startPoint y: 277, endPoint x: 694, endPoint y: 277, distance: 10.1
click at [694, 277] on input "380" at bounding box center [721, 277] width 57 height 12
type input "365"
click at [648, 300] on div "В наличии Опубликован" at bounding box center [602, 310] width 130 height 73
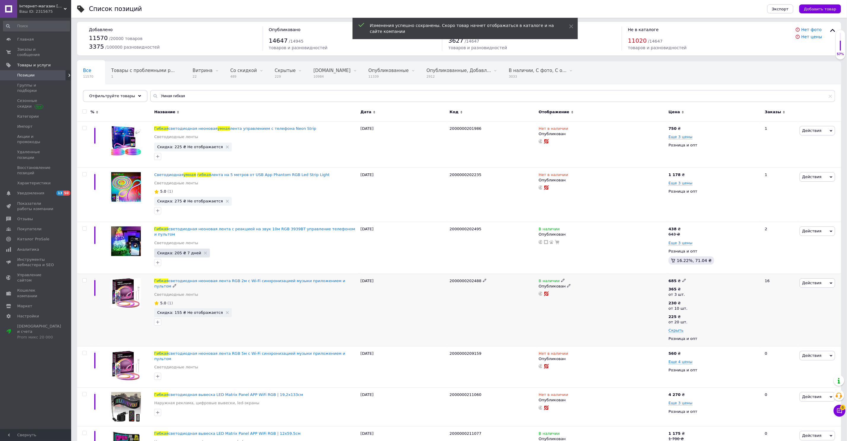
click at [683, 280] on icon at bounding box center [685, 281] width 4 height 4
drag, startPoint x: 704, startPoint y: 275, endPoint x: 693, endPoint y: 275, distance: 10.7
click at [693, 275] on input "685" at bounding box center [713, 274] width 45 height 12
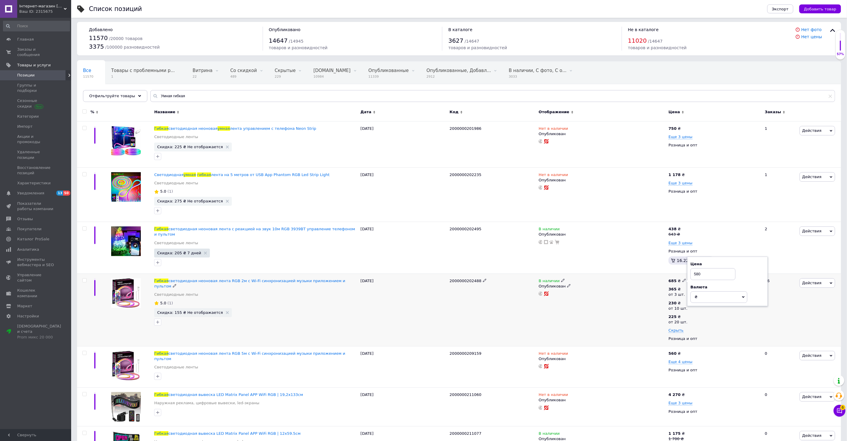
type input "580"
click at [630, 302] on div "В наличии Опубликован" at bounding box center [602, 310] width 130 height 73
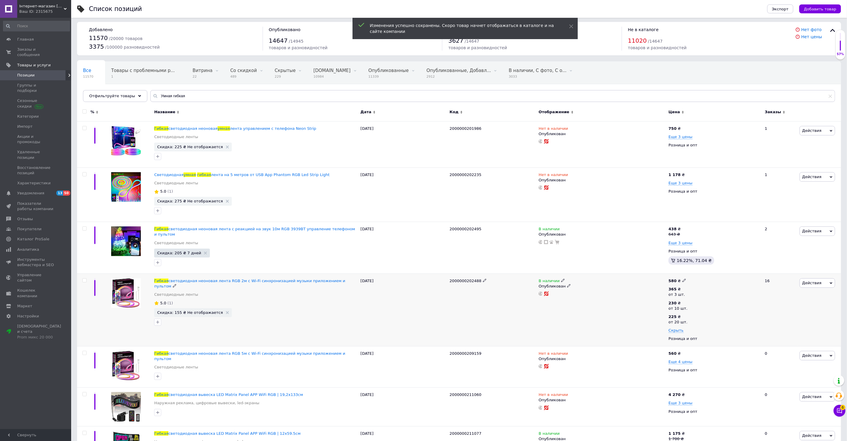
click at [807, 282] on span "Действия" at bounding box center [811, 283] width 19 height 4
click at [780, 317] on li "Скидка" at bounding box center [793, 319] width 84 height 8
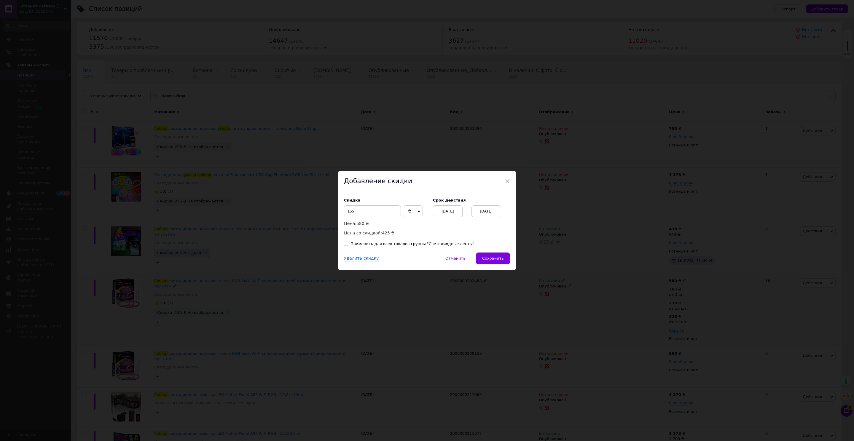
click at [482, 211] on div "[DATE]" at bounding box center [486, 211] width 30 height 12
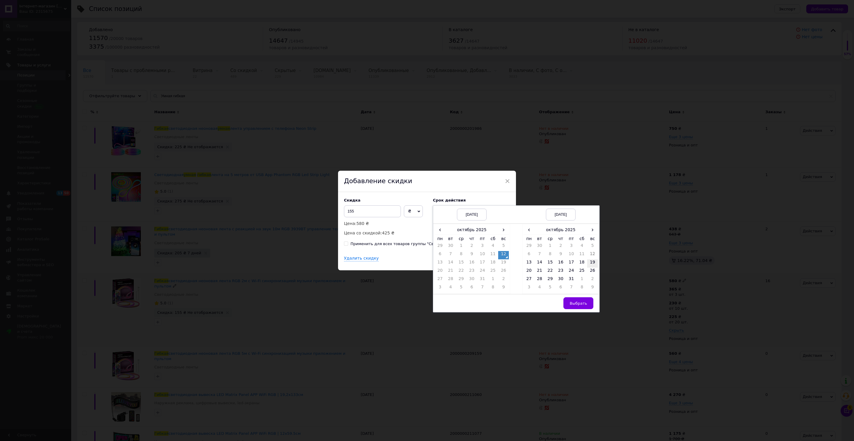
click at [593, 263] on td "19" at bounding box center [592, 263] width 11 height 8
click at [587, 299] on button "Выбрать" at bounding box center [578, 303] width 30 height 12
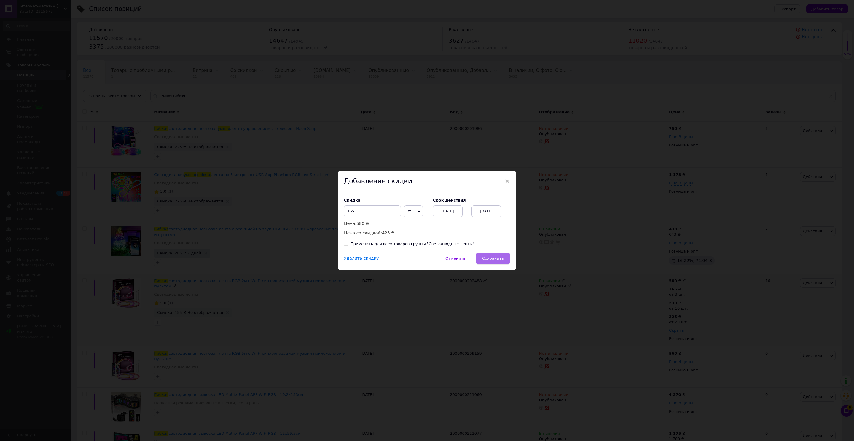
click at [501, 257] on span "Сохранить" at bounding box center [493, 258] width 22 height 4
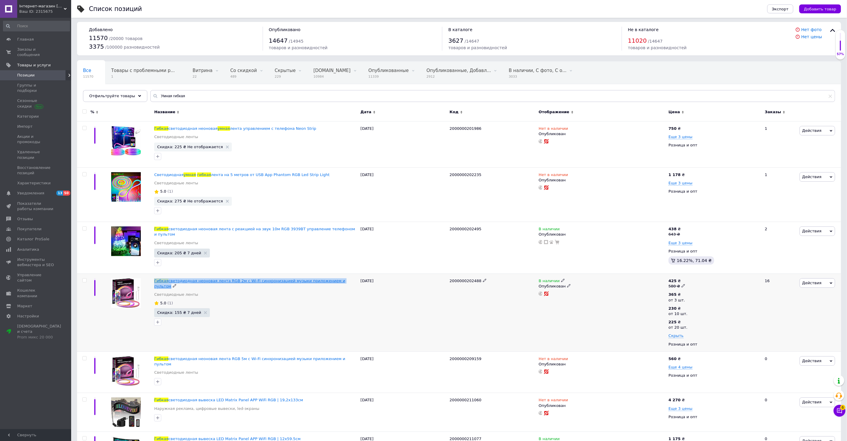
drag, startPoint x: 351, startPoint y: 280, endPoint x: 154, endPoint y: 281, distance: 196.9
click at [154, 281] on div "Гибкая светодиодная неоновая лента RGB 2м с Wi-Fi синхронизацией музыки приложе…" at bounding box center [255, 283] width 203 height 11
click at [685, 293] on span at bounding box center [685, 294] width 4 height 4
drag, startPoint x: 715, startPoint y: 282, endPoint x: 696, endPoint y: 281, distance: 19.0
click at [696, 281] on input "365" at bounding box center [721, 282] width 57 height 12
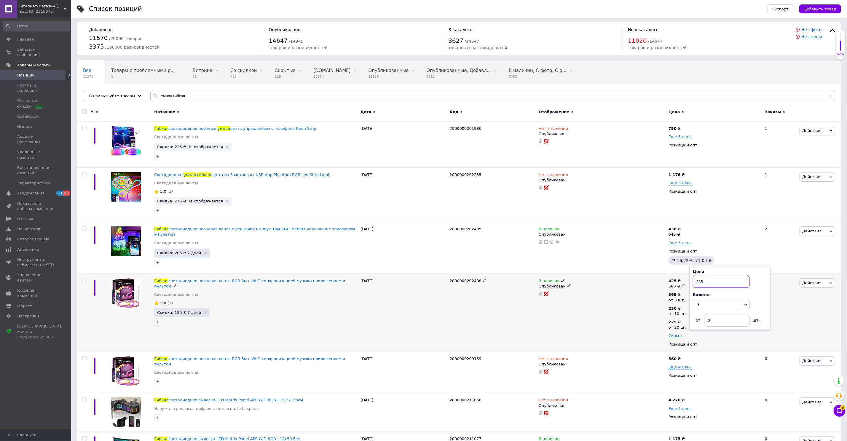
type input "285"
click at [638, 309] on div "В наличии Опубликован" at bounding box center [602, 313] width 130 height 78
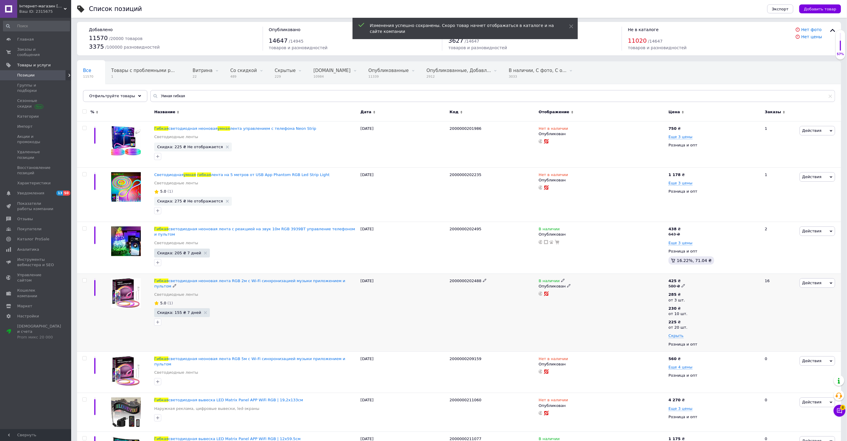
click at [685, 286] on div "425 ₴ 580 ₴" at bounding box center [714, 283] width 91 height 11
click at [682, 284] on icon at bounding box center [684, 286] width 4 height 4
click at [650, 293] on div at bounding box center [602, 293] width 128 height 5
click at [679, 293] on div "285 ₴" at bounding box center [677, 294] width 17 height 5
drag, startPoint x: 696, startPoint y: 283, endPoint x: 700, endPoint y: 283, distance: 3.6
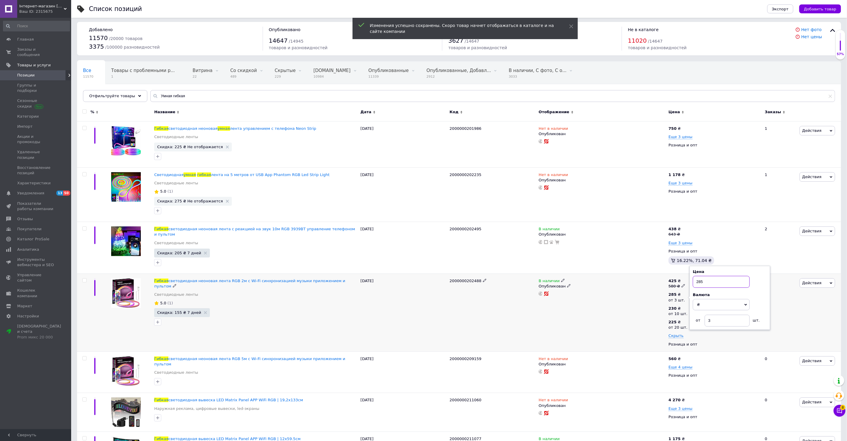
click at [700, 283] on input "285" at bounding box center [721, 282] width 57 height 12
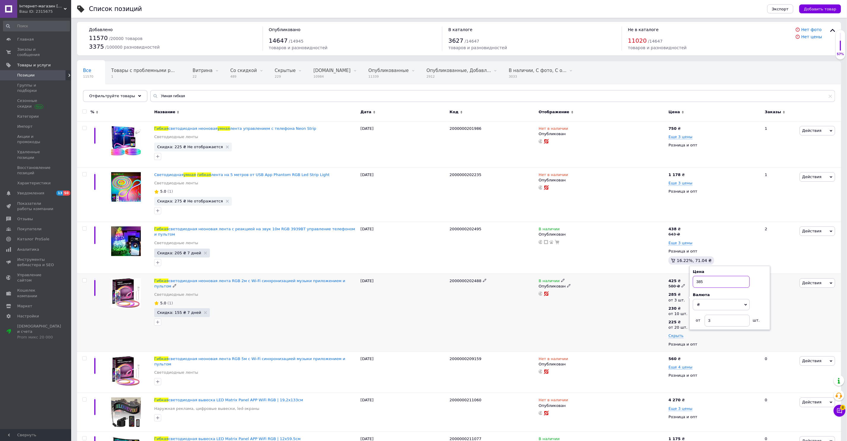
type input "385"
drag, startPoint x: 624, startPoint y: 303, endPoint x: 635, endPoint y: 297, distance: 11.8
click at [624, 303] on div "В наличии Опубликован" at bounding box center [602, 313] width 130 height 78
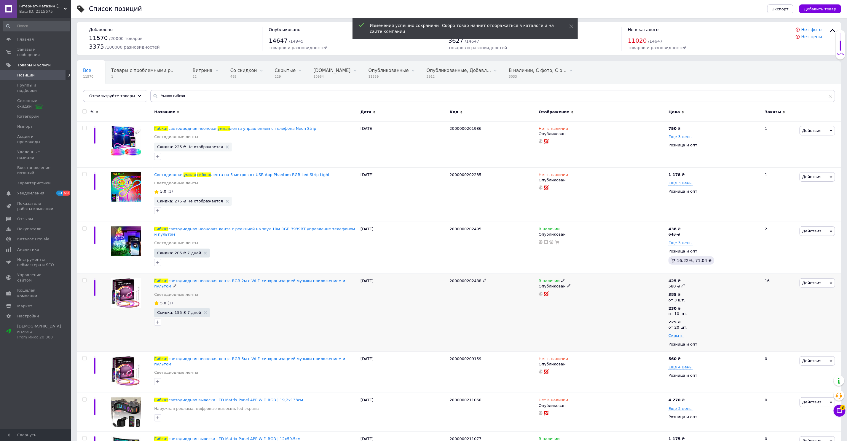
click at [682, 286] on use at bounding box center [683, 285] width 3 height 3
click at [699, 274] on input "580" at bounding box center [712, 277] width 45 height 12
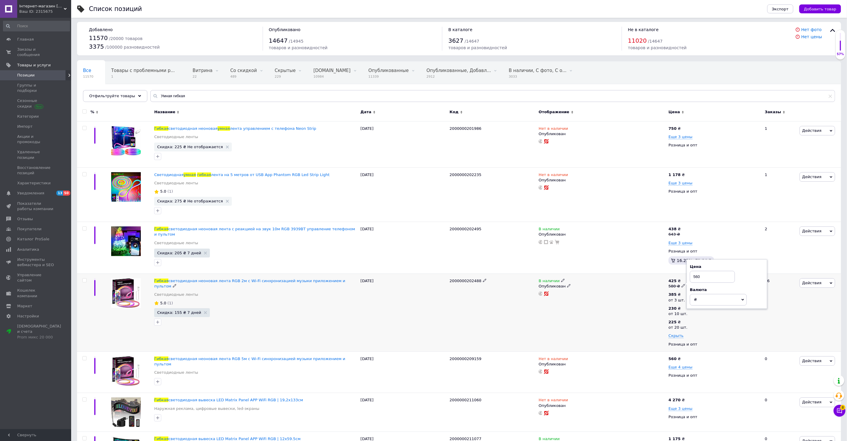
type input "560"
click at [599, 320] on div "В наличии Опубликован" at bounding box center [602, 313] width 130 height 78
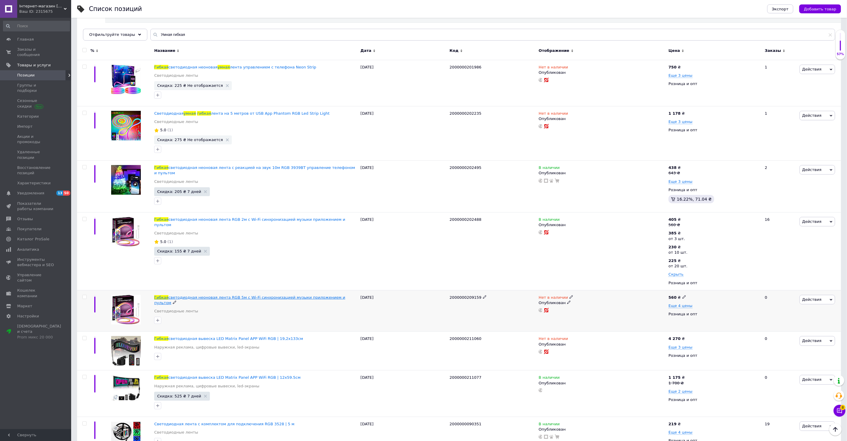
drag, startPoint x: 348, startPoint y: 297, endPoint x: 154, endPoint y: 297, distance: 193.9
click at [154, 297] on div "Гибкая светодиодная неоновая лента RGB 5м с Wi-Fi синхронизацией музыки приложе…" at bounding box center [255, 300] width 203 height 11
click at [553, 298] on span "Нет в наличии" at bounding box center [553, 298] width 29 height 6
drag, startPoint x: 590, startPoint y: 300, endPoint x: 503, endPoint y: 311, distance: 88.2
click at [587, 301] on li "В наличии" at bounding box center [604, 302] width 56 height 8
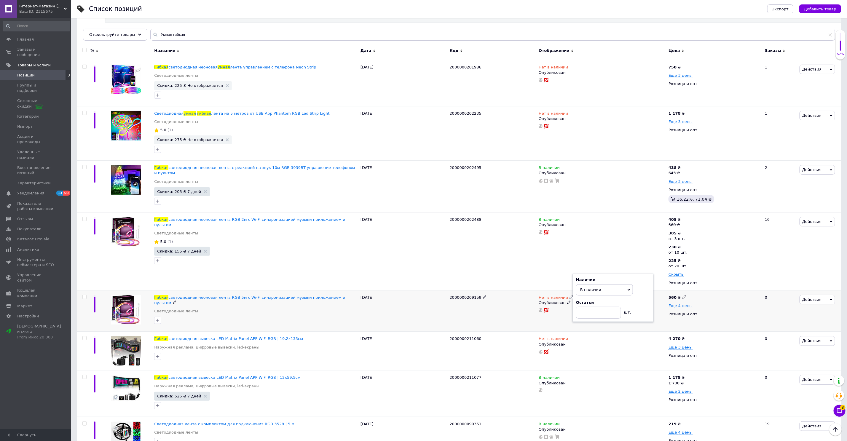
drag, startPoint x: 472, startPoint y: 315, endPoint x: 519, endPoint y: 314, distance: 46.9
click at [472, 315] on div "2000000209159" at bounding box center [492, 311] width 89 height 42
click at [675, 304] on span "Еще 4 цены" at bounding box center [681, 306] width 24 height 5
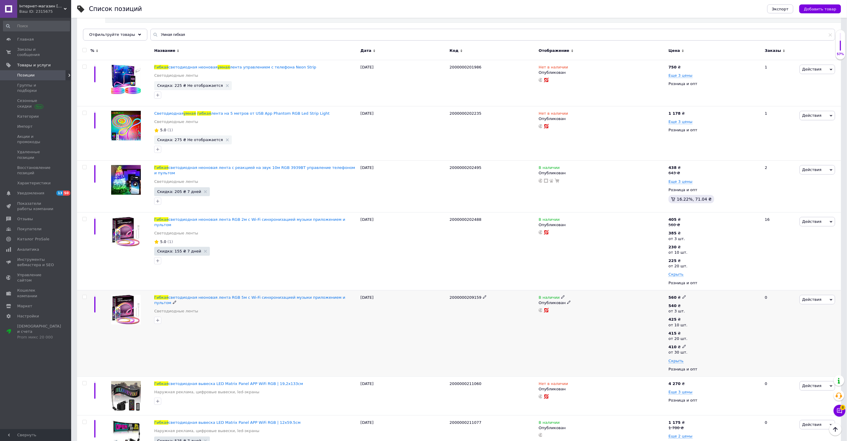
click at [687, 345] on div "410 ₴ от 30 шт." at bounding box center [680, 350] width 23 height 11
drag, startPoint x: 717, startPoint y: 374, endPoint x: 702, endPoint y: 371, distance: 15.0
click at [702, 371] on div "от 30 шт." at bounding box center [732, 373] width 74 height 12
drag, startPoint x: 710, startPoint y: 335, endPoint x: 689, endPoint y: 333, distance: 20.2
click at [689, 333] on div "540 ₴ от 3 шт. 425 ₴ от 10 шт. 415 ₴ от 20 шт. 410 ₴ от 30 шт. Цена 410 Валюта …" at bounding box center [714, 333] width 91 height 60
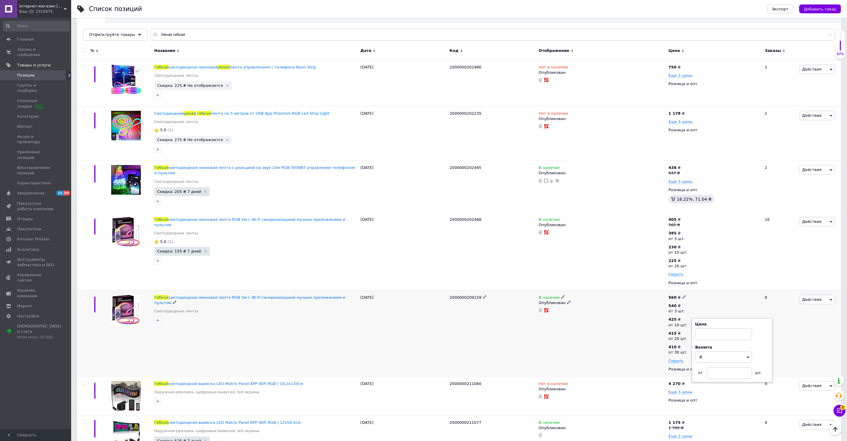
click at [603, 361] on div "В наличии Опубликован" at bounding box center [602, 333] width 130 height 86
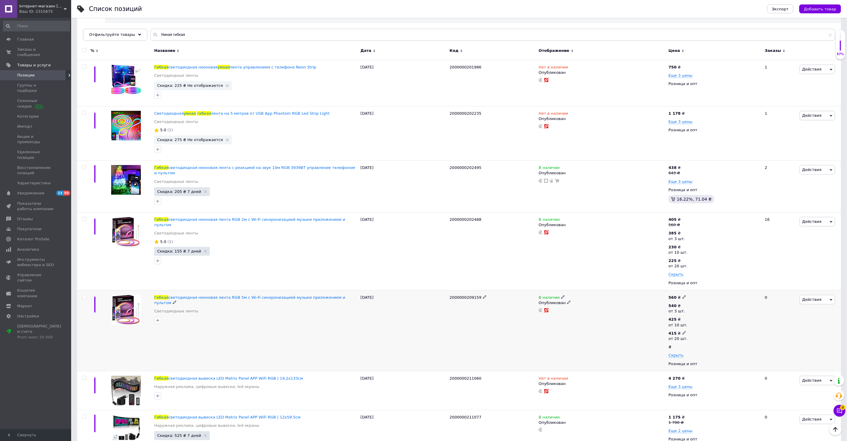
click at [683, 333] on icon at bounding box center [685, 333] width 4 height 4
drag, startPoint x: 708, startPoint y: 321, endPoint x: 691, endPoint y: 322, distance: 17.2
click at [694, 322] on div "Цена 415 Валюта ₴ $ € CHF £ ¥ PLN ₸ MDL HUF KGS CN¥ TRY ₩ lei от 20 шт." at bounding box center [732, 337] width 81 height 64
type input "310"
click at [632, 327] on div "В наличии Опубликован" at bounding box center [602, 330] width 130 height 81
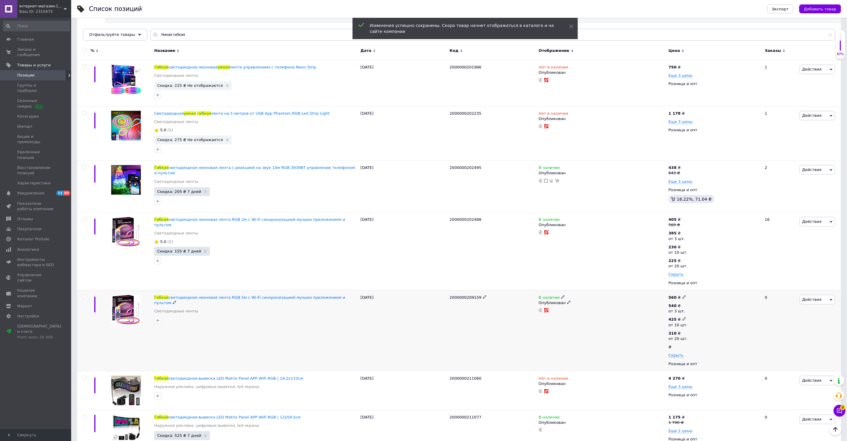
click at [682, 323] on div "от 10 шт." at bounding box center [678, 325] width 19 height 5
drag, startPoint x: 710, startPoint y: 306, endPoint x: 688, endPoint y: 306, distance: 21.9
click at [688, 306] on div "540 ₴ от 3 шт. 425 ₴ от 10 шт. Цена 425 Валюта ₴ $ € CHF £ ¥ PLN ₸ MDL HUF KGS …" at bounding box center [714, 330] width 91 height 55
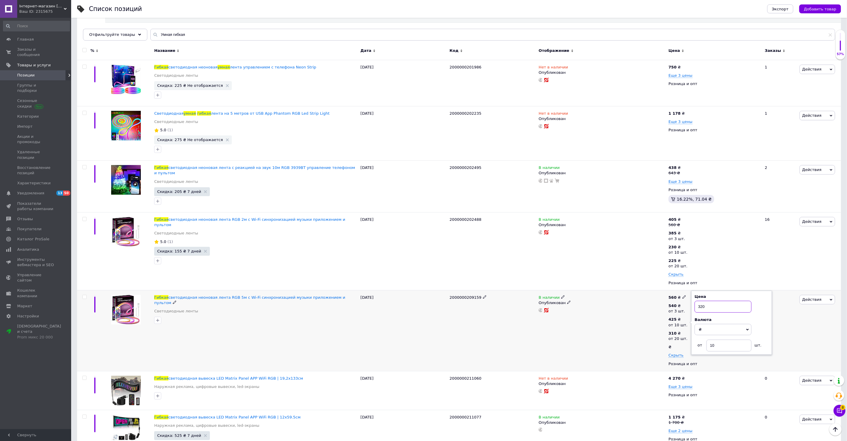
type input "320"
click at [623, 331] on div "В наличии Опубликован" at bounding box center [602, 330] width 130 height 81
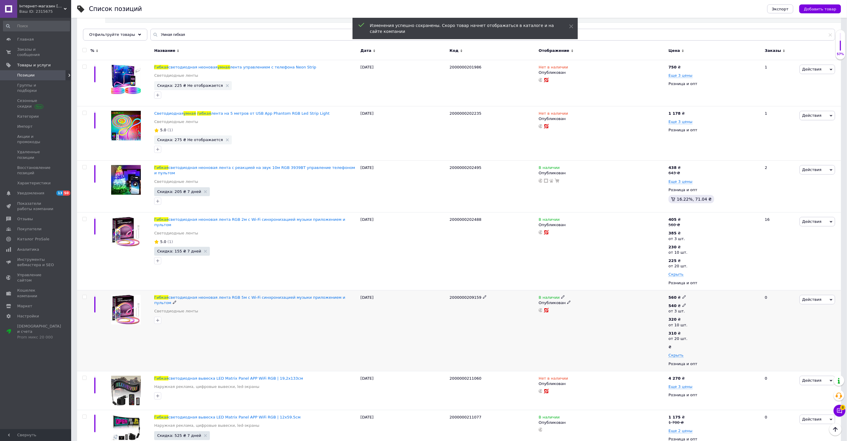
click at [684, 305] on icon at bounding box center [685, 306] width 4 height 4
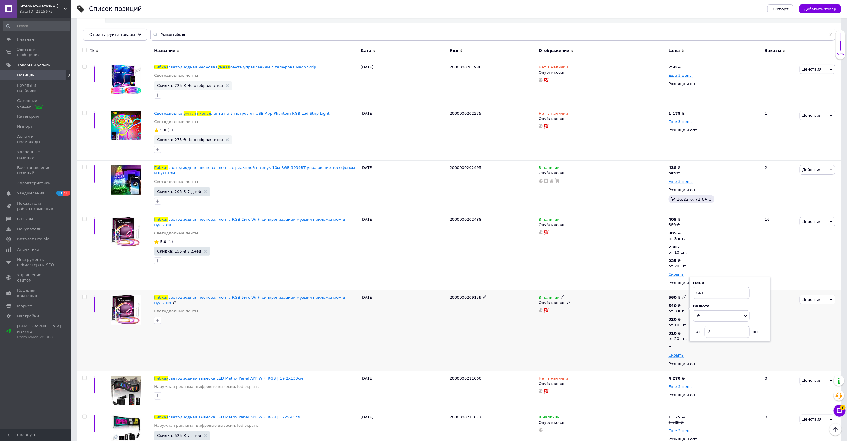
click at [620, 321] on div "В наличии Опубликован" at bounding box center [602, 330] width 130 height 81
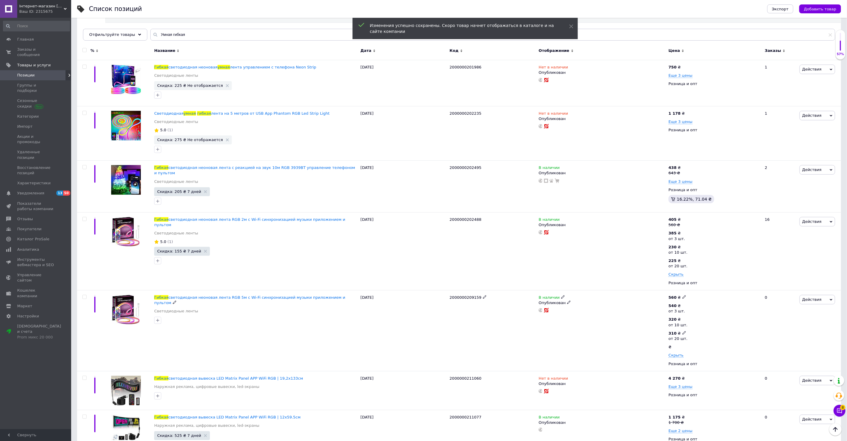
click at [679, 331] on div "310 ₴" at bounding box center [678, 333] width 19 height 5
drag, startPoint x: 712, startPoint y: 321, endPoint x: 688, endPoint y: 321, distance: 24.3
click at [688, 321] on div "540 ₴ от 3 шт. 320 ₴ от 10 шт. 310 ₴ от 20 шт. Цена 310 Валюта ₴ $ € CHF £ ¥ PL…" at bounding box center [714, 330] width 91 height 55
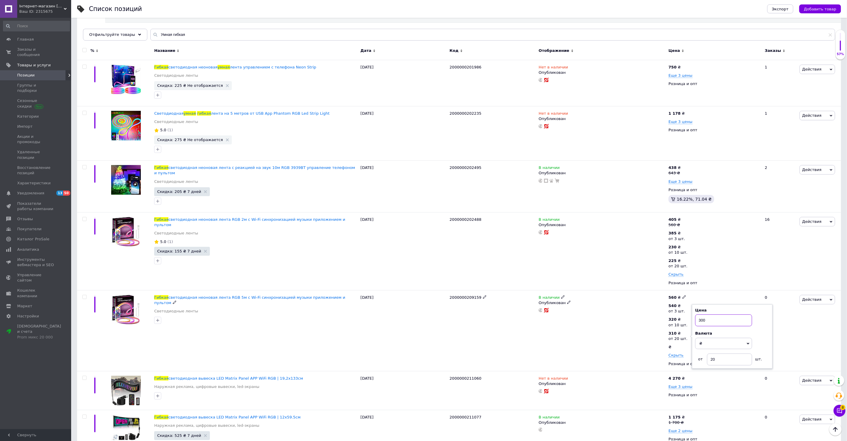
type input "300"
click at [588, 337] on div "В наличии Опубликован" at bounding box center [602, 330] width 130 height 81
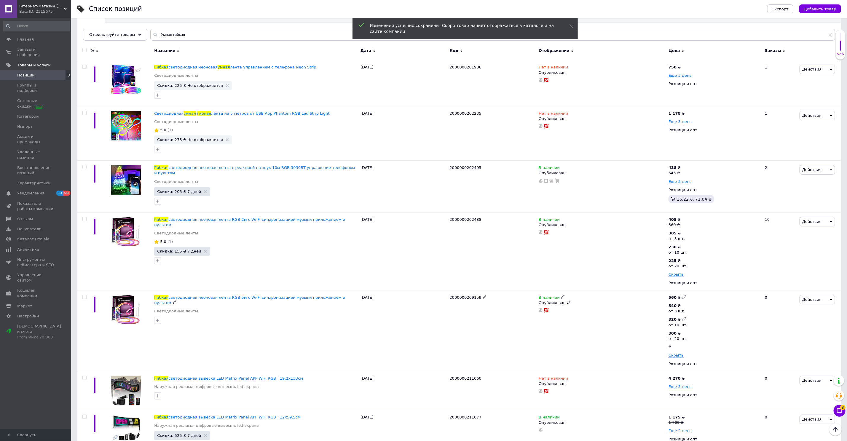
click at [685, 323] on div "от 10 шт." at bounding box center [678, 325] width 19 height 5
drag, startPoint x: 714, startPoint y: 310, endPoint x: 689, endPoint y: 308, distance: 25.0
click at [689, 308] on div "540 ₴ от 3 шт. 320 ₴ от 10 шт. Цена 320 Валюта ₴ $ € CHF £ ¥ PLN ₸ MDL HUF KGS …" at bounding box center [714, 330] width 91 height 55
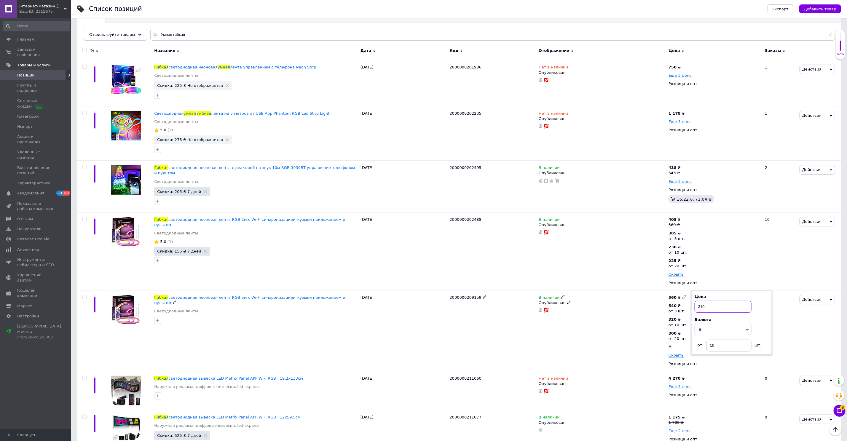
type input "310"
click at [620, 328] on div "В наличии Опубликован" at bounding box center [602, 330] width 130 height 81
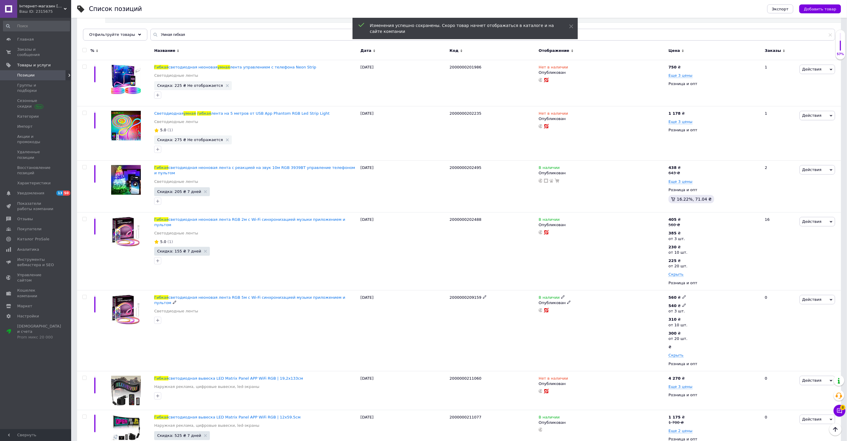
click at [678, 305] on div "540 ₴" at bounding box center [677, 305] width 17 height 5
drag, startPoint x: 709, startPoint y: 294, endPoint x: 695, endPoint y: 292, distance: 13.5
click at [695, 292] on input "540" at bounding box center [721, 293] width 57 height 12
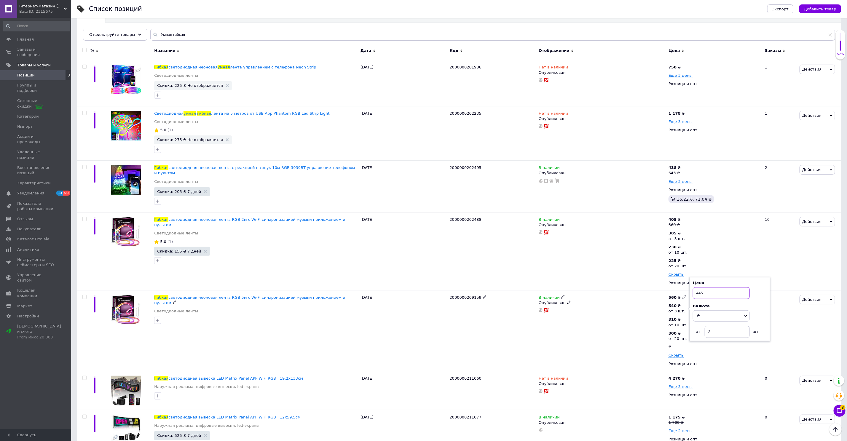
type input "445"
click at [609, 315] on div "В наличии Опубликован" at bounding box center [602, 330] width 130 height 81
click at [683, 295] on icon at bounding box center [685, 297] width 4 height 4
drag, startPoint x: 703, startPoint y: 291, endPoint x: 694, endPoint y: 291, distance: 9.2
click at [694, 291] on input "560" at bounding box center [713, 291] width 45 height 12
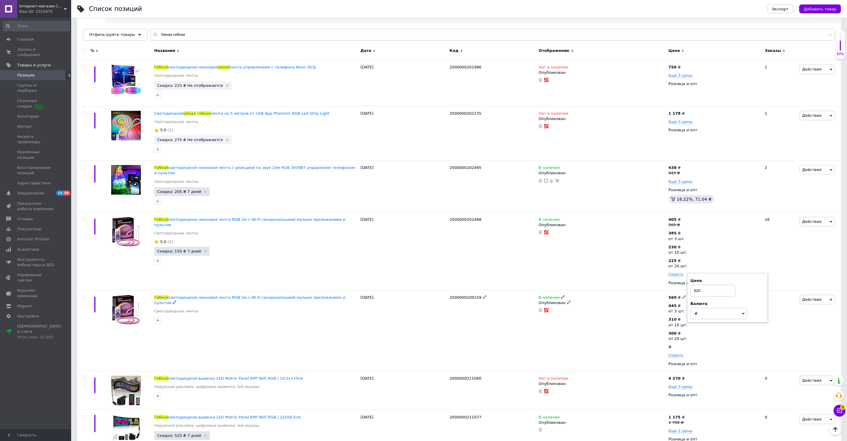
type input "620"
drag, startPoint x: 648, startPoint y: 329, endPoint x: 680, endPoint y: 323, distance: 32.8
click at [649, 329] on div "В наличии Опубликован" at bounding box center [602, 330] width 130 height 81
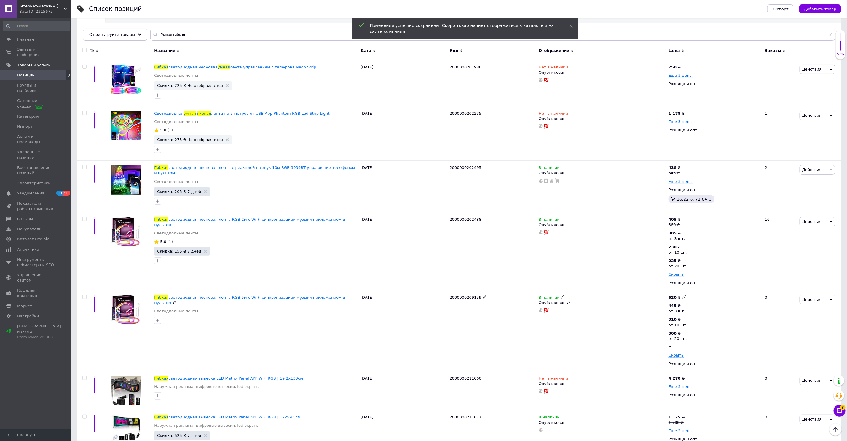
click at [817, 300] on span "Действия" at bounding box center [811, 299] width 19 height 4
click at [788, 333] on li "Скидка" at bounding box center [793, 336] width 84 height 8
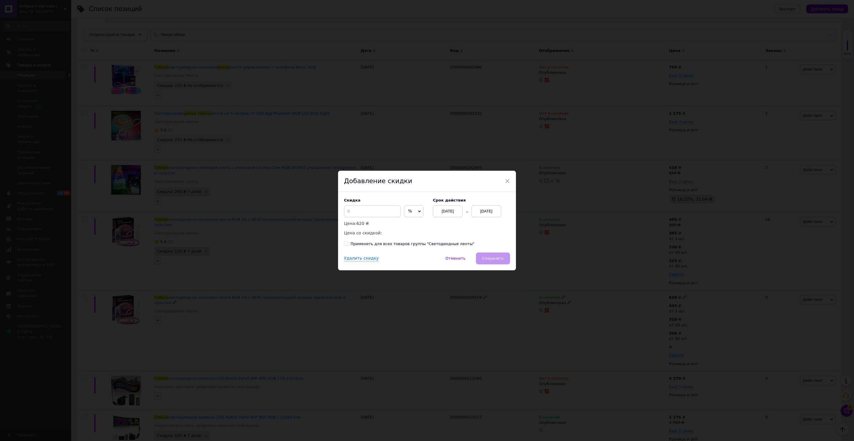
click at [406, 213] on span "%" at bounding box center [414, 211] width 20 height 12
drag, startPoint x: 408, startPoint y: 227, endPoint x: 416, endPoint y: 225, distance: 8.4
click at [408, 227] on li "₴" at bounding box center [413, 224] width 19 height 8
click at [495, 211] on div "[DATE]" at bounding box center [486, 211] width 30 height 12
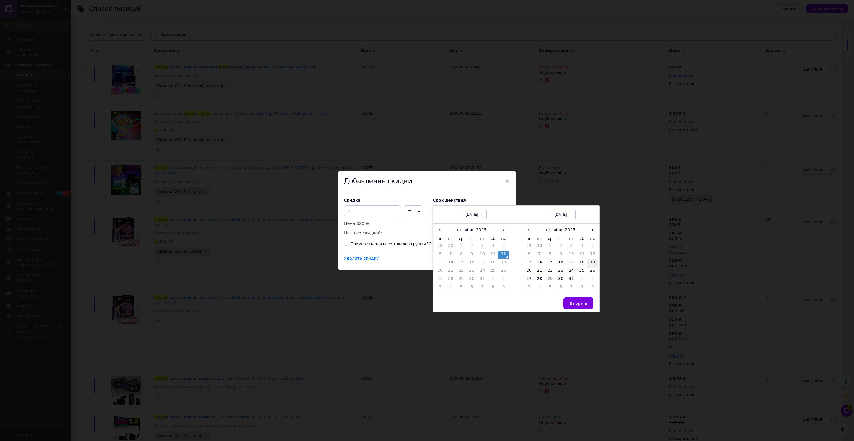
click at [591, 263] on td "19" at bounding box center [592, 263] width 11 height 8
click at [587, 301] on button "Выбрать" at bounding box center [578, 303] width 30 height 12
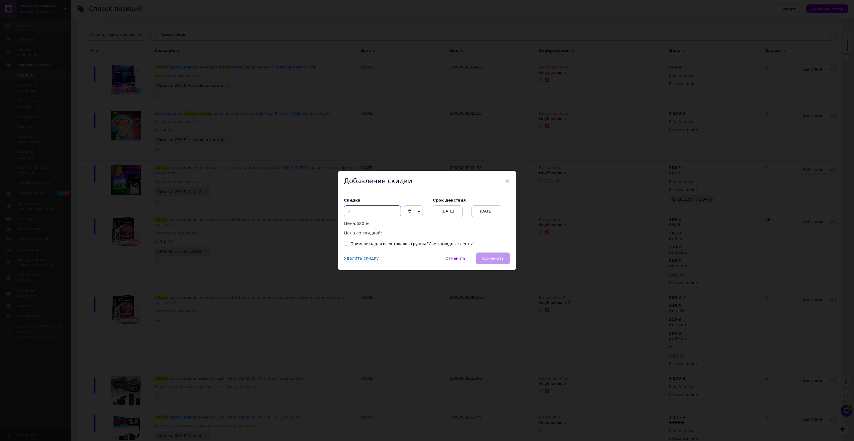
click at [374, 213] on input at bounding box center [372, 211] width 57 height 12
type input "155"
click at [496, 256] on span "Сохранить" at bounding box center [493, 258] width 22 height 4
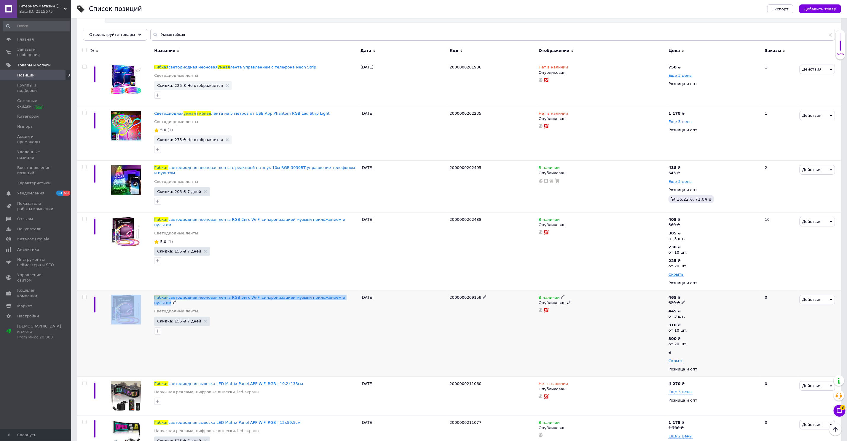
drag, startPoint x: 353, startPoint y: 296, endPoint x: 147, endPoint y: 298, distance: 205.5
click at [147, 298] on div "Гибкая светодиодная неоновая лента RGB 5м с Wi-Fi синхронизацией музыки приложе…" at bounding box center [459, 333] width 764 height 86
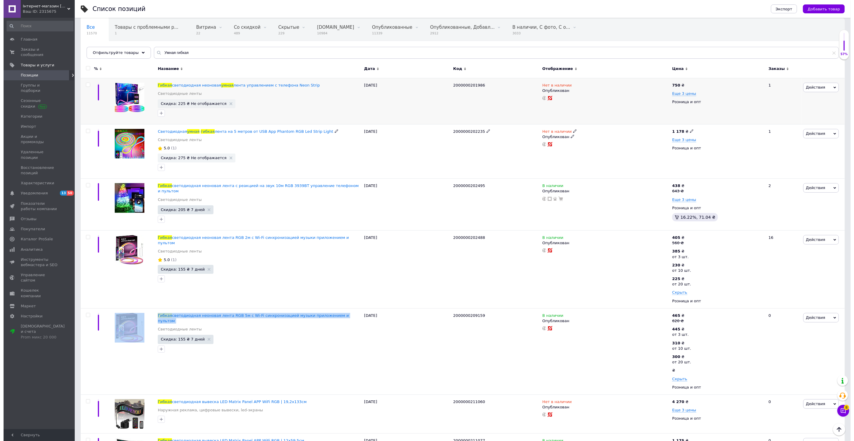
scroll to position [0, 0]
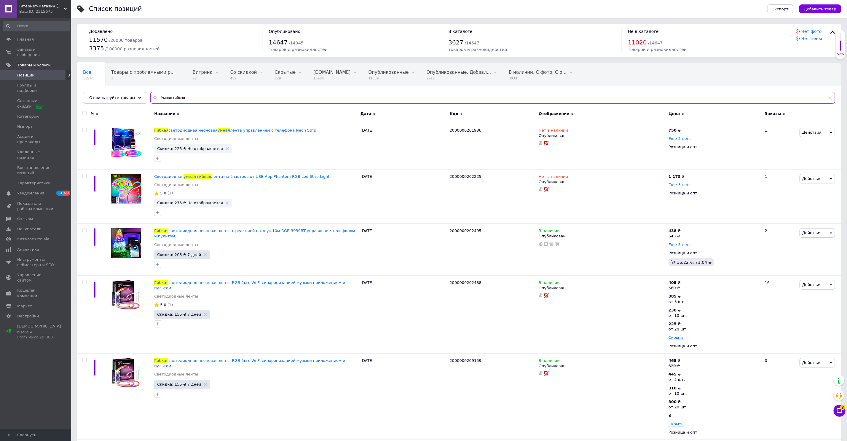
drag, startPoint x: 181, startPoint y: 97, endPoint x: 147, endPoint y: 94, distance: 33.6
click at [150, 94] on input "Умная гибкая" at bounding box center [492, 98] width 685 height 12
paste input "82 предмета"
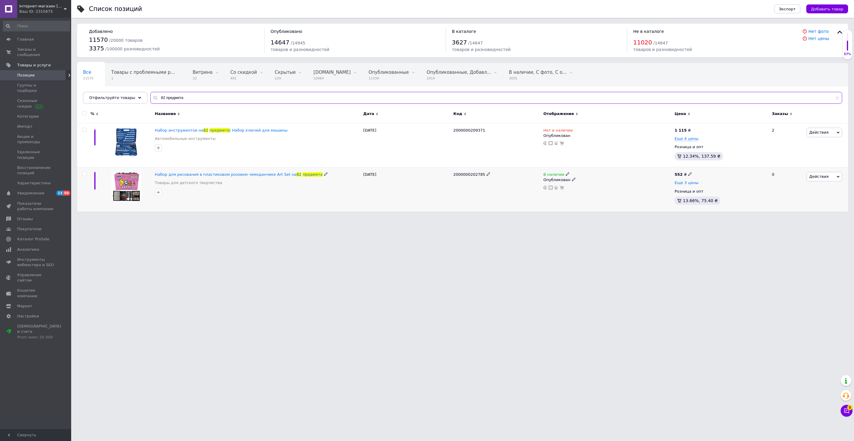
type input "82 предмета"
click at [684, 182] on span "Еще 3 цены" at bounding box center [687, 183] width 24 height 5
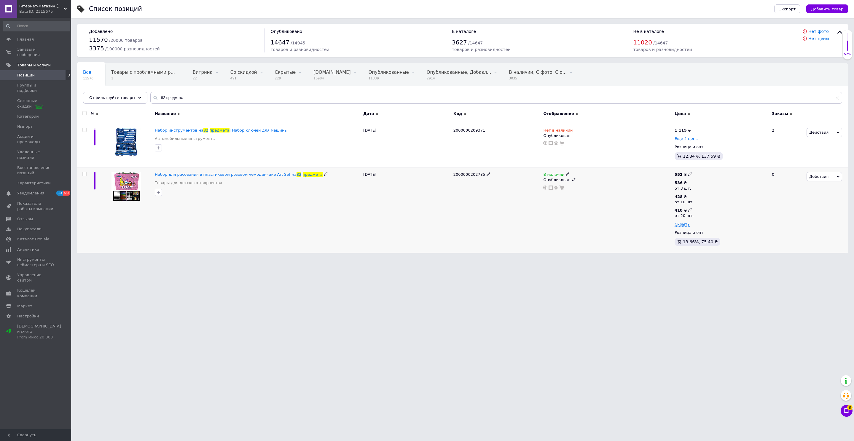
click at [691, 209] on div "418 ₴" at bounding box center [684, 210] width 19 height 5
drag, startPoint x: 717, startPoint y: 195, endPoint x: 698, endPoint y: 195, distance: 19.0
click at [698, 195] on div "Цена 418 Валюта ₴ $ € CHF £ ¥ PLN ₸ MDL HUF KGS CN¥ TRY ₩ lei от 20 шт." at bounding box center [738, 214] width 81 height 64
type input "330"
click at [592, 223] on div "В наличии Опубликован" at bounding box center [607, 210] width 131 height 85
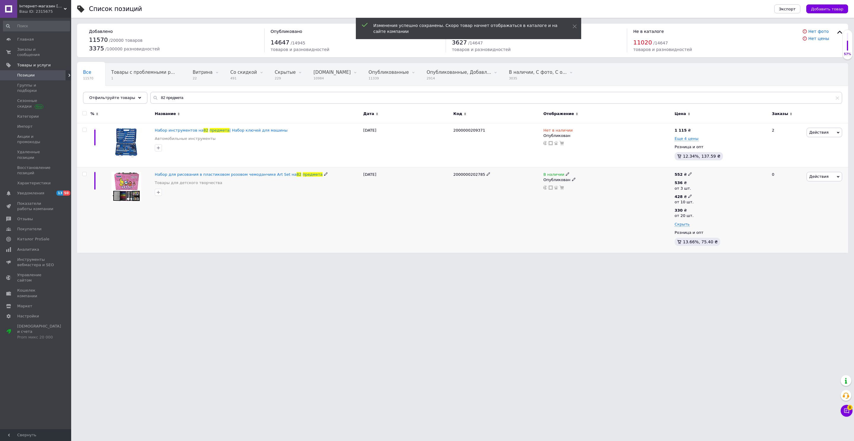
click at [692, 195] on div "428 ₴ от 10 шт." at bounding box center [686, 199] width 23 height 11
drag, startPoint x: 716, startPoint y: 184, endPoint x: 702, endPoint y: 184, distance: 14.5
click at [702, 184] on input "428" at bounding box center [729, 184] width 57 height 12
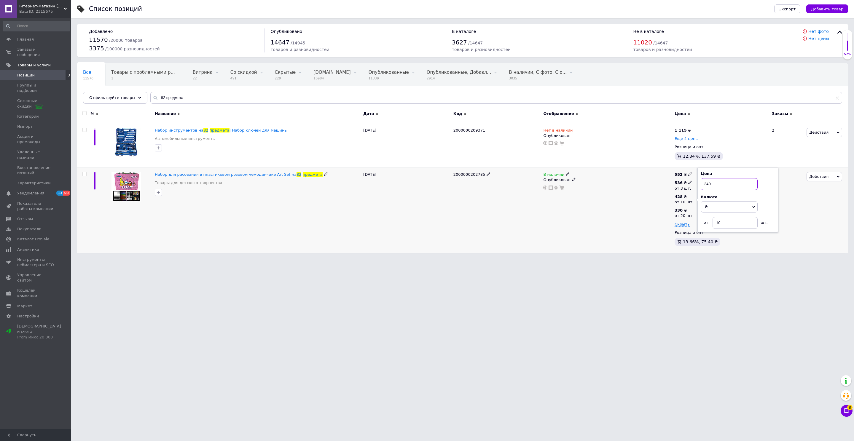
type input "340"
drag, startPoint x: 588, startPoint y: 213, endPoint x: 616, endPoint y: 206, distance: 28.8
click at [588, 213] on div "В наличии Опубликован" at bounding box center [607, 210] width 131 height 85
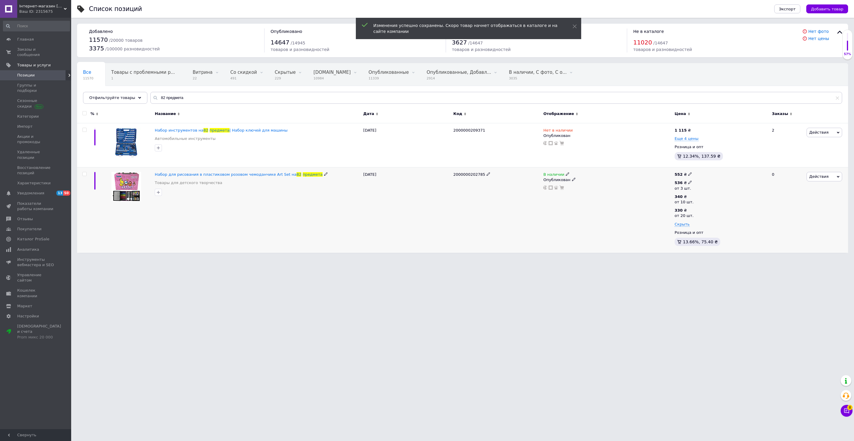
click at [689, 181] on icon at bounding box center [690, 183] width 4 height 4
drag, startPoint x: 716, startPoint y: 169, endPoint x: 694, endPoint y: 169, distance: 21.6
click at [694, 169] on div "552 ₴ 536 ₴ от 3 шт. Цена 536 Валюта ₴ $ € CHF £ ¥ PLN ₸ MDL HUF KGS CN¥ TRY ₩ …" at bounding box center [720, 210] width 95 height 85
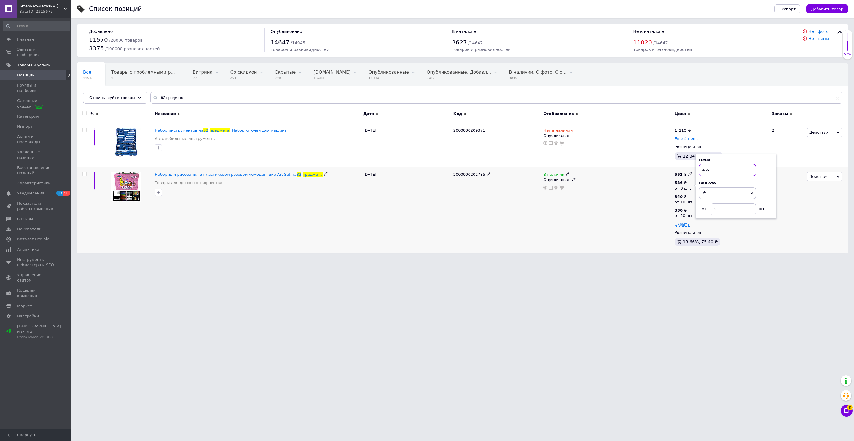
type input "465"
click at [635, 197] on div "В наличии Опубликован" at bounding box center [607, 210] width 131 height 85
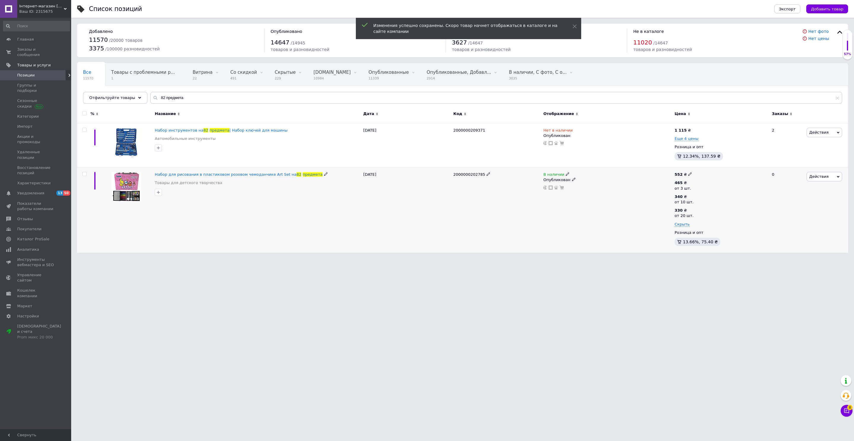
click at [690, 173] on icon at bounding box center [690, 174] width 4 height 4
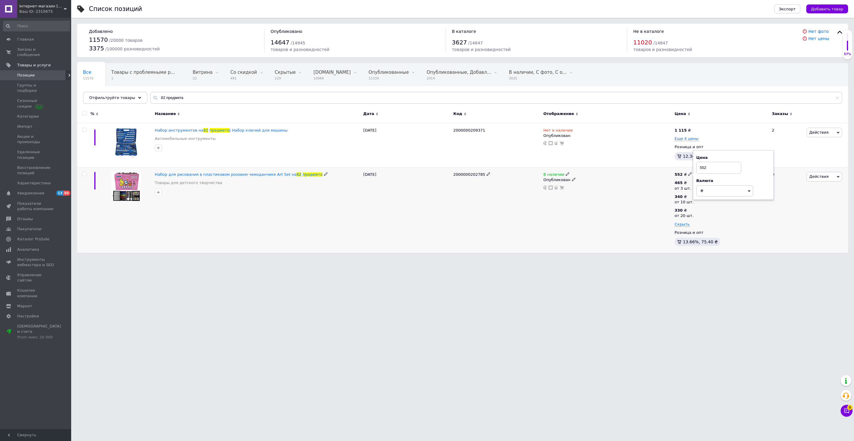
drag, startPoint x: 710, startPoint y: 167, endPoint x: 691, endPoint y: 168, distance: 19.0
click at [691, 168] on div "552 ₴ Цена 552 Валюта ₴ $ € CHF £ ¥ PLN ₸ MDL HUF KGS CN¥ TRY ₩ lei 465 ₴ от 3 …" at bounding box center [720, 210] width 95 height 85
type input "550"
click at [632, 208] on div "В наличии Опубликован" at bounding box center [607, 210] width 131 height 85
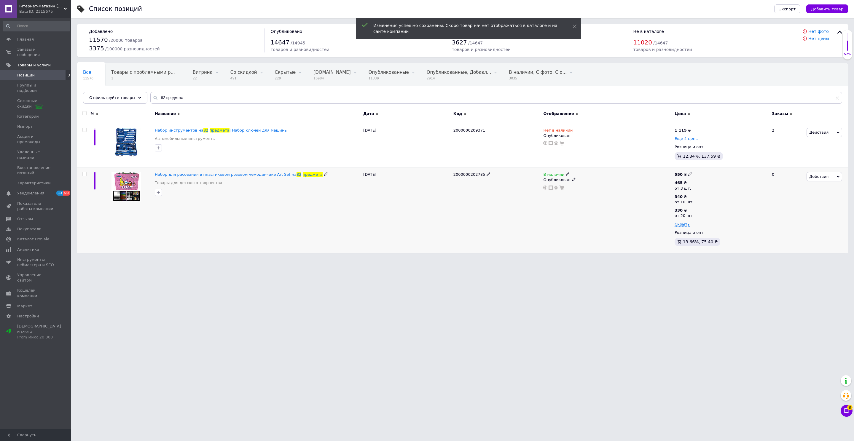
click at [815, 176] on span "Действия" at bounding box center [818, 176] width 19 height 4
click at [784, 211] on li "Скидка" at bounding box center [800, 213] width 84 height 8
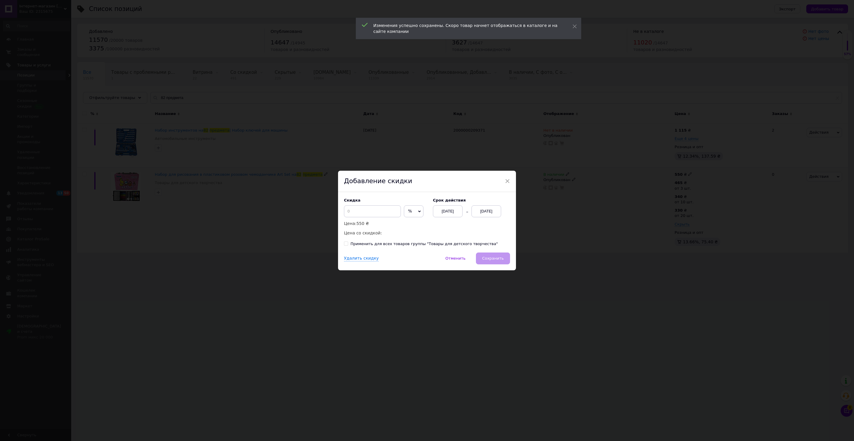
click at [407, 210] on span "%" at bounding box center [414, 211] width 20 height 12
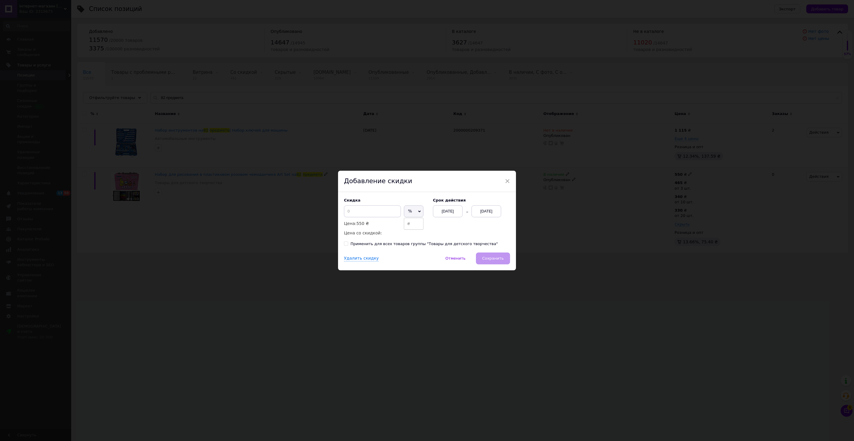
drag, startPoint x: 408, startPoint y: 222, endPoint x: 379, endPoint y: 213, distance: 29.8
click at [408, 222] on li "₴" at bounding box center [413, 224] width 19 height 8
click at [374, 212] on input at bounding box center [372, 211] width 57 height 12
type input "70"
click at [492, 211] on div "[DATE]" at bounding box center [486, 211] width 30 height 12
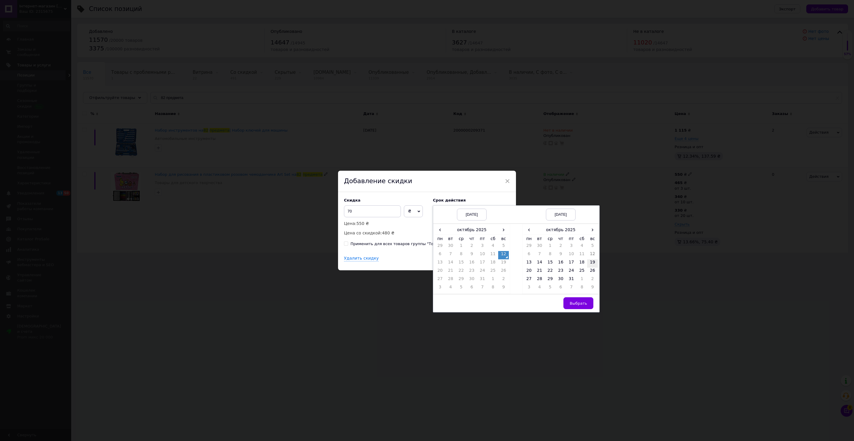
click at [592, 262] on td "19" at bounding box center [592, 263] width 11 height 8
drag, startPoint x: 584, startPoint y: 302, endPoint x: 580, endPoint y: 301, distance: 4.2
click at [584, 302] on span "Выбрать" at bounding box center [578, 303] width 17 height 4
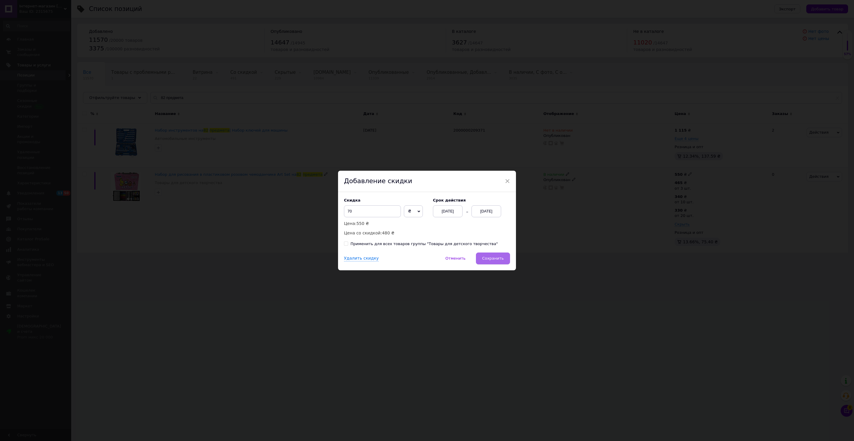
click at [495, 258] on span "Сохранить" at bounding box center [493, 258] width 22 height 4
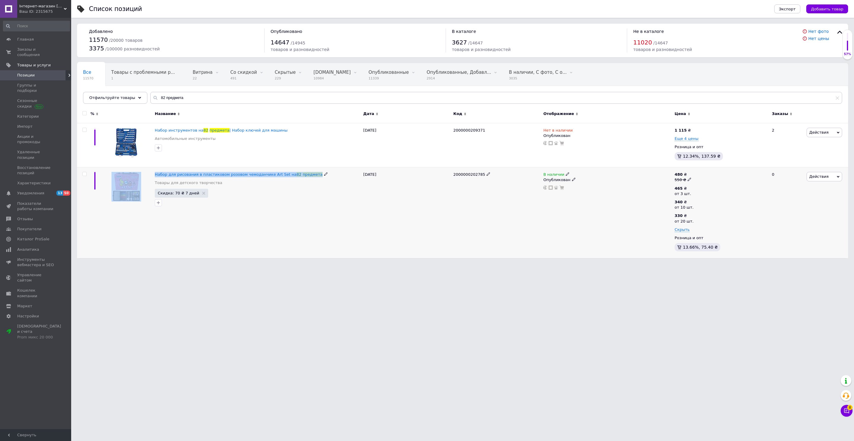
drag, startPoint x: 317, startPoint y: 174, endPoint x: 152, endPoint y: 175, distance: 164.9
click at [152, 175] on div "Набор для рисования в пластиковом розовом чемоданчике Art Set на 82 предмета То…" at bounding box center [462, 213] width 771 height 91
click at [690, 179] on icon at bounding box center [690, 180] width 4 height 4
drag, startPoint x: 701, startPoint y: 170, endPoint x: 705, endPoint y: 169, distance: 3.9
click at [705, 169] on input "550" at bounding box center [718, 171] width 45 height 12
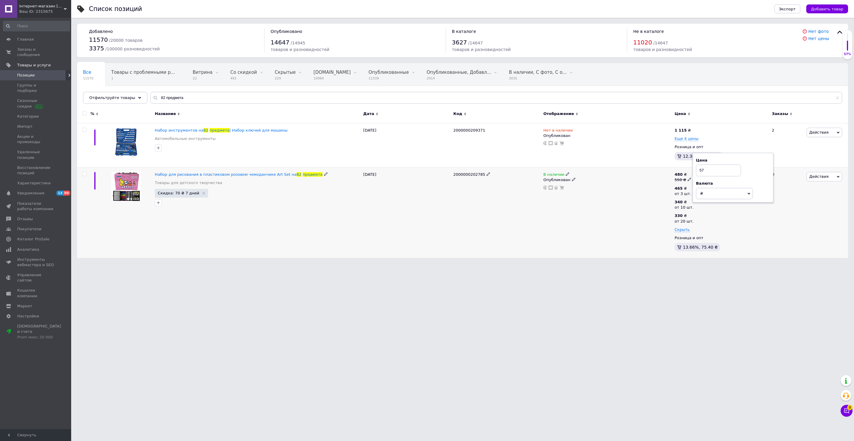
drag, startPoint x: 612, startPoint y: 208, endPoint x: 615, endPoint y: 208, distance: 3.6
click at [613, 208] on div "В наличии Опубликован" at bounding box center [607, 213] width 131 height 91
click at [710, 148] on input "57" at bounding box center [718, 146] width 45 height 12
type input "570"
click at [587, 191] on div "В наличии Опубликован" at bounding box center [607, 213] width 131 height 91
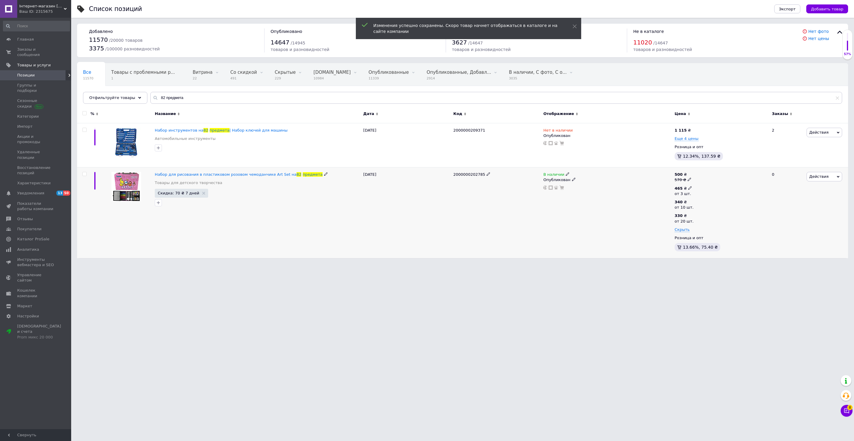
click at [690, 187] on icon at bounding box center [690, 188] width 4 height 4
drag, startPoint x: 723, startPoint y: 173, endPoint x: 700, endPoint y: 172, distance: 22.8
click at [700, 172] on input "465" at bounding box center [727, 176] width 57 height 12
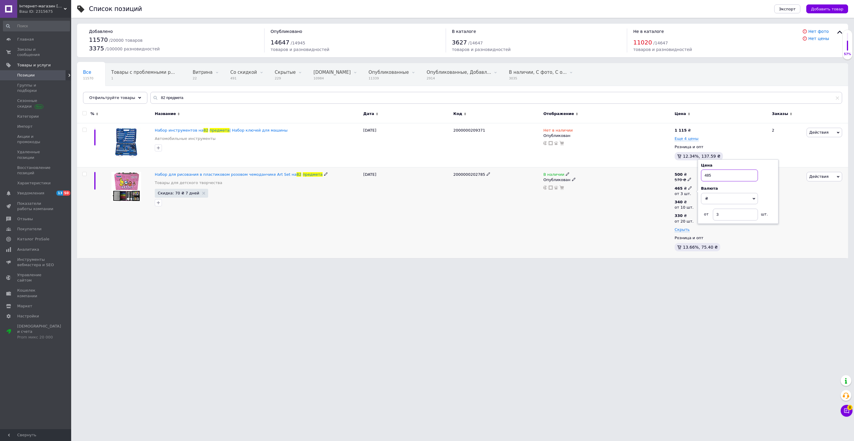
type input "485"
click at [571, 242] on div "В наличии Опубликован" at bounding box center [607, 213] width 131 height 91
click at [183, 97] on input "82 предмета" at bounding box center [496, 98] width 692 height 12
drag, startPoint x: 181, startPoint y: 97, endPoint x: 142, endPoint y: 98, distance: 38.8
click at [142, 98] on div "Все 11570 Товары с проблемными р... 1 Витрина 22 Удалить Редактировать Со скидк…" at bounding box center [462, 83] width 771 height 41
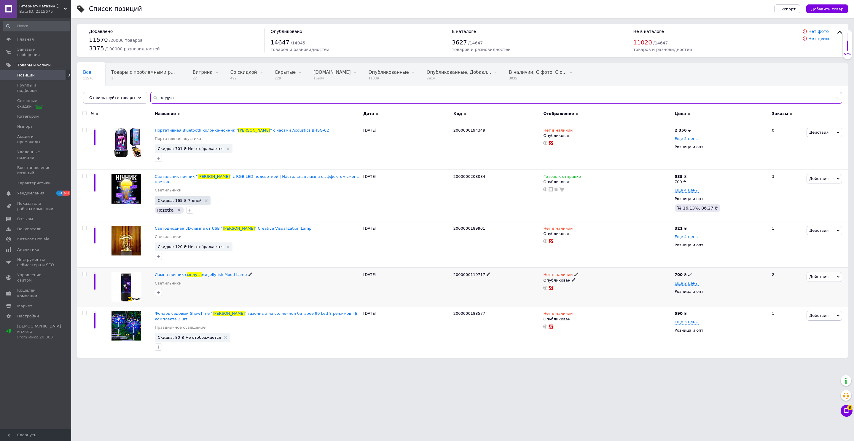
type input "медуза"
click at [562, 273] on span "Нет в наличии" at bounding box center [557, 275] width 29 height 6
click at [603, 276] on li "В наличии" at bounding box center [609, 279] width 56 height 8
click at [501, 364] on html "Інтернет-магазин [DOMAIN_NAME] Ваш ID: 2315675 Сайт Інтернет-магазин [DOMAIN_NA…" at bounding box center [427, 182] width 854 height 364
click at [686, 281] on span "Еще 2 цены" at bounding box center [687, 283] width 24 height 5
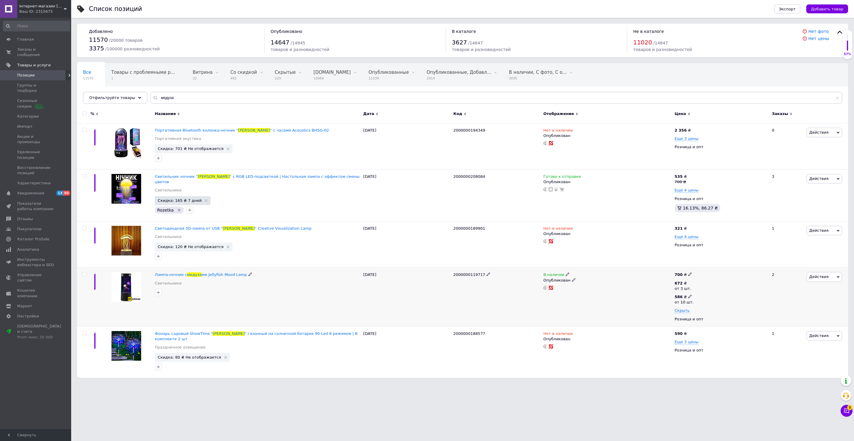
drag, startPoint x: 692, startPoint y: 294, endPoint x: 696, endPoint y: 292, distance: 4.1
click at [692, 294] on div "586 ₴ от 10 шт." at bounding box center [686, 299] width 23 height 11
drag, startPoint x: 707, startPoint y: 282, endPoint x: 695, endPoint y: 282, distance: 11.3
click at [695, 282] on div "672 ₴ от 3 шт. 586 ₴ от 10 шт. Цена 586 Валюта ₴ $ € CHF £ ¥ PLN ₸ MDL HUF KGS …" at bounding box center [721, 297] width 92 height 33
type input "420"
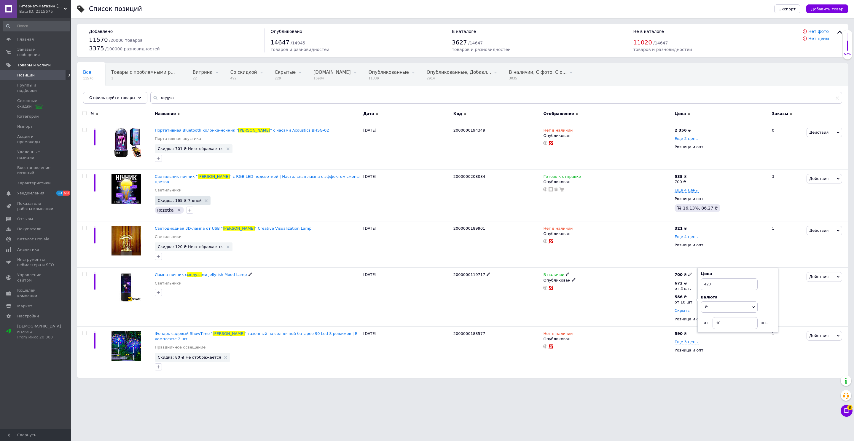
click at [627, 312] on div "В наличии Опубликован" at bounding box center [607, 297] width 131 height 59
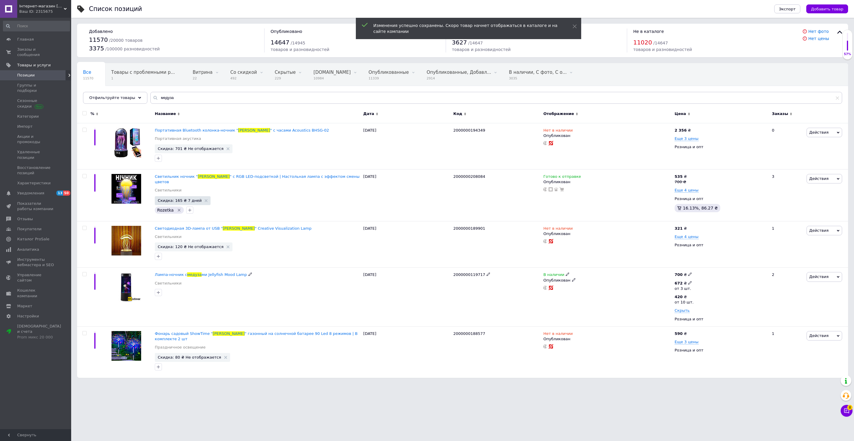
click at [689, 281] on icon at bounding box center [690, 283] width 4 height 4
drag, startPoint x: 710, startPoint y: 268, endPoint x: 700, endPoint y: 267, distance: 9.9
click at [700, 267] on input "672" at bounding box center [727, 270] width 57 height 12
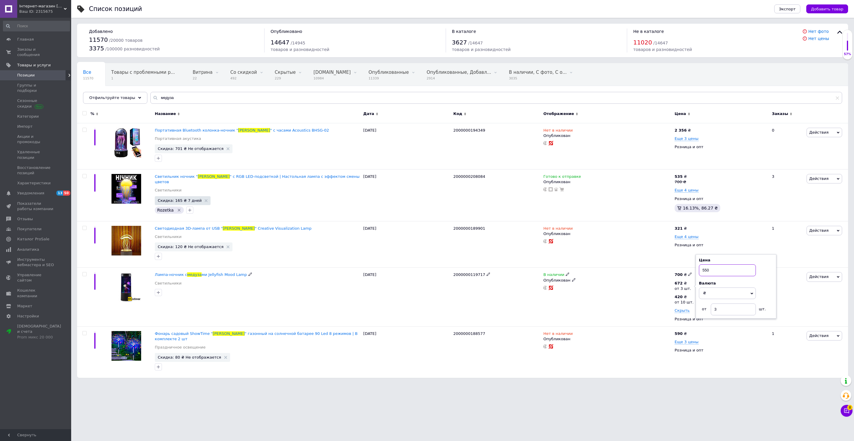
type input "550"
drag, startPoint x: 592, startPoint y: 305, endPoint x: 615, endPoint y: 299, distance: 24.6
click at [592, 305] on div "В наличии Опубликован" at bounding box center [607, 297] width 131 height 59
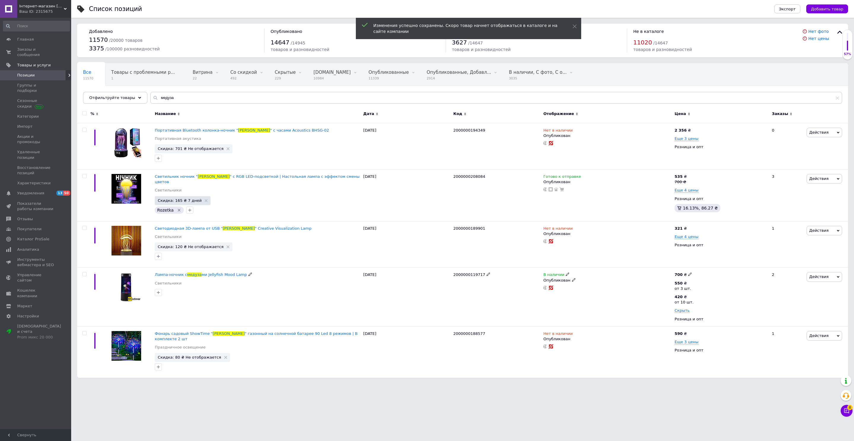
click at [827, 275] on span "Действия" at bounding box center [818, 277] width 19 height 4
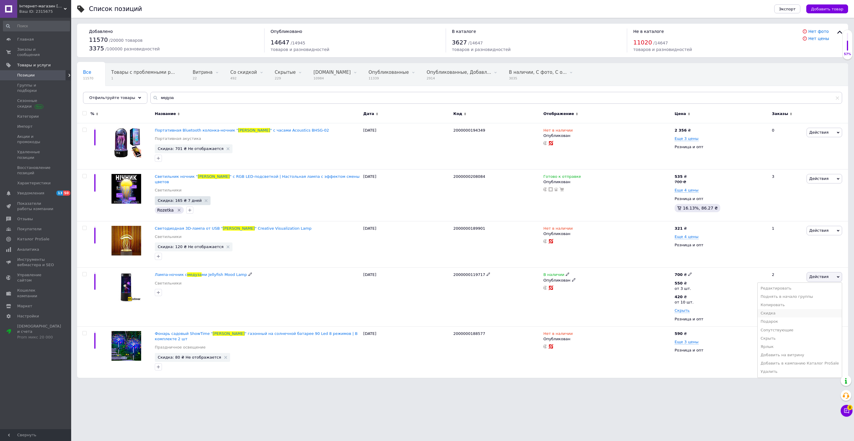
click at [789, 312] on li "Скидка" at bounding box center [800, 313] width 84 height 8
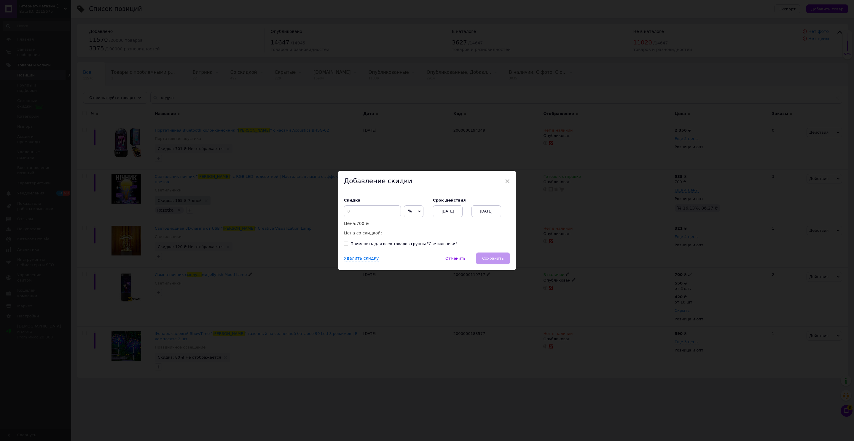
click at [404, 208] on span "%" at bounding box center [414, 211] width 20 height 12
click at [406, 221] on li "₴" at bounding box center [413, 224] width 19 height 8
click at [385, 212] on input at bounding box center [372, 211] width 57 height 12
type input "130"
click at [489, 213] on div "[DATE]" at bounding box center [486, 211] width 30 height 12
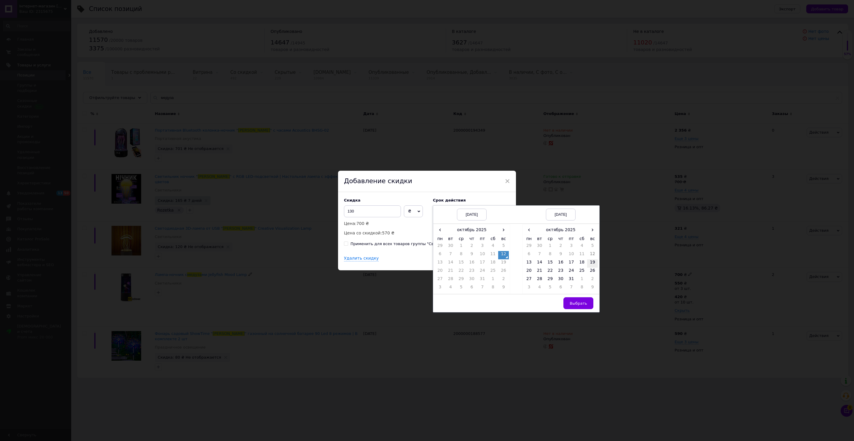
click at [596, 263] on td "19" at bounding box center [592, 263] width 11 height 8
click at [581, 297] on button "Выбрать" at bounding box center [578, 303] width 30 height 12
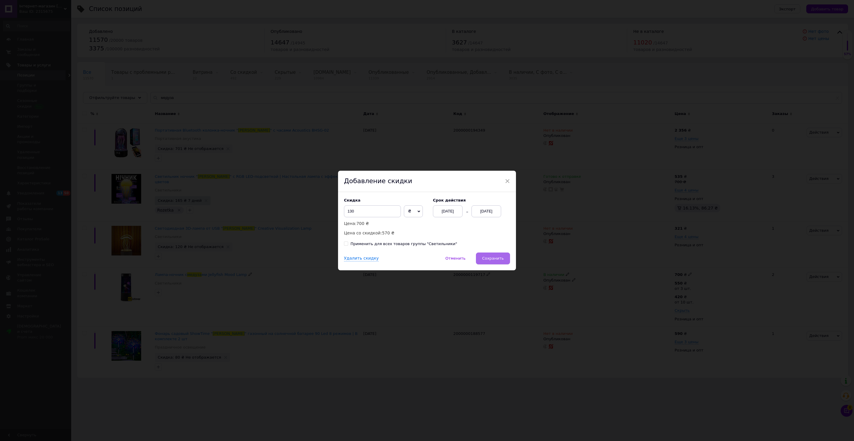
click at [496, 256] on span "Сохранить" at bounding box center [493, 258] width 22 height 4
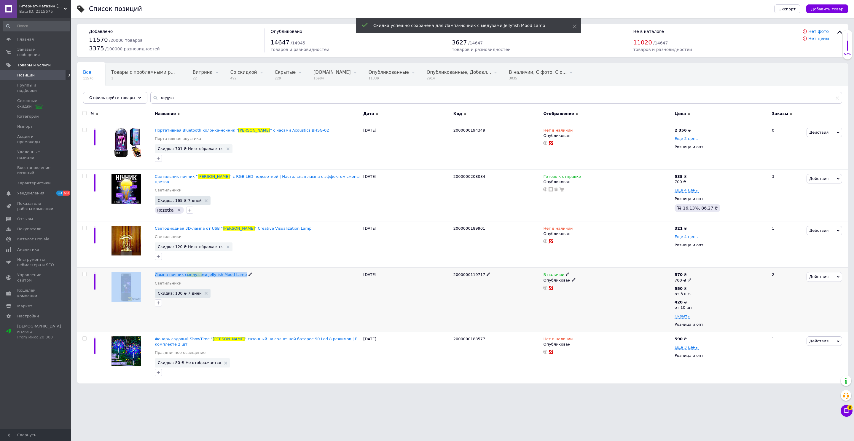
drag, startPoint x: 248, startPoint y: 272, endPoint x: 146, endPoint y: 270, distance: 101.7
click at [146, 270] on div "Лампа-ночник с медуза ми Jellyfish Mood Lamp Светильники Скидка: 130 ₴ 7 дней […" at bounding box center [462, 300] width 771 height 64
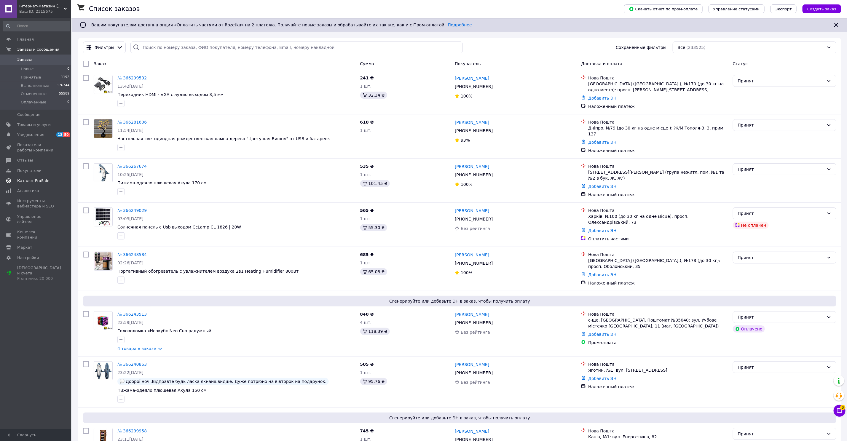
click at [39, 180] on span "Каталог ProSale" at bounding box center [33, 180] width 32 height 5
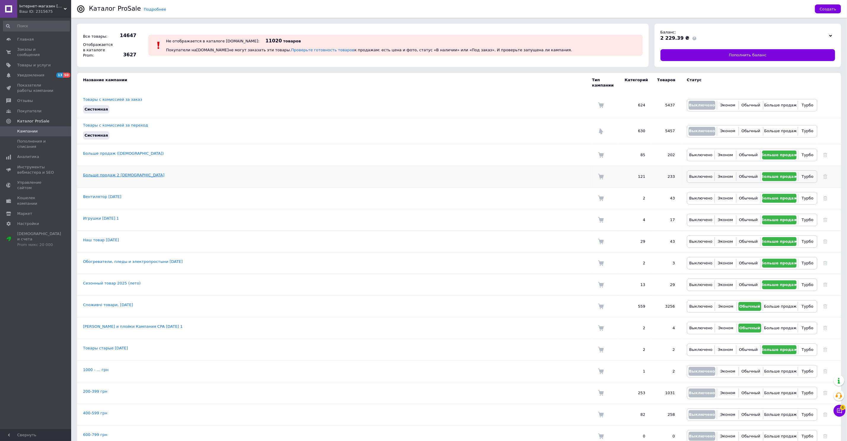
click at [124, 175] on link "Больше продаж 2 16.06.25" at bounding box center [124, 175] width 82 height 4
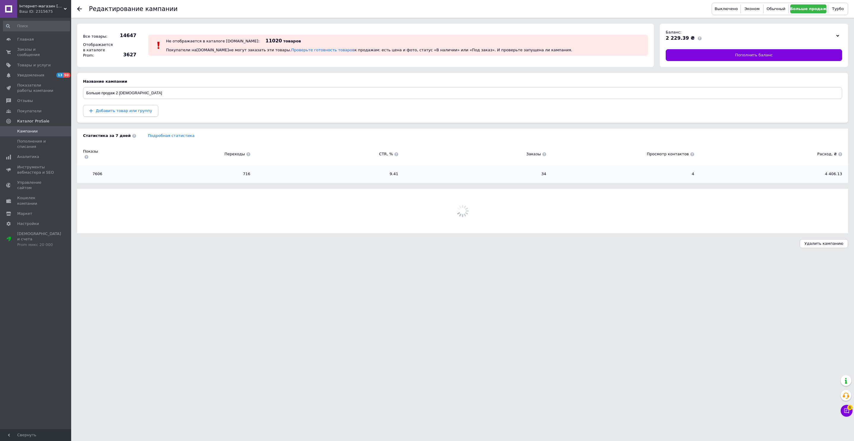
click at [124, 107] on button "Добавить товар или группу" at bounding box center [120, 111] width 75 height 12
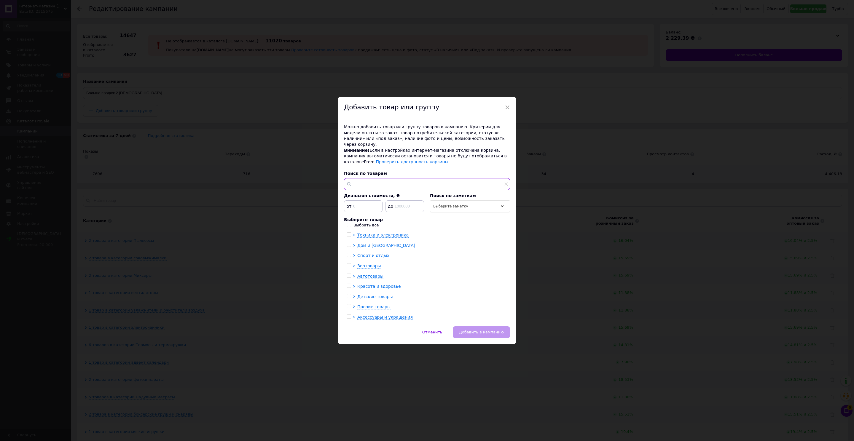
click at [375, 182] on input "text" at bounding box center [427, 184] width 166 height 12
paste input "Ночник-проектор с эффектом звездного неба Nebula Dog Projector Green"
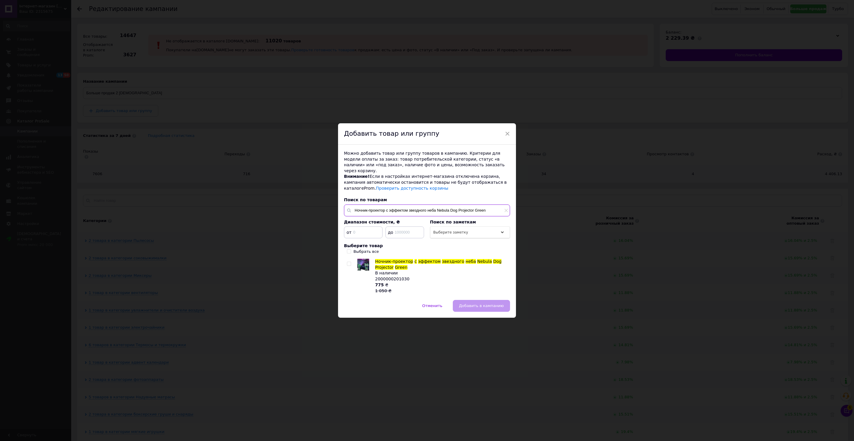
type input "Ночник-проектор с эффектом звездного неба Nebula Dog Projector Green"
click at [348, 262] on input "checkbox" at bounding box center [349, 264] width 4 height 4
checkbox input "true"
click at [481, 304] on span "Добавить в кампанию" at bounding box center [481, 306] width 45 height 4
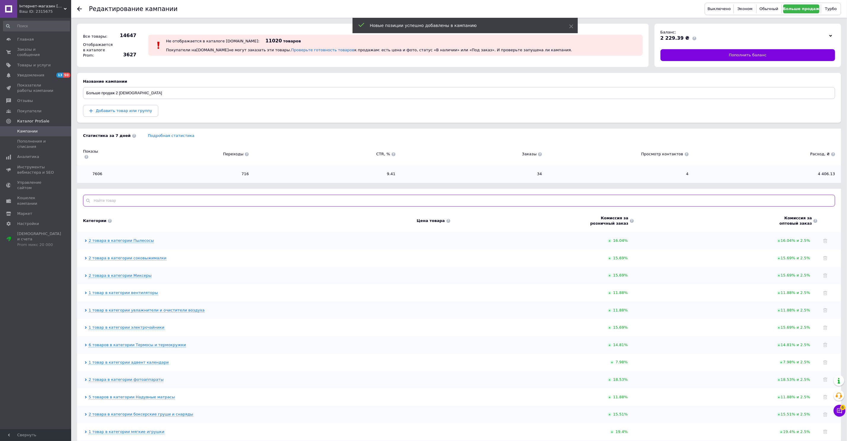
click at [170, 200] on input "text" at bounding box center [459, 201] width 752 height 12
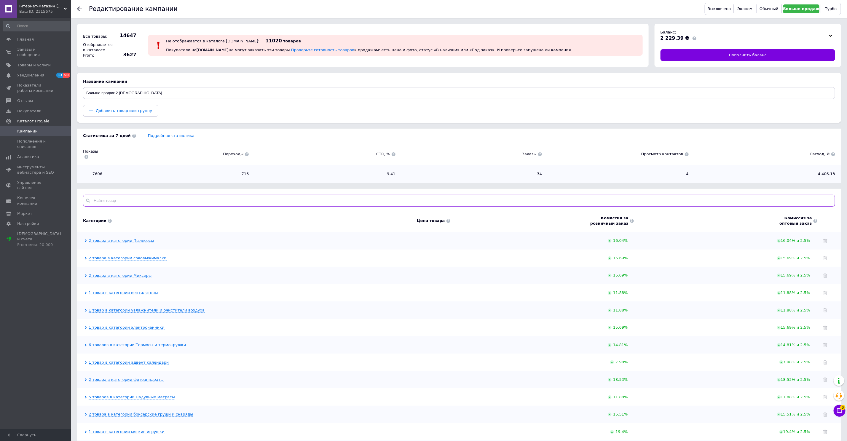
paste input "Ночник-проектор с эффектом звездного неба Nebula Dog Projector Green"
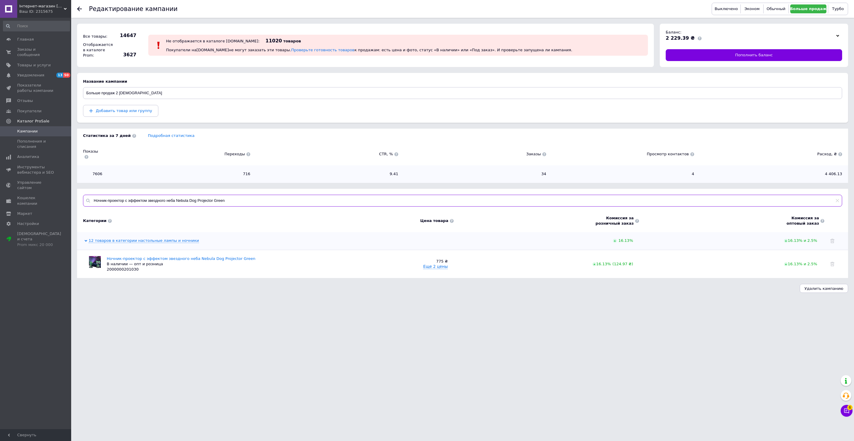
type input "Ночник-проектор с эффектом звездного неба Nebula Dog Projector Green"
click at [127, 110] on span "Добавить товар или группу" at bounding box center [124, 111] width 56 height 4
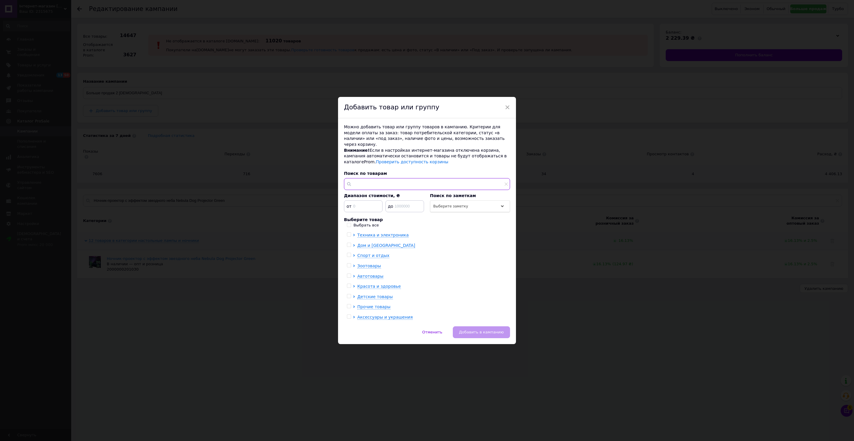
paste input "Ночник-проектор с эффектом звездного неба с 2 лазерами Nebula Dog Projector"
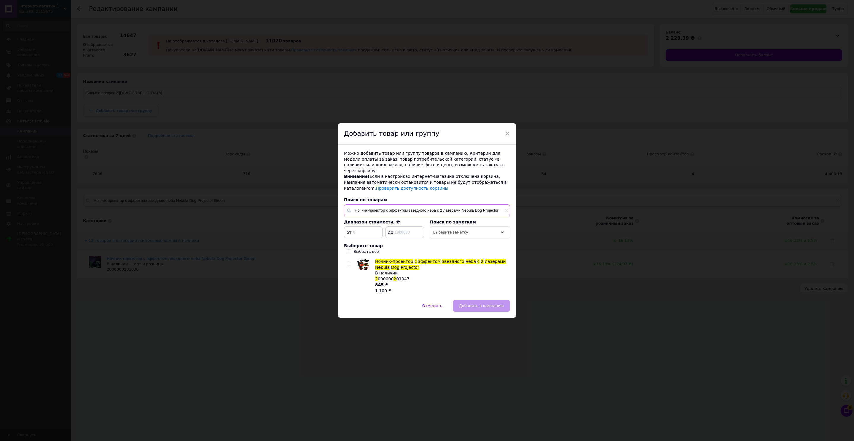
type input "Ночник-проектор с эффектом звездного неба с 2 лазерами Nebula Dog Projector"
click at [347, 263] on input "checkbox" at bounding box center [349, 264] width 4 height 4
checkbox input "true"
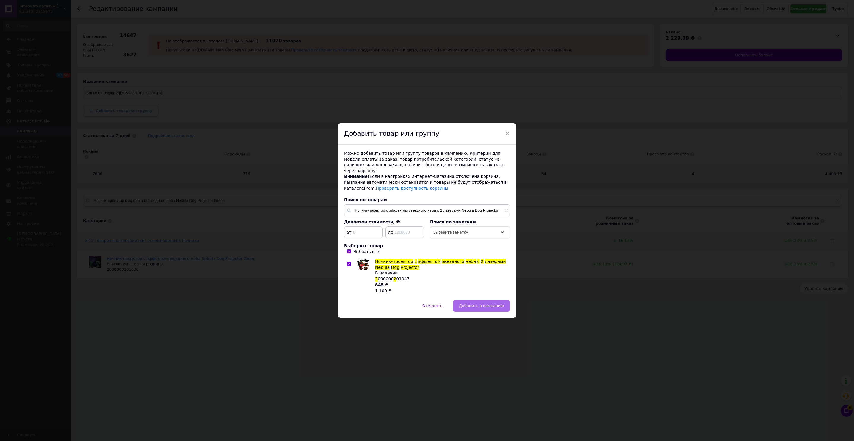
click at [479, 304] on span "Добавить в кампанию" at bounding box center [481, 306] width 45 height 4
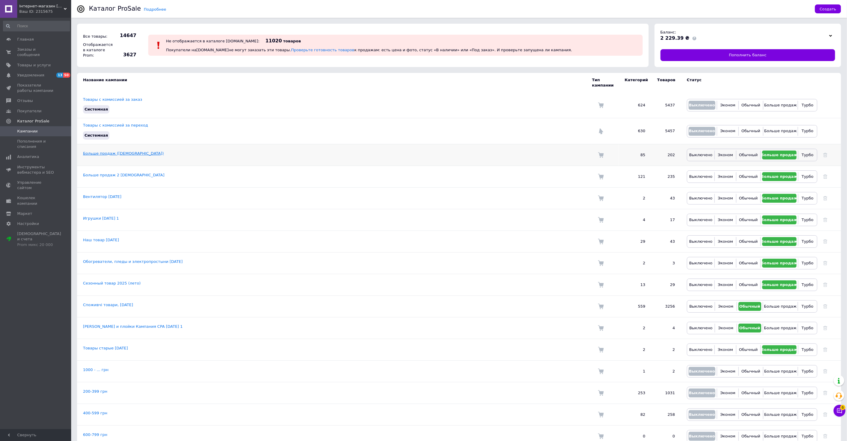
click at [123, 152] on link "Больше продаж (22.03.2023)" at bounding box center [123, 153] width 81 height 4
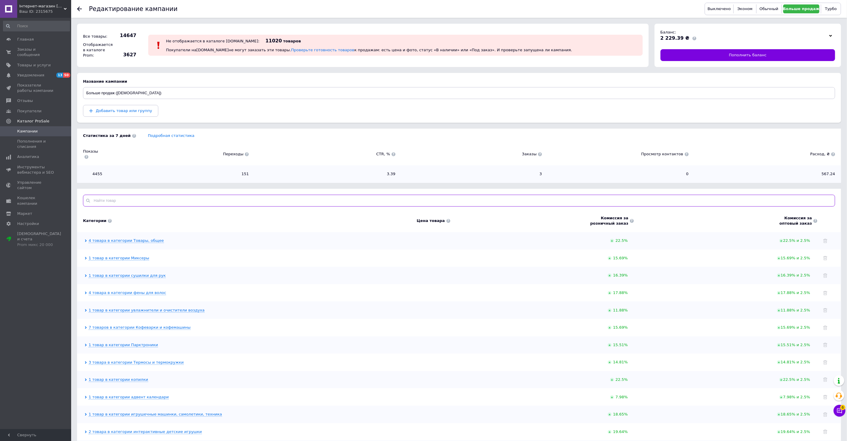
paste input "Настольная светодиодная сенсорная лампа на аккумуляторе в скандинавском стиле"
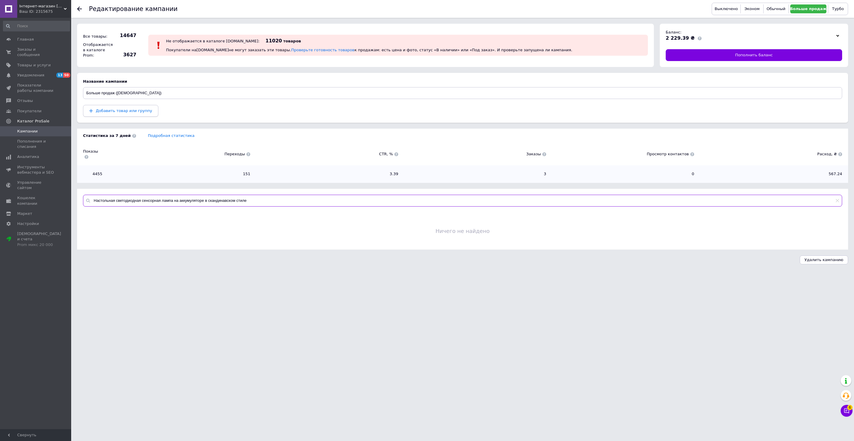
type input "Настольная светодиодная сенсорная лампа на аккумуляторе в скандинавском стиле"
click at [114, 109] on span "Добавить товар или группу" at bounding box center [124, 111] width 56 height 4
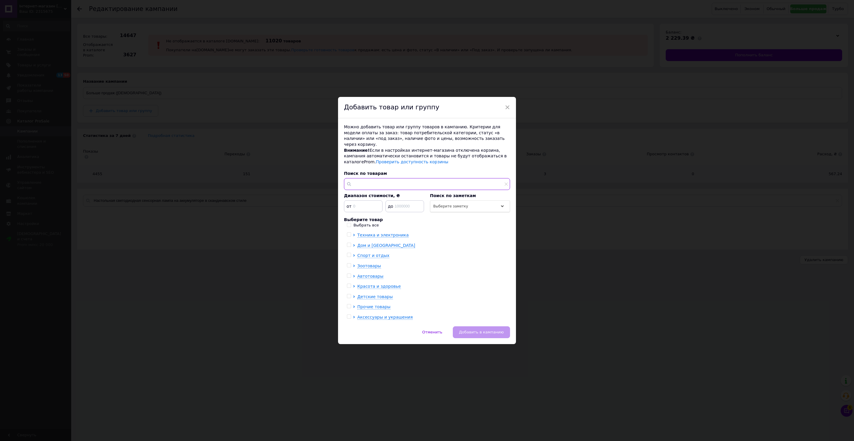
paste input "Настольная светодиодная сенсорная лампа на аккумуляторе в скандинавском стиле"
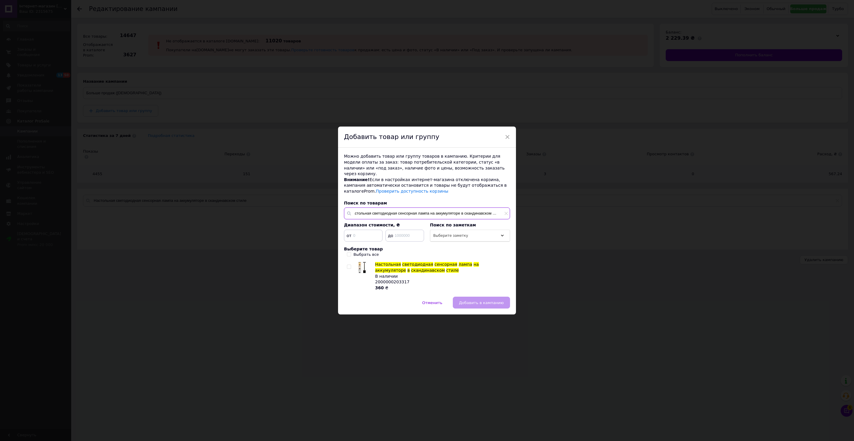
type input "Настольная светодиодная сенсорная лампа на аккумуляторе в скандинавском стиле"
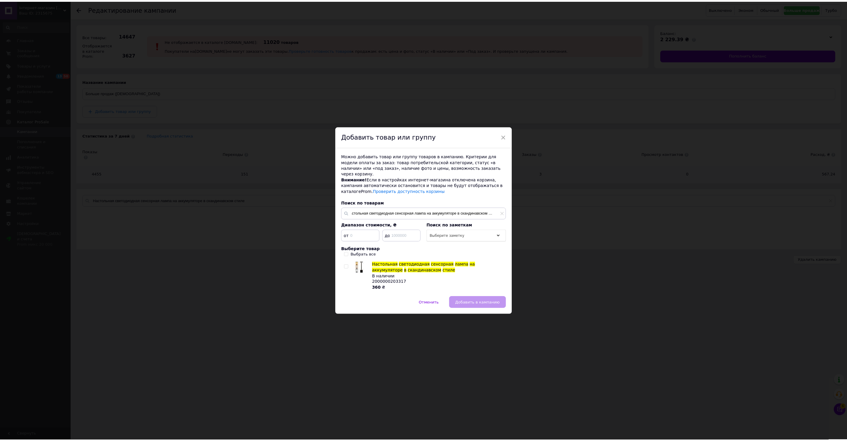
scroll to position [0, 0]
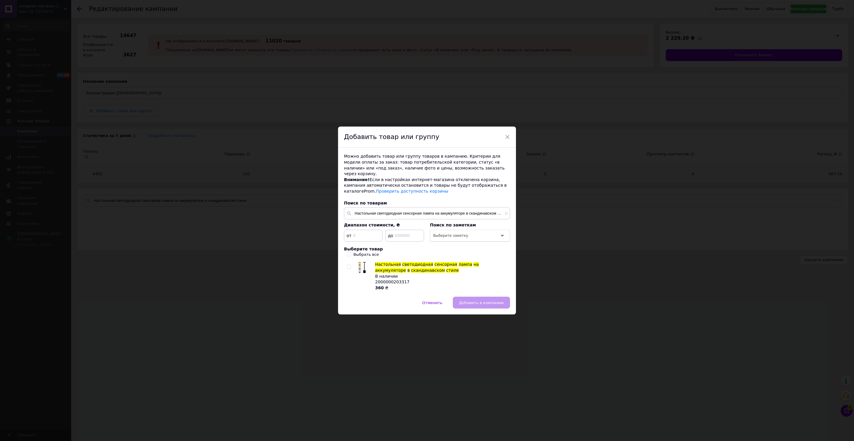
click at [349, 265] on input "checkbox" at bounding box center [349, 267] width 4 height 4
checkbox input "true"
click at [476, 301] on span "Добавить в кампанию" at bounding box center [481, 303] width 45 height 4
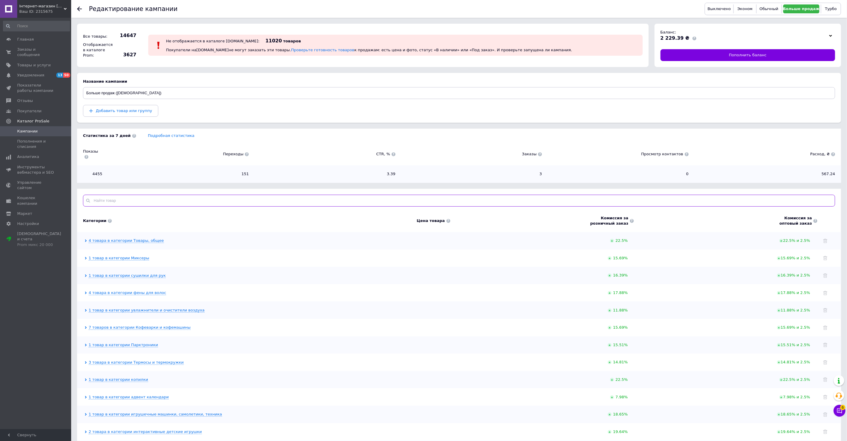
paste input "Настольная светодиодная сенсорная лампа на аккумуляторе в скандинавском стиле"
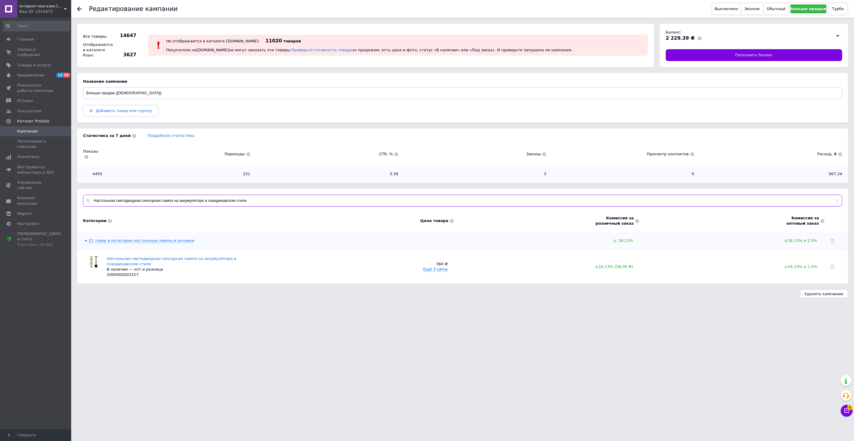
type input "Настольная светодиодная сенсорная лампа на аккумуляторе в скандинавском стиле"
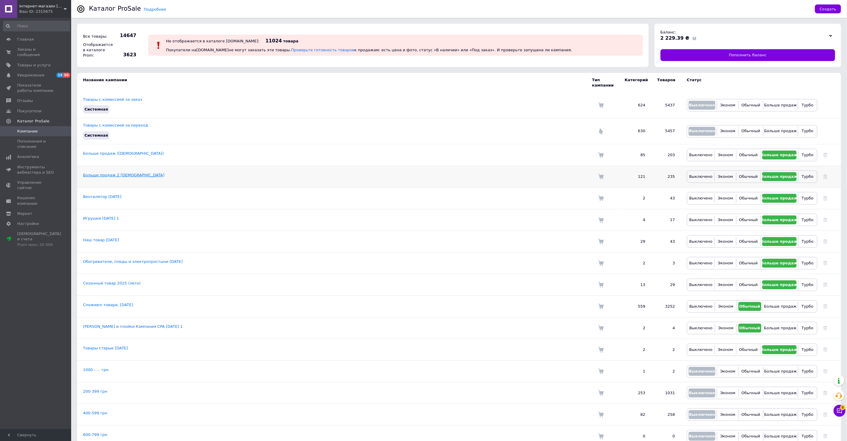
click at [111, 175] on link "Больше продаж 2 16.06.25" at bounding box center [124, 175] width 82 height 4
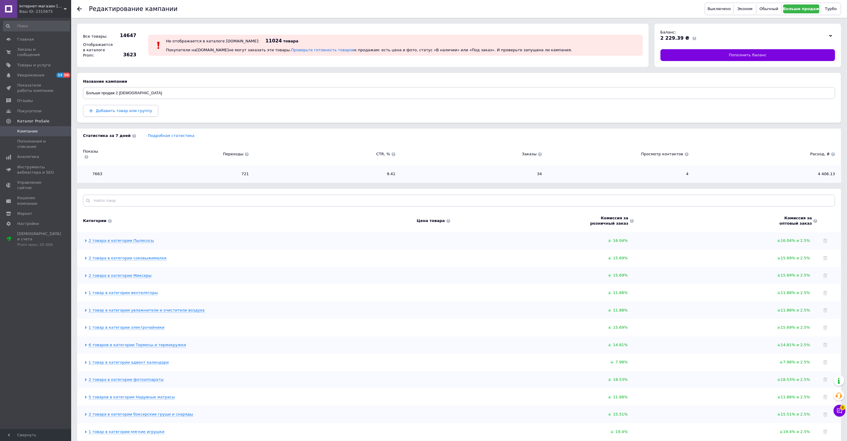
click at [139, 111] on span "Добавить товар или группу" at bounding box center [124, 111] width 56 height 4
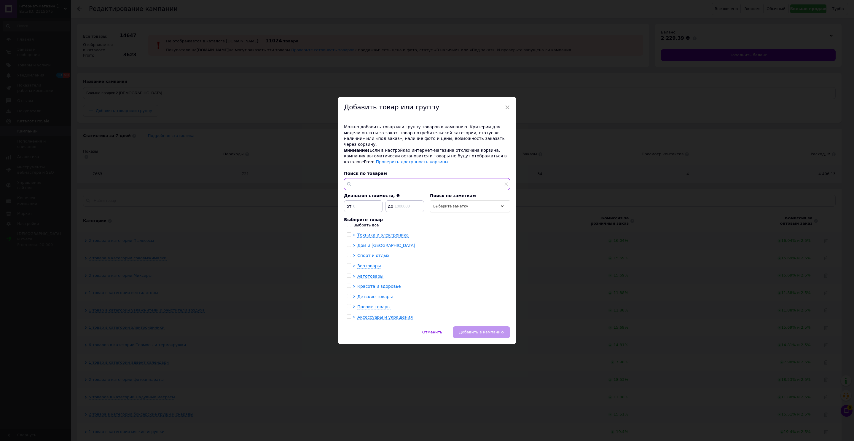
click at [365, 186] on input "text" at bounding box center [427, 184] width 166 height 12
paste input "Детский складной электромобиль до 50кг с аккумулятором 6V/4.5A/6км.ч HL-B6 | 54…"
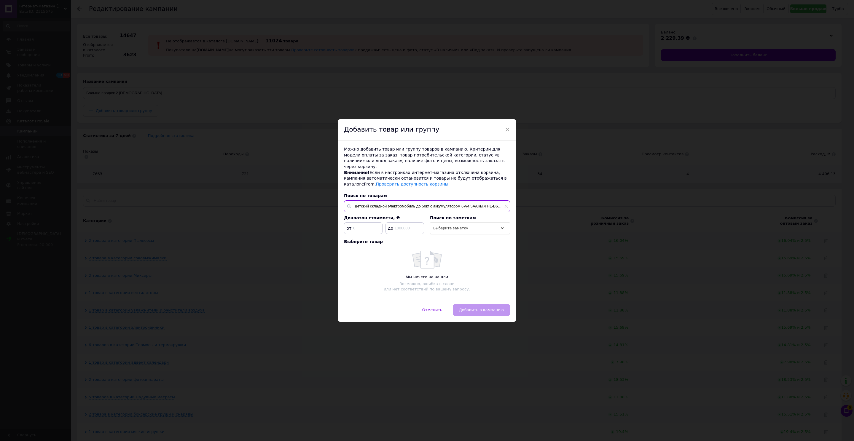
scroll to position [0, 32]
drag, startPoint x: 388, startPoint y: 203, endPoint x: 355, endPoint y: 192, distance: 35.2
click at [341, 199] on div "Можно добавить товар или группу товаров в кампанию. Критерии для модели оплаты …" at bounding box center [427, 223] width 178 height 164
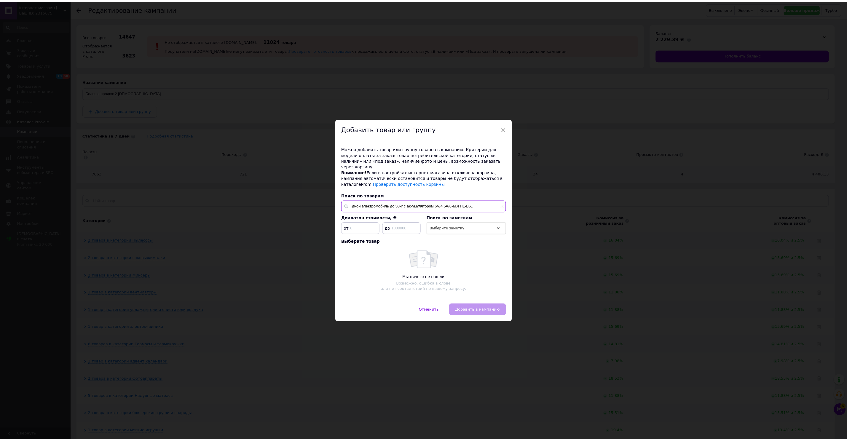
scroll to position [0, 0]
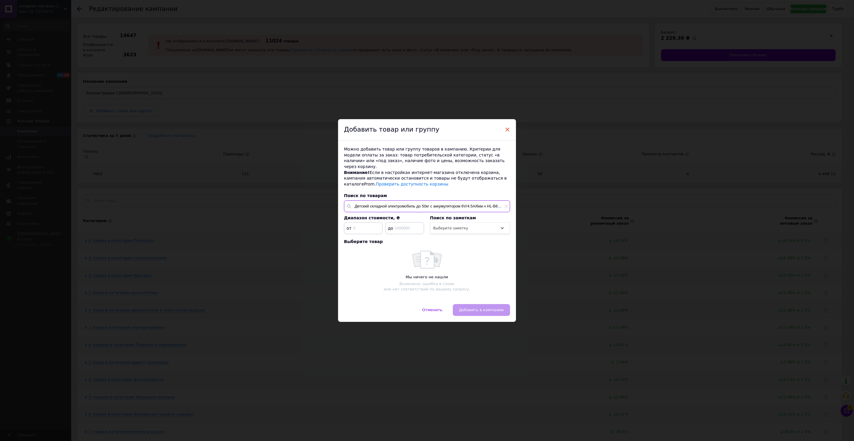
type input "Детский складной электромобиль до 50кг с аккумулятором 6V/4.5A/6км.ч HL-B6 | 54…"
click at [505, 133] on span "×" at bounding box center [507, 130] width 5 height 10
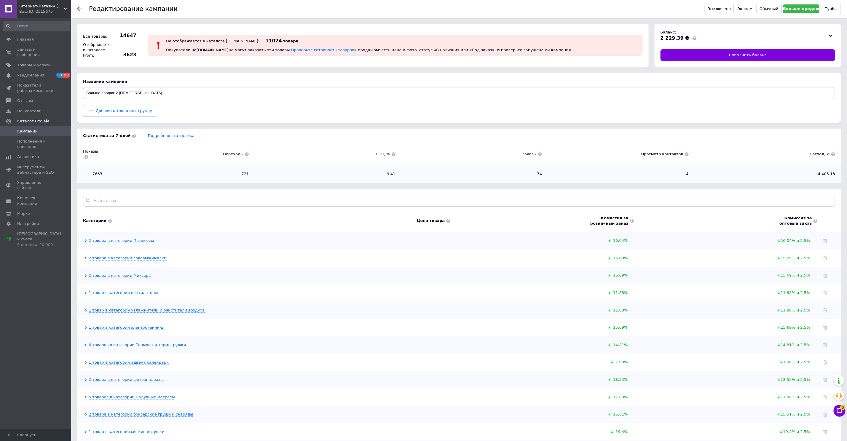
click at [316, 194] on div at bounding box center [459, 201] width 764 height 24
click at [308, 196] on input "text" at bounding box center [459, 201] width 752 height 12
paste input "Детский складной электромобиль до 50кг с аккумулятором 6V/4.5A/6км.ч HL-B6 | 54…"
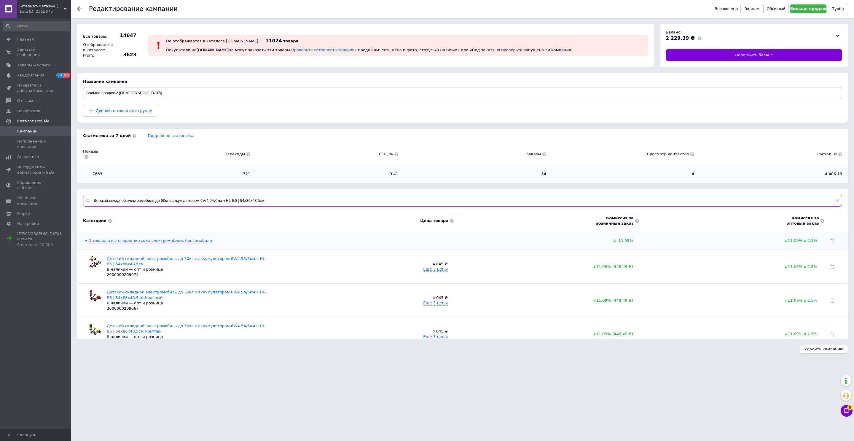
type input "Детский складной электромобиль до 50кг с аккумулятором 6V/4.5A/6км.ч HL-B6 | 54…"
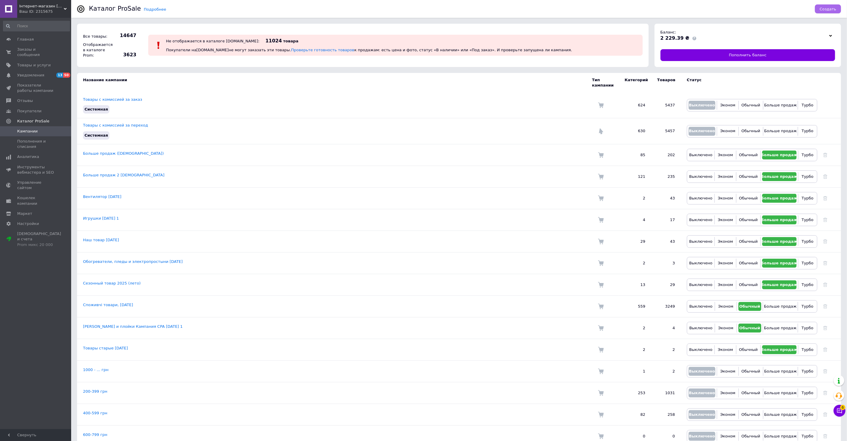
click at [828, 8] on span "Создать" at bounding box center [828, 9] width 17 height 4
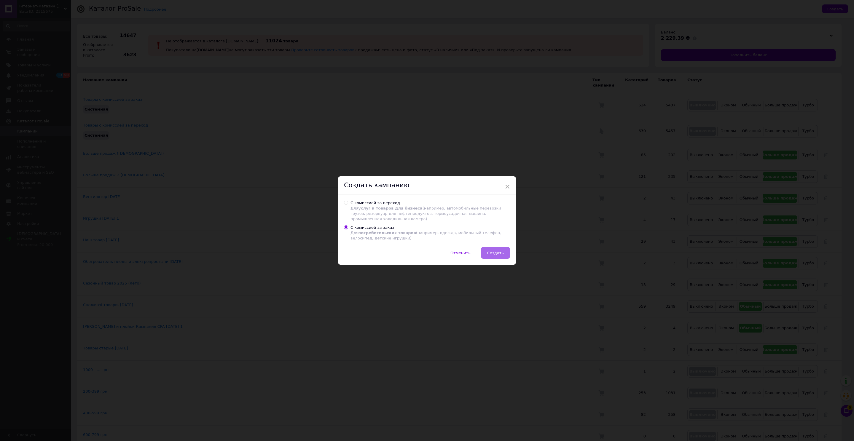
click at [498, 251] on span "Создать" at bounding box center [495, 253] width 17 height 4
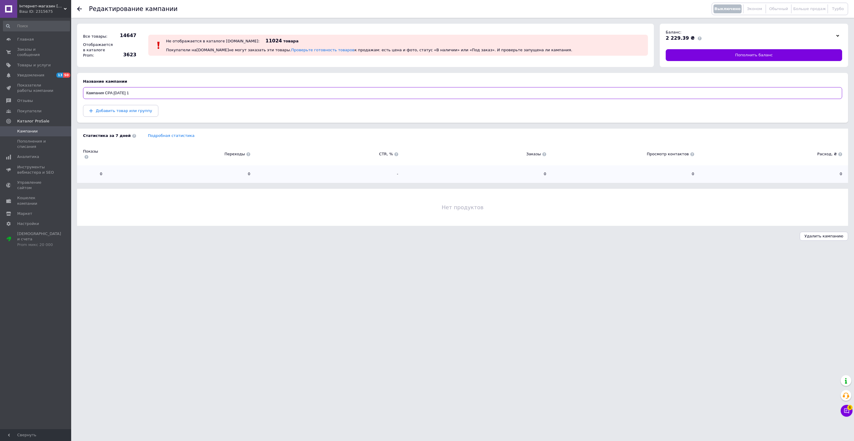
click at [97, 92] on input "Кампания CPA 12.10.2025 1" at bounding box center [462, 93] width 759 height 12
click at [86, 93] on input "Кампания CPA 12.10.2025 1" at bounding box center [462, 93] width 759 height 12
click at [143, 92] on input "Кампания CPA 12.10.2025 1" at bounding box center [462, 93] width 759 height 12
drag, startPoint x: 112, startPoint y: 92, endPoint x: 86, endPoint y: 93, distance: 26.4
click at [86, 93] on input "Кампания CPA 12.10.2025" at bounding box center [462, 93] width 759 height 12
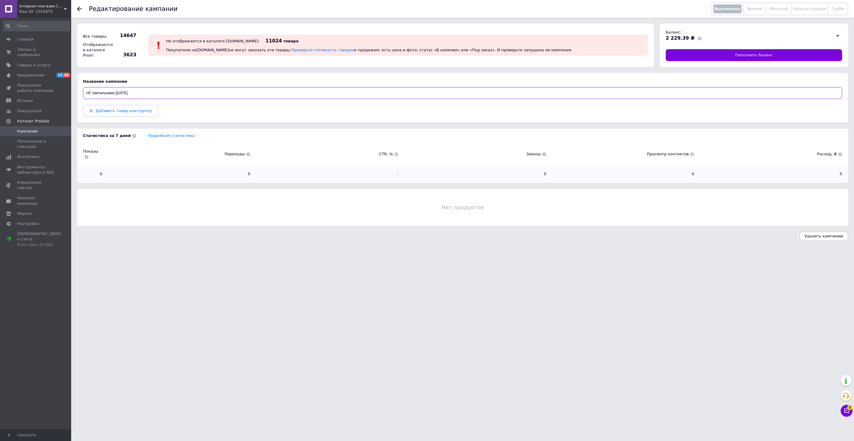
click at [113, 94] on input "НГ светильники 12.10.2025" at bounding box center [462, 93] width 759 height 12
drag, startPoint x: 114, startPoint y: 93, endPoint x: 74, endPoint y: 95, distance: 40.4
click at [74, 95] on div "Редактирование кампании Выключено Эконом Обычный Больше продаж Турбо Все товары…" at bounding box center [462, 123] width 783 height 247
paste input "светильники ленты проекторы"
drag, startPoint x: 133, startPoint y: 91, endPoint x: 117, endPoint y: 91, distance: 16.0
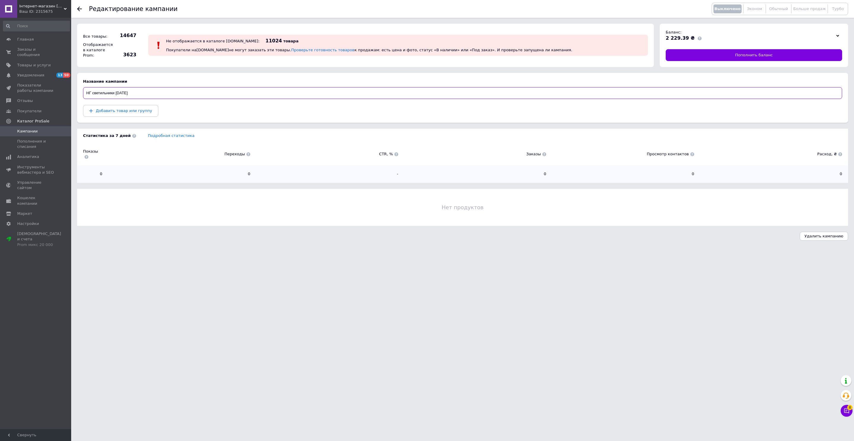
click at [133, 91] on input "НГ светильники 12.10.2025" at bounding box center [462, 93] width 759 height 12
click at [113, 92] on input "НГ светильники 12.10.2025" at bounding box center [462, 93] width 759 height 12
drag, startPoint x: 114, startPoint y: 91, endPoint x: 85, endPoint y: 93, distance: 29.4
click at [85, 93] on input "НГ светильники 12.10.2025" at bounding box center [462, 93] width 759 height 12
paste input "светильники ленты проекторы"
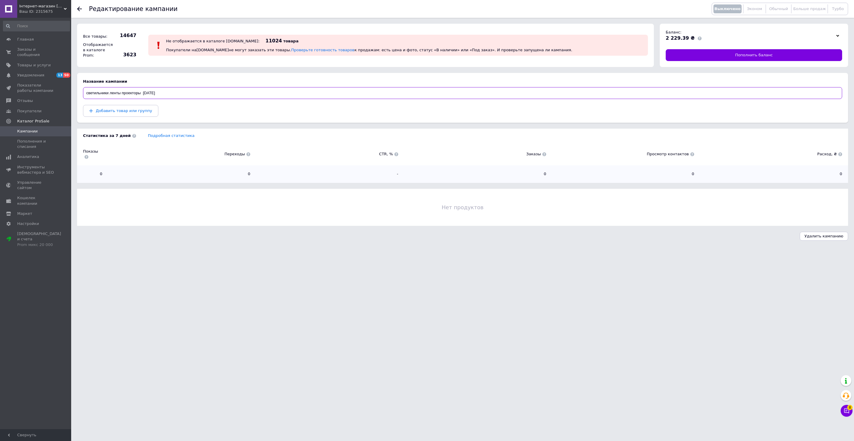
drag, startPoint x: 85, startPoint y: 92, endPoint x: 88, endPoint y: 93, distance: 3.0
click at [88, 93] on input "светильники ленты проекторы 12.10.2025" at bounding box center [462, 93] width 759 height 12
click at [170, 93] on input "Светильники ленты проекторы 12.10.2025" at bounding box center [462, 93] width 759 height 12
click at [108, 94] on input "Светильники ленты проекторы 12.10.2025" at bounding box center [462, 93] width 759 height 12
type input "Светильники, ленты, проекторы 12.10.2025"
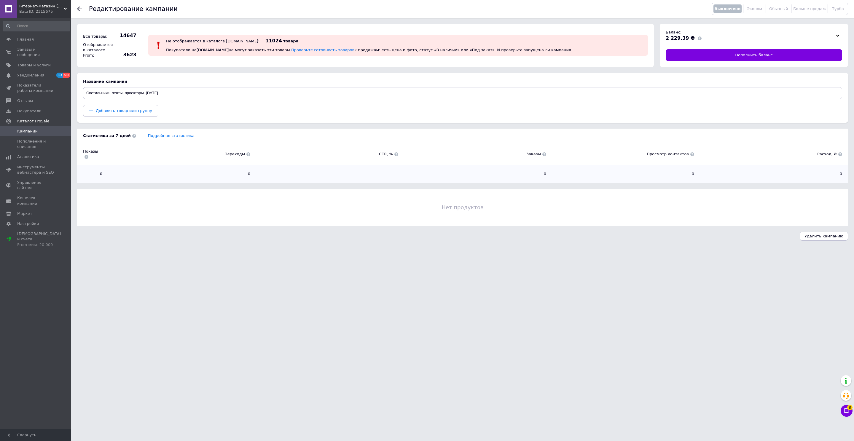
drag, startPoint x: 320, startPoint y: 215, endPoint x: 299, endPoint y: 207, distance: 21.8
click at [318, 215] on div "Нет продуктов" at bounding box center [462, 207] width 771 height 37
click at [200, 110] on div "Добавить товар или группу" at bounding box center [462, 111] width 759 height 12
click at [815, 9] on span "Больше продаж" at bounding box center [809, 9] width 33 height 4
click at [113, 115] on button "Добавить товар или группу" at bounding box center [120, 111] width 75 height 12
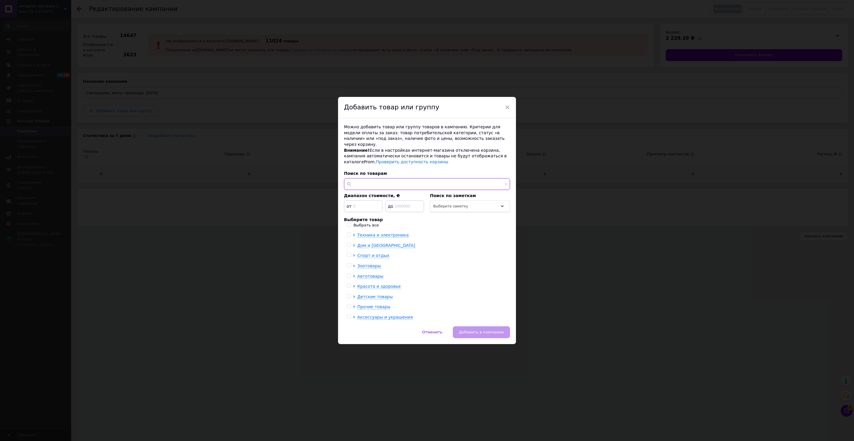
click at [394, 179] on input "text" at bounding box center [427, 184] width 166 height 12
paste input "светильники ленты проекторы"
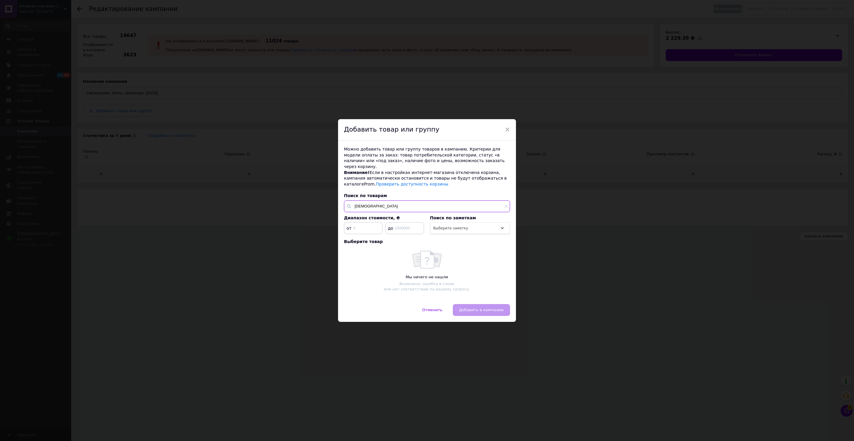
type input "светиль"
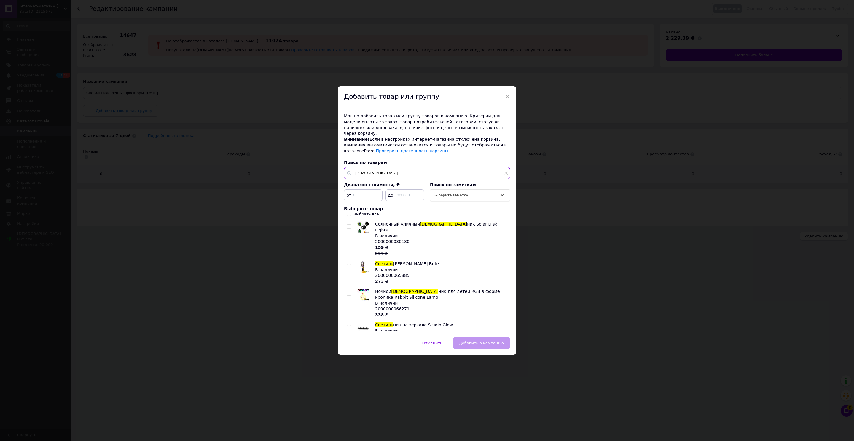
drag, startPoint x: 372, startPoint y: 169, endPoint x: 349, endPoint y: 169, distance: 23.1
click at [351, 170] on div "светиль" at bounding box center [427, 173] width 166 height 12
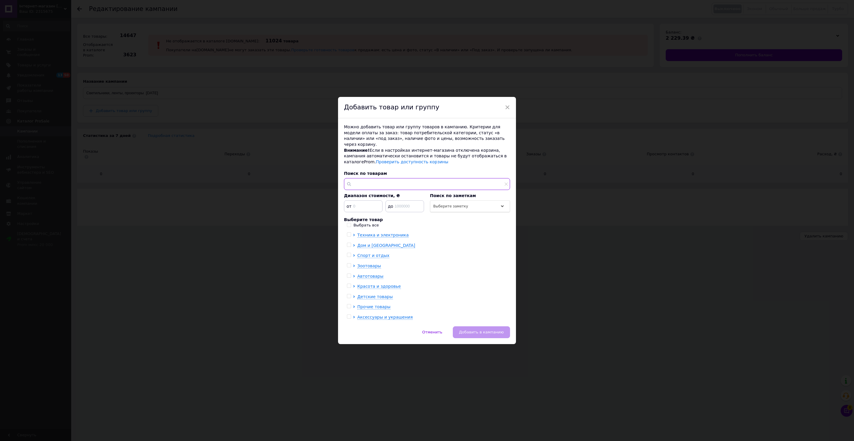
click at [370, 183] on input "text" at bounding box center [427, 184] width 166 height 12
paste input "Гибкая светодиодная неоновая лента RGB 2м с Wi-Fi синхронизацией музыки приложе…"
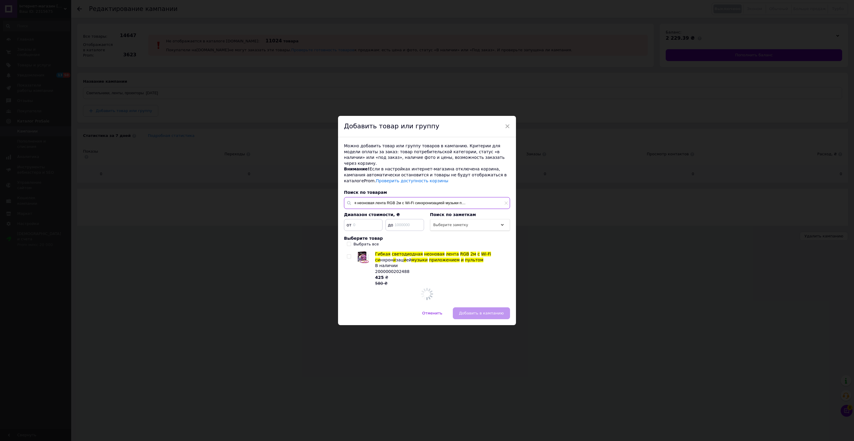
type input "Гибкая светодиодная неоновая лента RGB 2м с Wi-Fi синхронизацией музыки приложе…"
click at [347, 255] on div "Можно добавить товар или группу товаров в кампанию. Критерии для модели оплаты …" at bounding box center [427, 222] width 178 height 170
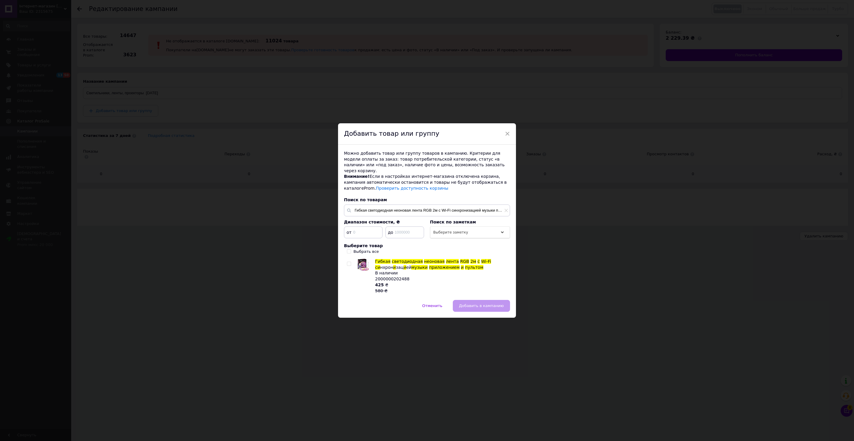
click at [348, 262] on input "checkbox" at bounding box center [349, 264] width 4 height 4
checkbox input "true"
click at [494, 305] on span "Добавить в кампанию" at bounding box center [481, 306] width 45 height 4
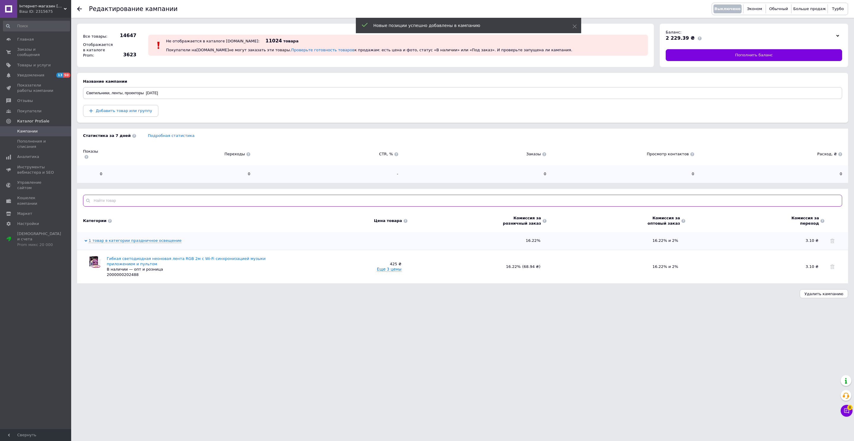
click at [149, 197] on input "text" at bounding box center [462, 201] width 759 height 12
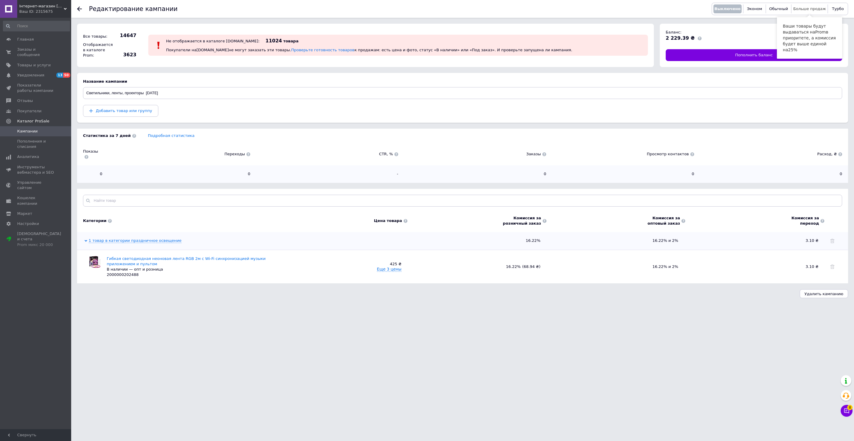
click at [804, 8] on span "Больше продаж" at bounding box center [809, 9] width 33 height 4
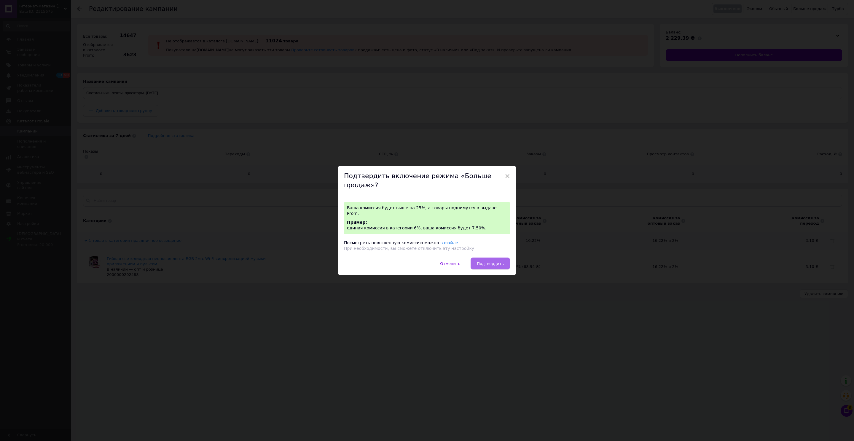
click at [498, 262] on span "Подтвердить" at bounding box center [490, 264] width 27 height 4
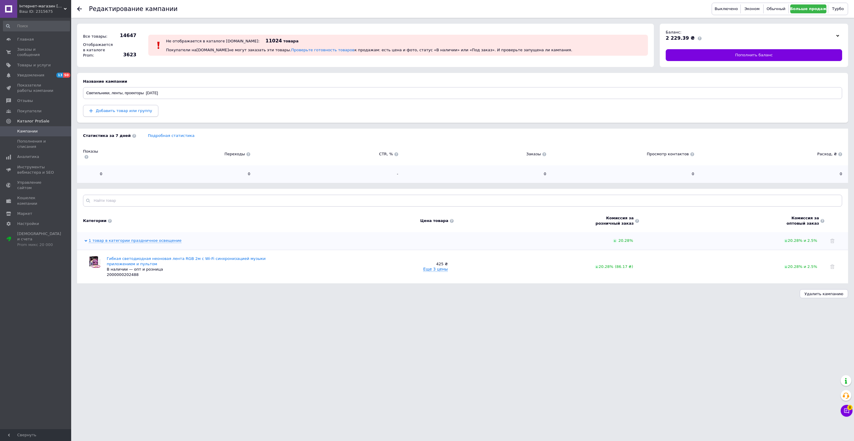
click at [123, 113] on span "Добавить товар или группу" at bounding box center [120, 110] width 63 height 5
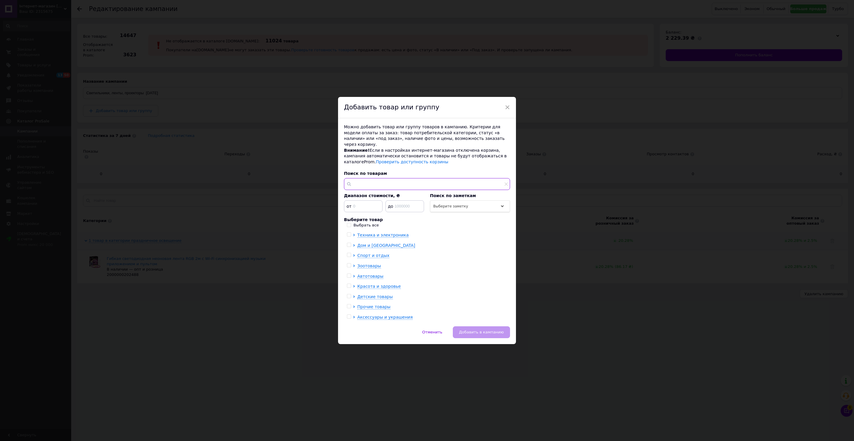
click at [438, 181] on input "text" at bounding box center [427, 184] width 166 height 12
paste input "Гибкая светодиодная неоновая лента RGB 5м с Wi-Fi синхронизацией музыки приложе…"
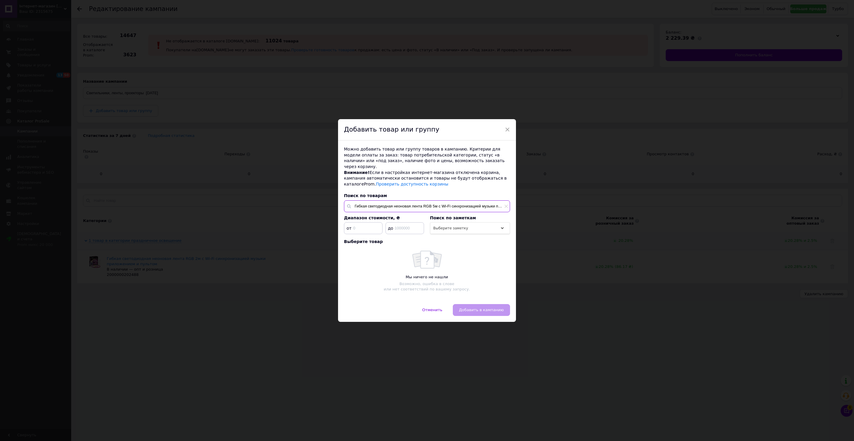
scroll to position [0, 46]
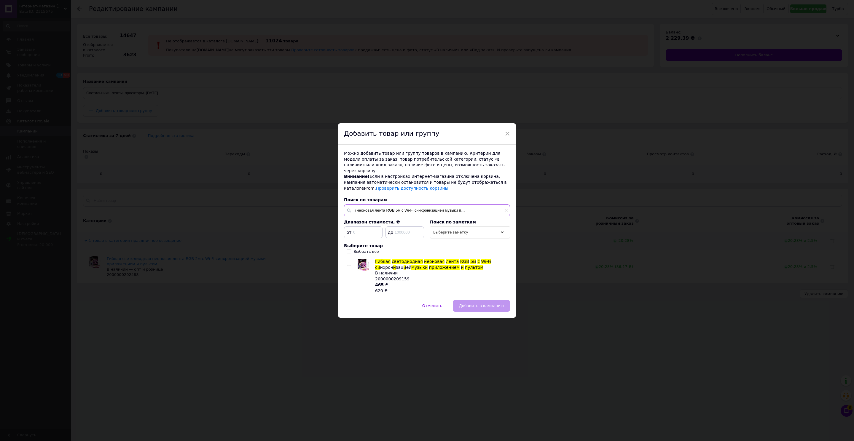
type input "Гибкая светодиодная неоновая лента RGB 5м с Wi-Fi синхронизацией музыки приложе…"
click at [348, 262] on input "checkbox" at bounding box center [349, 264] width 4 height 4
checkbox input "true"
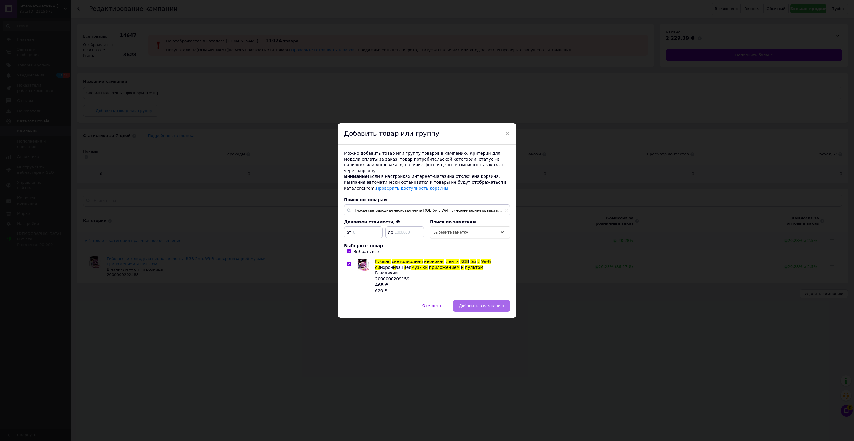
click at [490, 304] on span "Добавить в кампанию" at bounding box center [481, 306] width 45 height 4
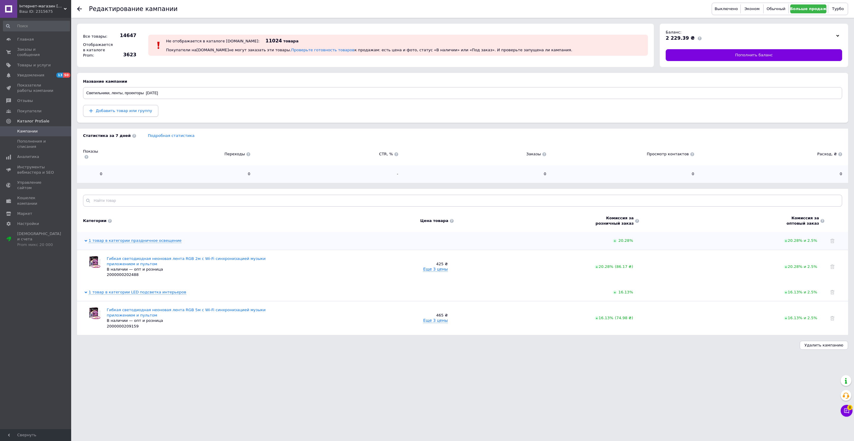
click at [120, 109] on span "Добавить товар или группу" at bounding box center [124, 111] width 56 height 4
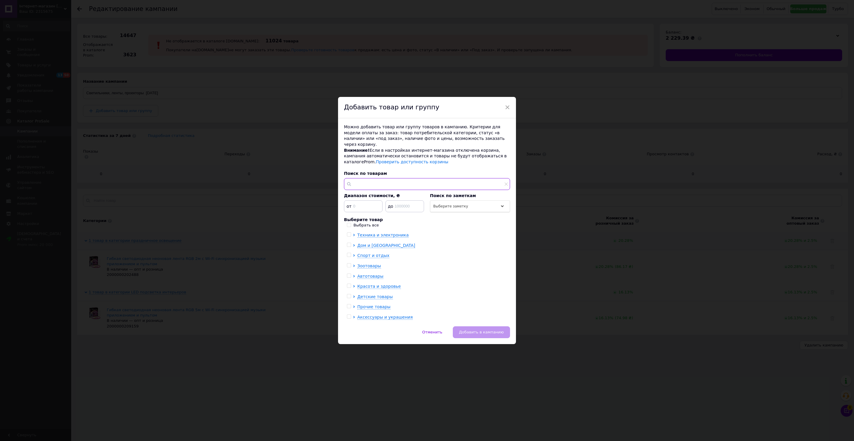
click at [372, 184] on input "text" at bounding box center [427, 184] width 166 height 12
click at [243, 153] on div "× Добавить товар или группу Можно добавить товар или группу товаров в кампанию.…" at bounding box center [427, 220] width 854 height 441
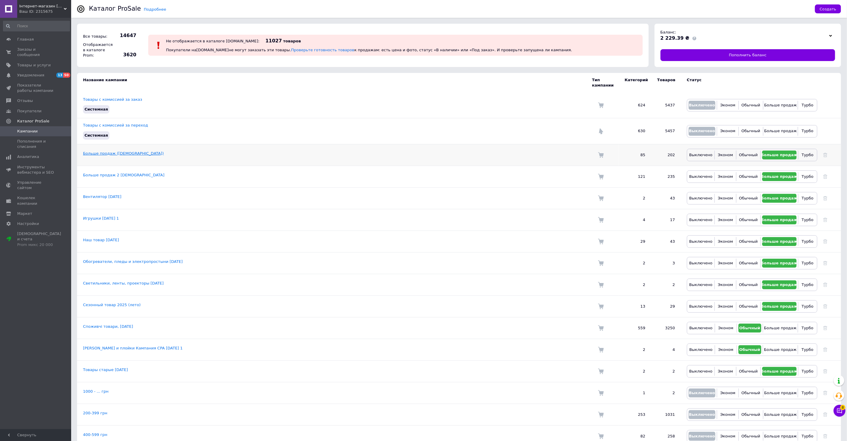
click at [93, 154] on link "Больше продаж (22.03.2023)" at bounding box center [123, 153] width 81 height 4
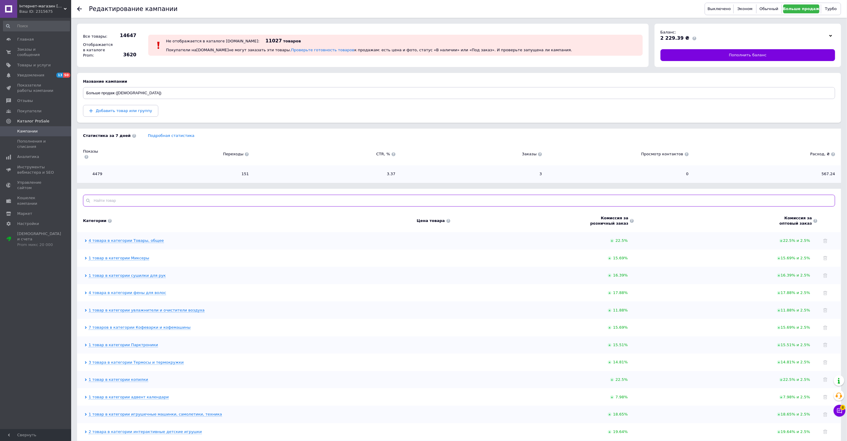
click at [154, 197] on input "text" at bounding box center [459, 201] width 752 height 12
paste input "Набор для рисования в пластиковом розовом чемоданчике Art Set на 82 предмета"
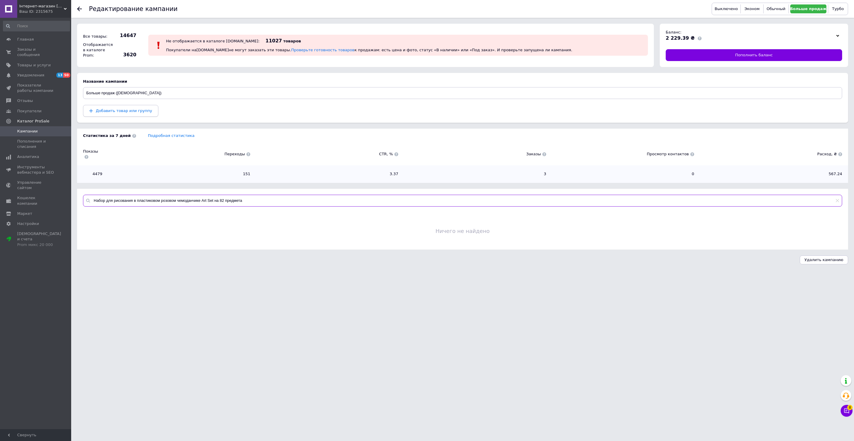
type input "Набор для рисования в пластиковом розовом чемоданчике Art Set на 82 предмета"
click at [107, 112] on span "Добавить товар или группу" at bounding box center [124, 111] width 56 height 4
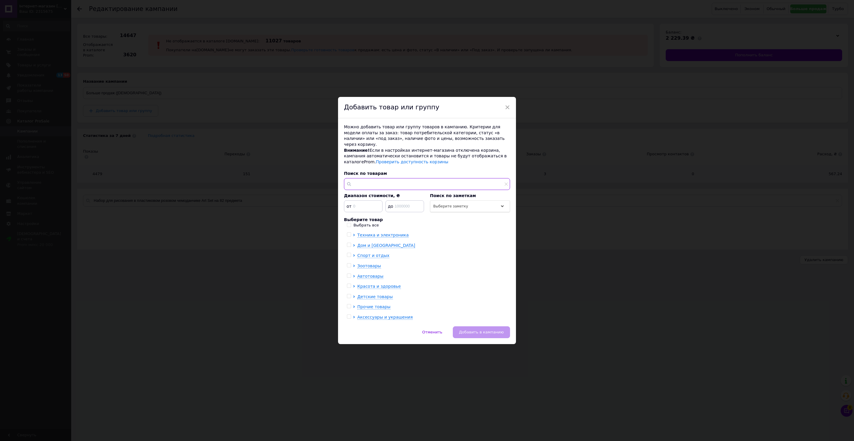
click at [379, 179] on input "text" at bounding box center [427, 184] width 166 height 12
paste input "Набор для рисования в пластиковом розовом чемоданчике Art Set на 82 предмета"
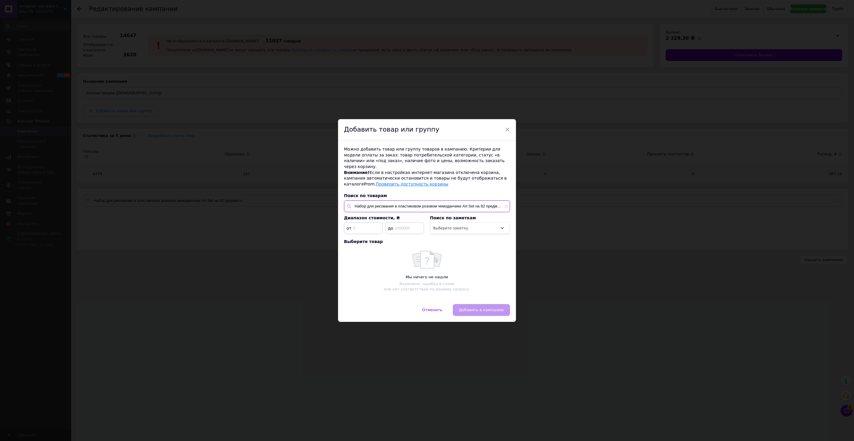
scroll to position [0, 10]
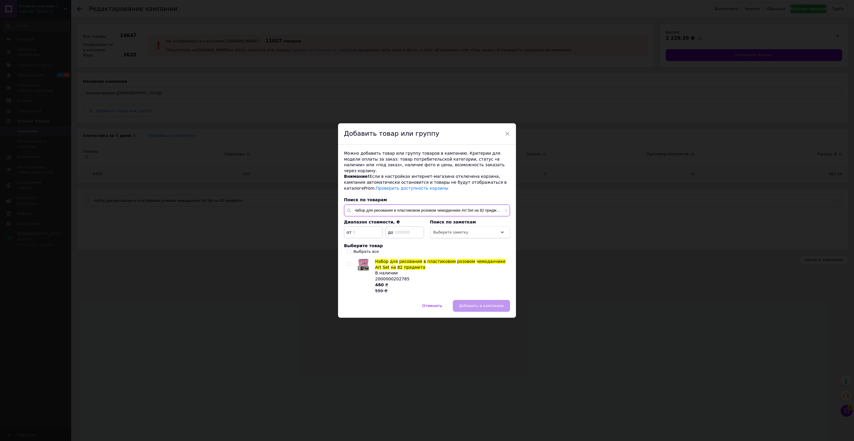
type input "Набор для рисования в пластиковом розовом чемоданчике Art Set на 82 предмета"
click at [348, 262] on input "checkbox" at bounding box center [349, 264] width 4 height 4
checkbox input "true"
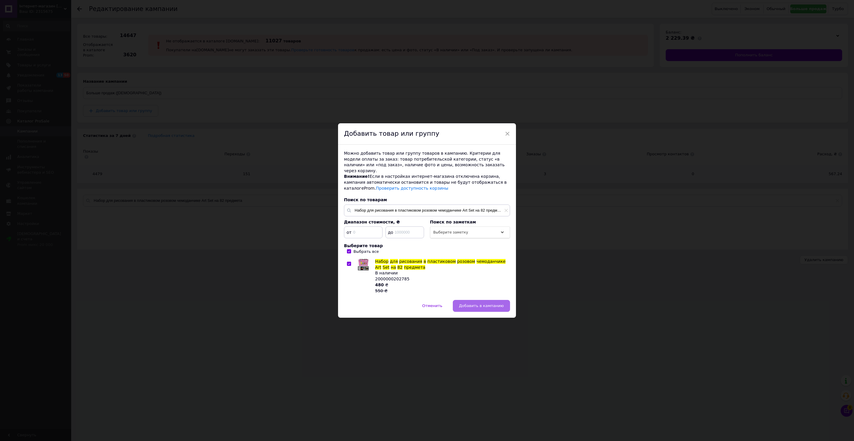
click at [480, 300] on button "Добавить в кампанию" at bounding box center [481, 306] width 57 height 12
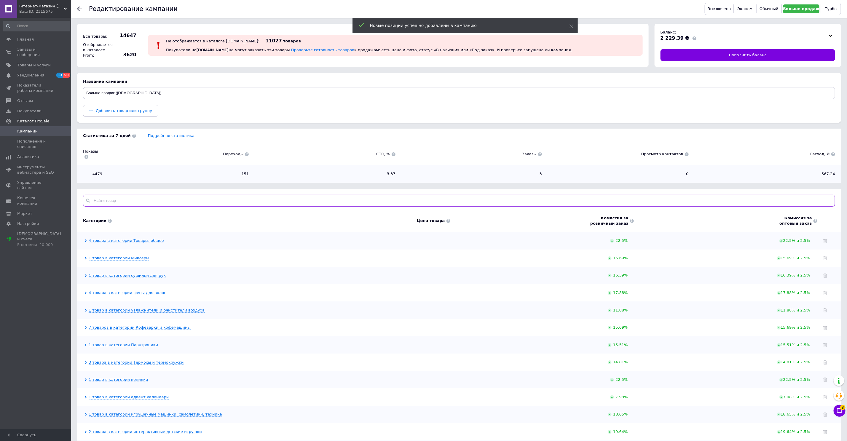
click at [258, 203] on input "text" at bounding box center [459, 201] width 752 height 12
paste input "Набор для рисования в пластиковом розовом чемоданчике Art Set на 82 предмета"
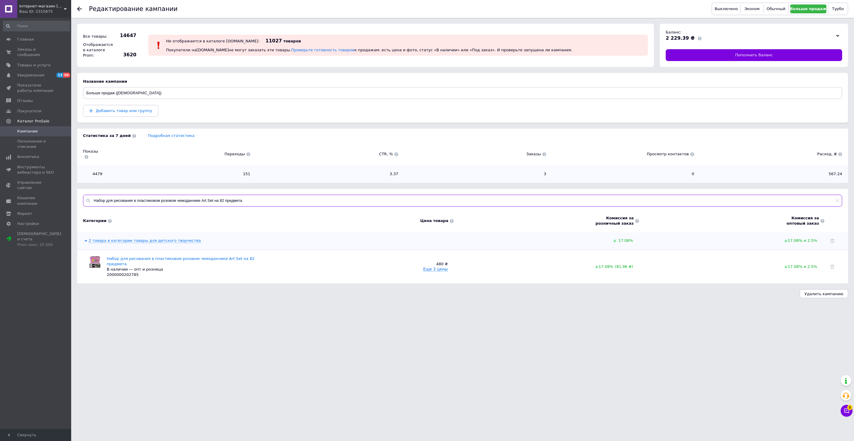
type input "Набор для рисования в пластиковом розовом чемоданчике Art Set на 82 предмета"
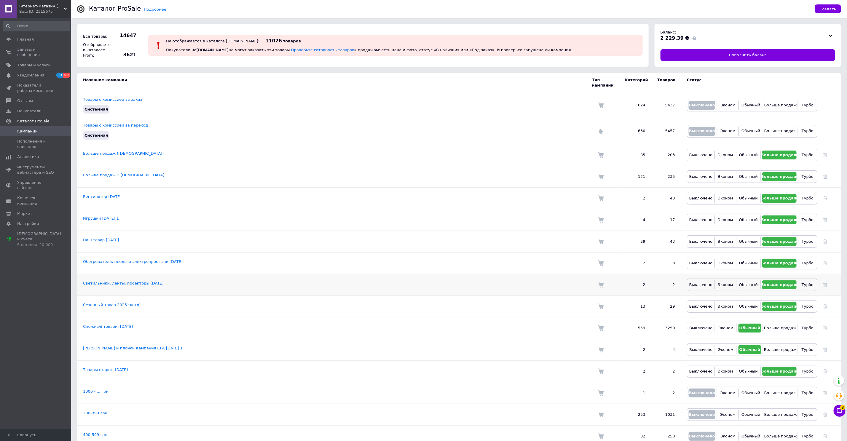
click at [138, 282] on link "Светильники, ленты, проекторы 12.10.2025" at bounding box center [123, 283] width 81 height 4
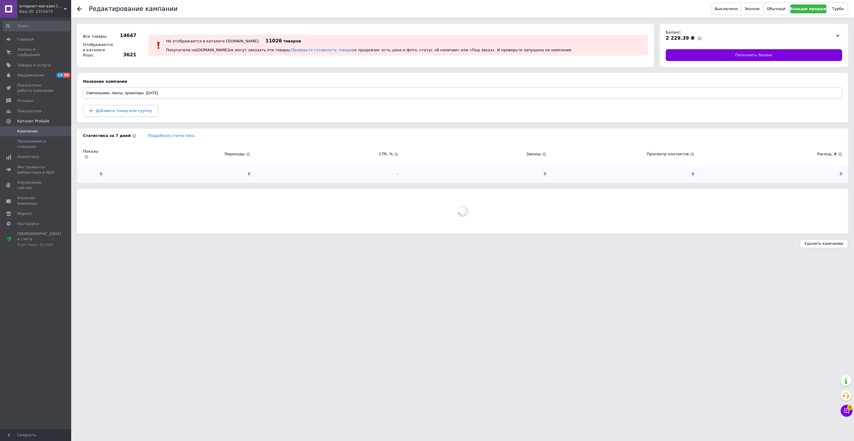
click at [133, 111] on span "Добавить товар или группу" at bounding box center [124, 111] width 56 height 4
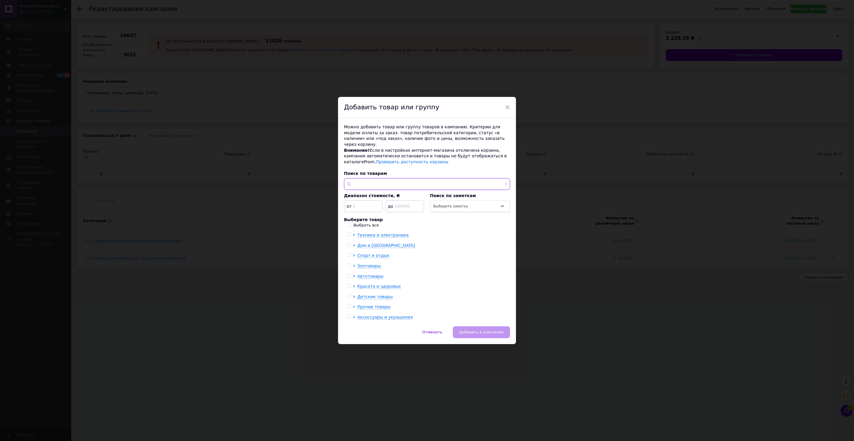
paste input "Лампа-ночник с медузами Jellyfish Mood Lamp"
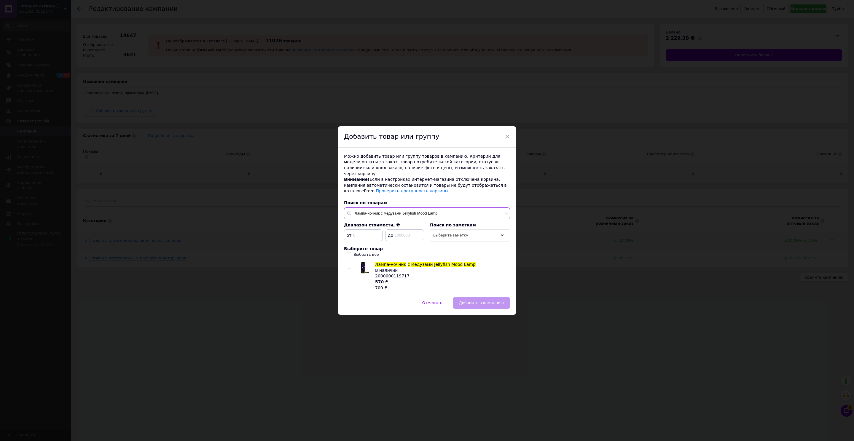
type input "Лампа-ночник с медузами Jellyfish Mood Lamp"
click at [350, 265] on input "checkbox" at bounding box center [349, 267] width 4 height 4
checkbox input "true"
click at [481, 302] on button "Добавить в кампанию" at bounding box center [481, 303] width 57 height 12
